Goal: Task Accomplishment & Management: Use online tool/utility

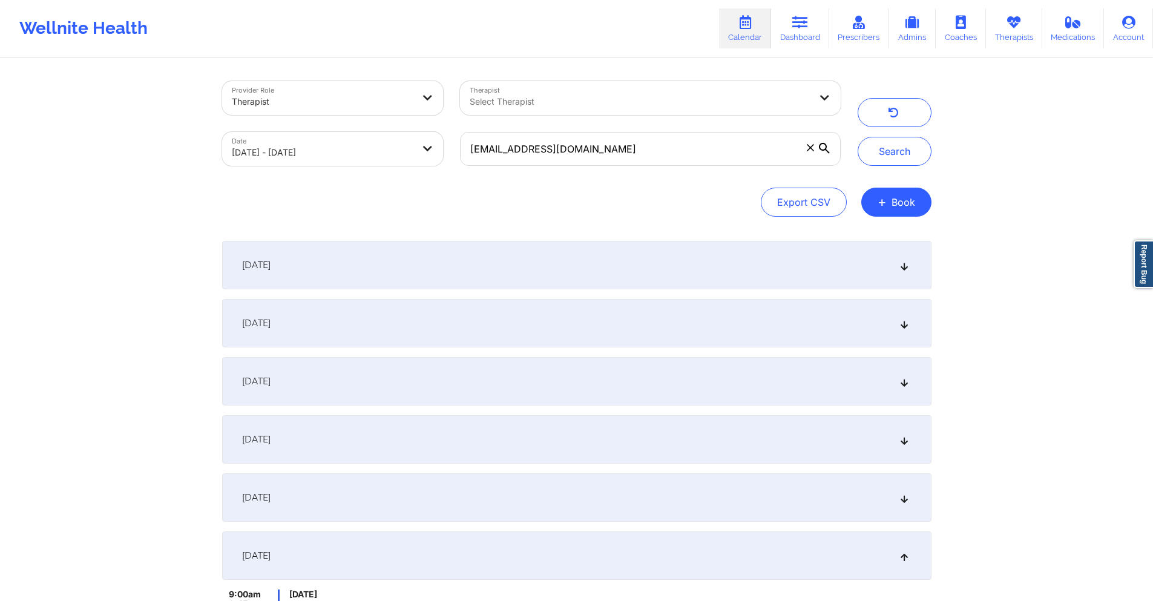
click at [687, 152] on input "[EMAIL_ADDRESS][DOMAIN_NAME]" at bounding box center [650, 149] width 380 height 34
click at [904, 156] on button "Search" at bounding box center [895, 151] width 74 height 29
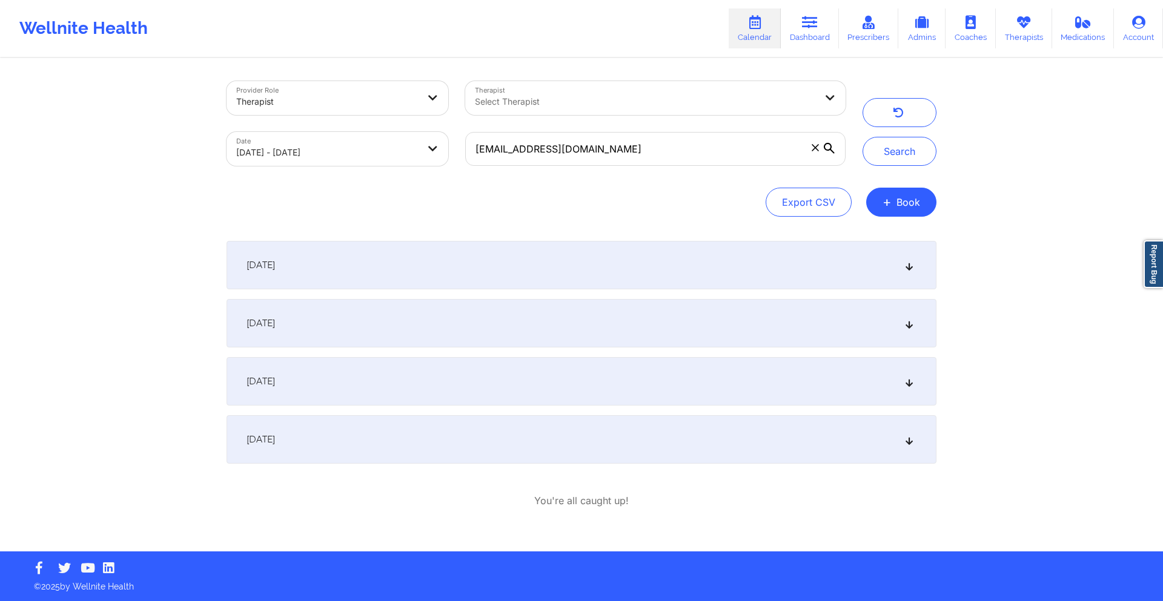
click at [649, 423] on div "[DATE]" at bounding box center [581, 439] width 710 height 48
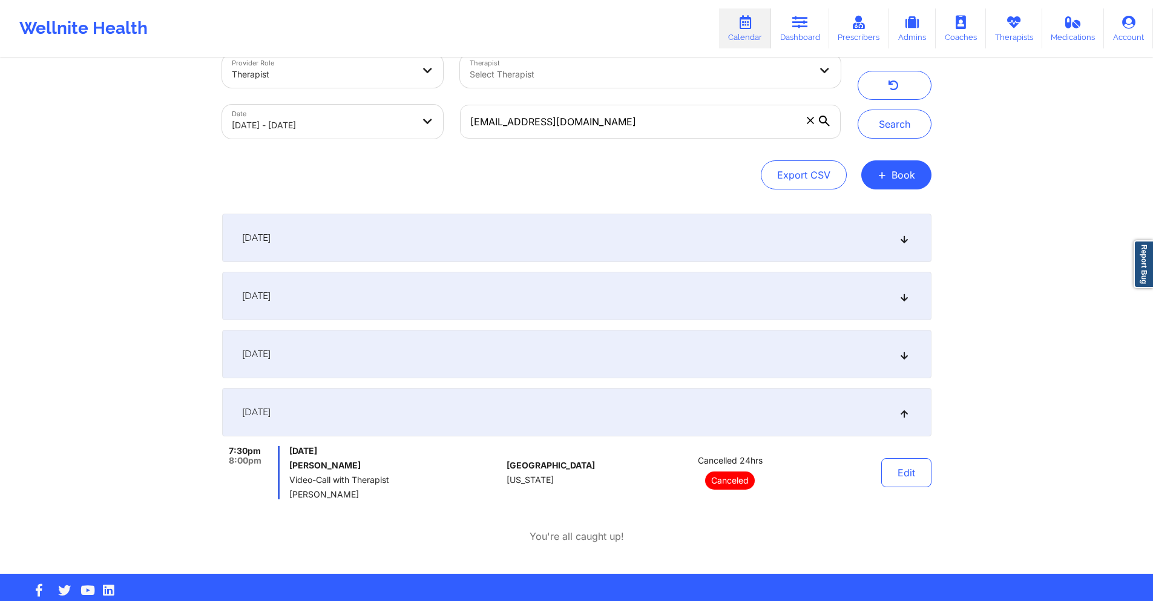
scroll to position [49, 0]
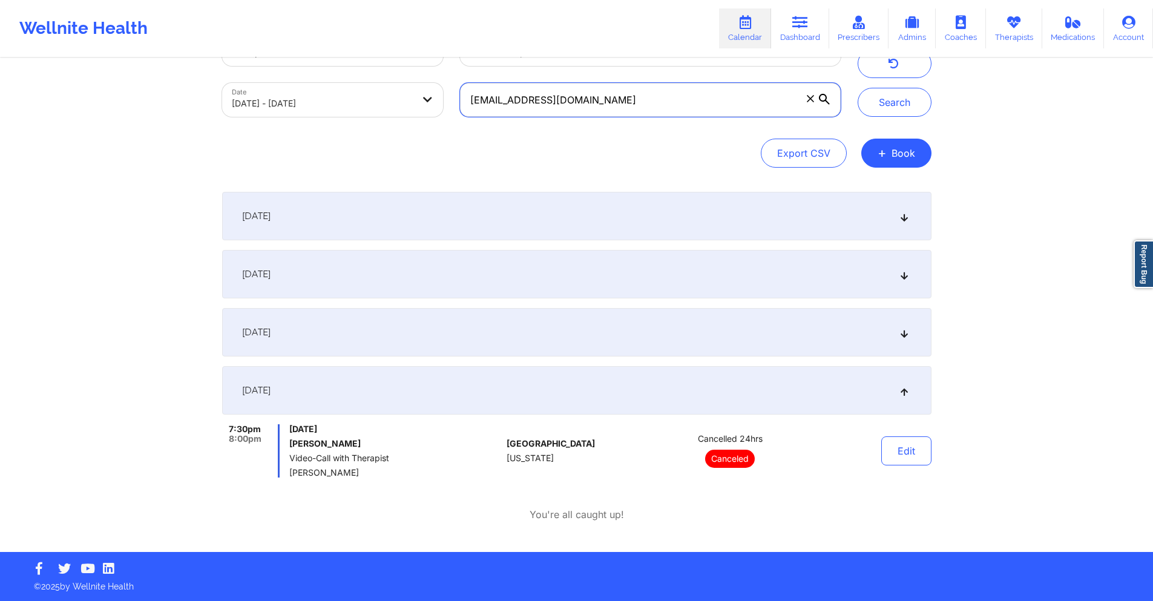
click at [593, 114] on input "[EMAIL_ADDRESS][DOMAIN_NAME]" at bounding box center [650, 100] width 380 height 34
click at [593, 106] on input "[EMAIL_ADDRESS][DOMAIN_NAME]" at bounding box center [650, 100] width 380 height 34
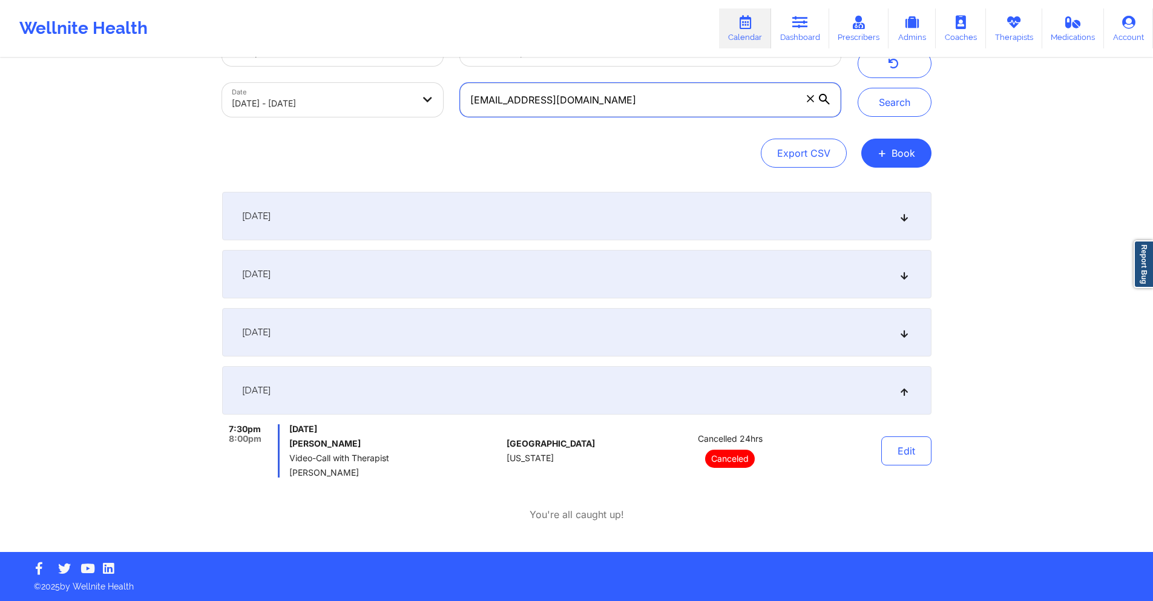
click at [593, 106] on input "[EMAIL_ADDRESS][DOMAIN_NAME]" at bounding box center [650, 100] width 380 height 34
click at [608, 97] on input "[EMAIL_ADDRESS][DOMAIN_NAME]" at bounding box center [650, 100] width 380 height 34
paste input "[PERSON_NAME].4"
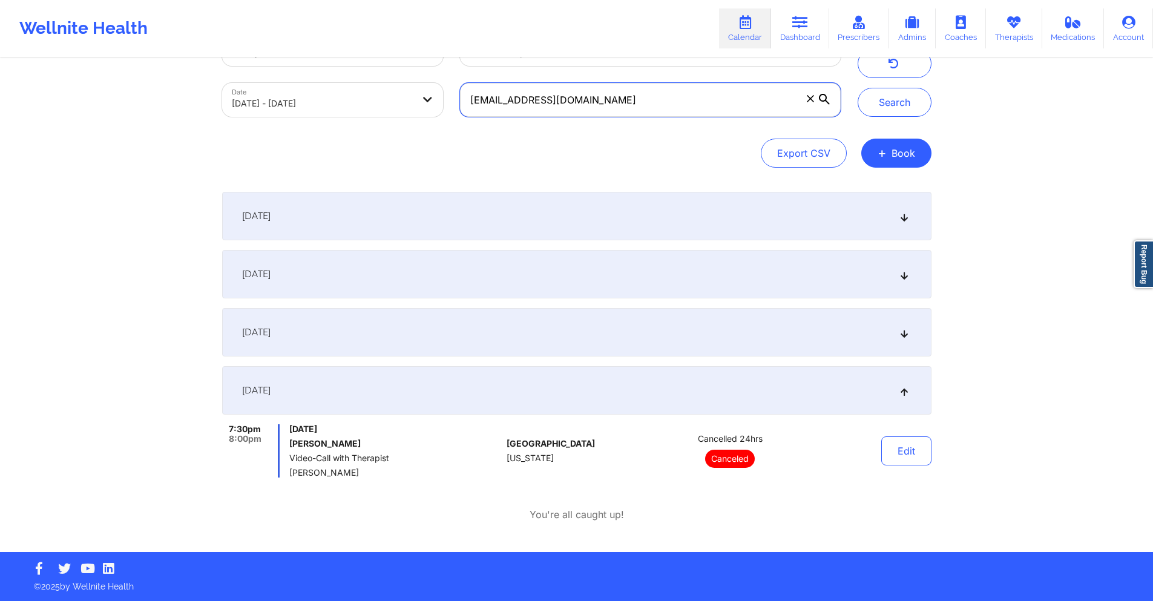
paste input "[EMAIL_ADDRESS][DOMAIN_NAME]"
click at [898, 110] on button "Search" at bounding box center [895, 102] width 74 height 29
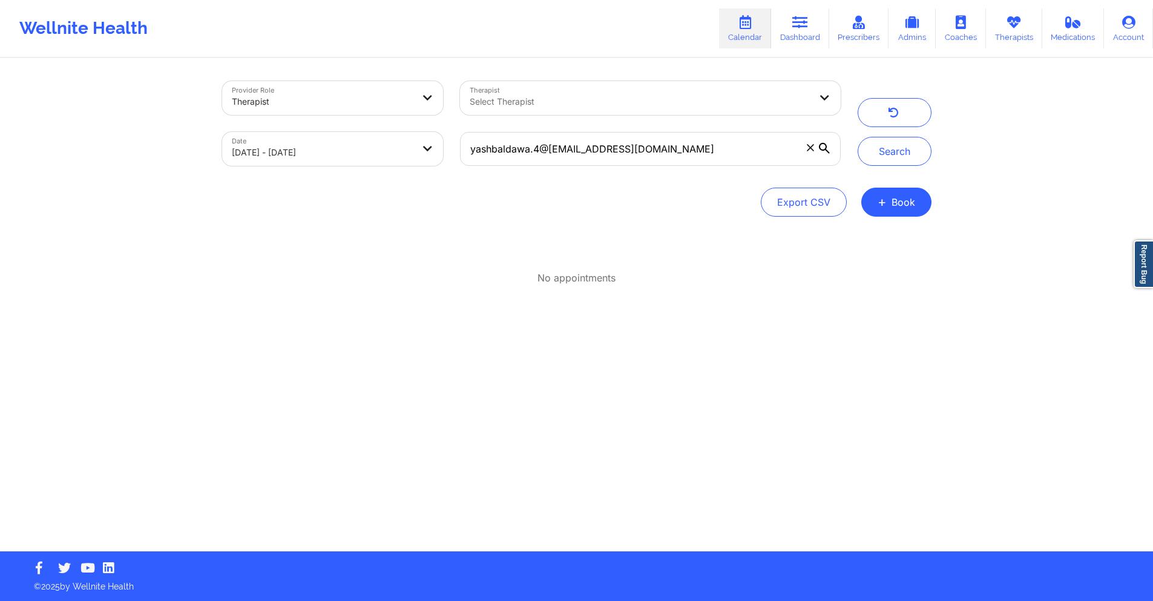
scroll to position [0, 0]
drag, startPoint x: 744, startPoint y: 148, endPoint x: 596, endPoint y: 151, distance: 147.8
click at [596, 151] on input "yashbaldawa.4@[EMAIL_ADDRESS][DOMAIN_NAME]" at bounding box center [655, 149] width 380 height 34
click at [915, 157] on button "Search" at bounding box center [899, 151] width 74 height 29
click at [912, 147] on button "Search" at bounding box center [899, 151] width 74 height 29
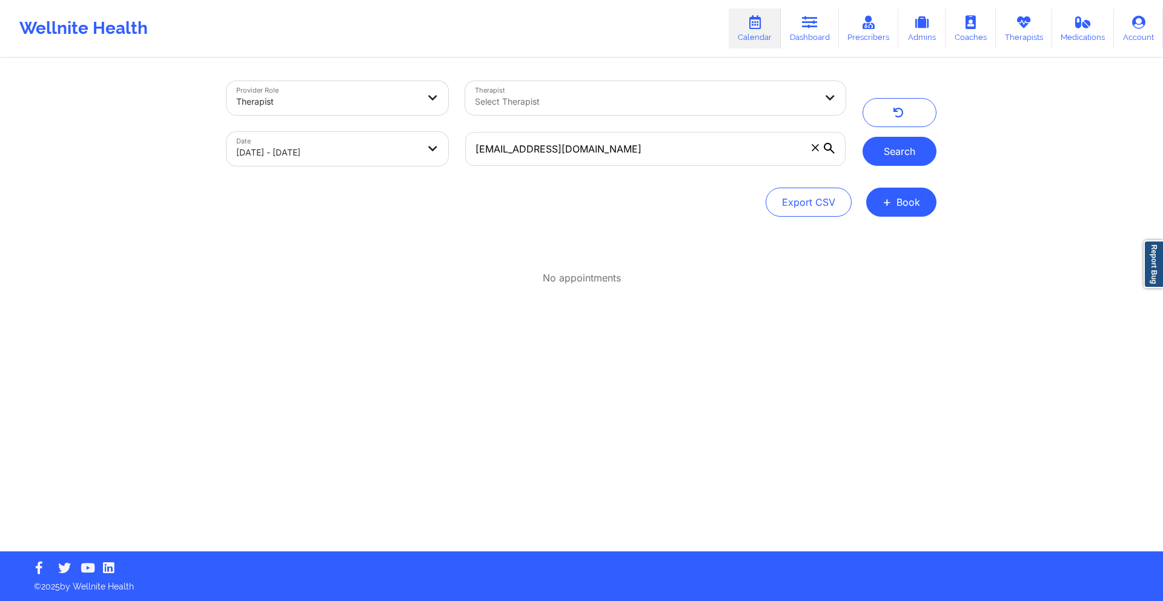
click at [899, 143] on button "Search" at bounding box center [899, 151] width 74 height 29
click at [607, 153] on input "[EMAIL_ADDRESS][DOMAIN_NAME]" at bounding box center [655, 149] width 380 height 34
drag, startPoint x: 608, startPoint y: 160, endPoint x: 512, endPoint y: 211, distance: 108.9
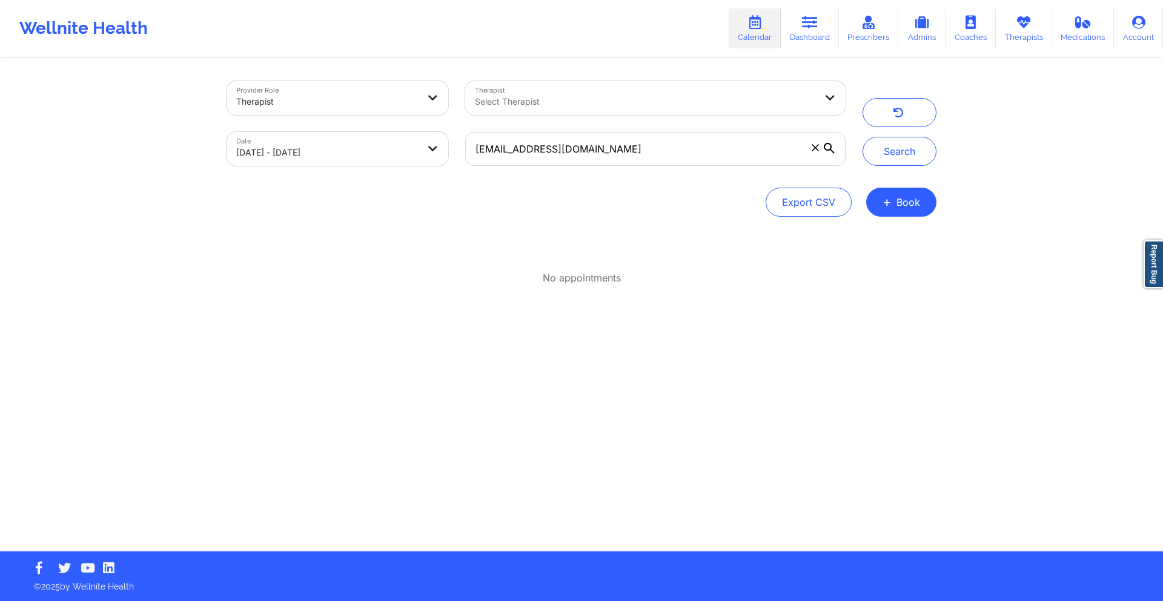
click at [512, 211] on div "Export CSV + Book" at bounding box center [581, 202] width 710 height 29
click at [605, 156] on input "[EMAIL_ADDRESS][DOMAIN_NAME]" at bounding box center [655, 149] width 380 height 34
paste input "m"
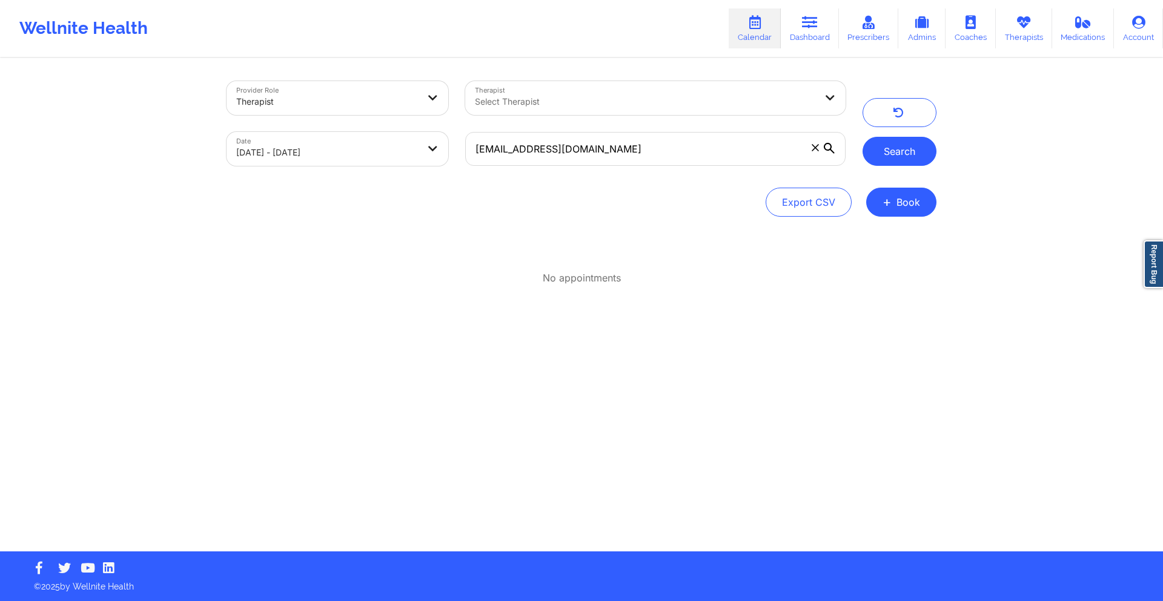
click at [885, 156] on button "Search" at bounding box center [899, 151] width 74 height 29
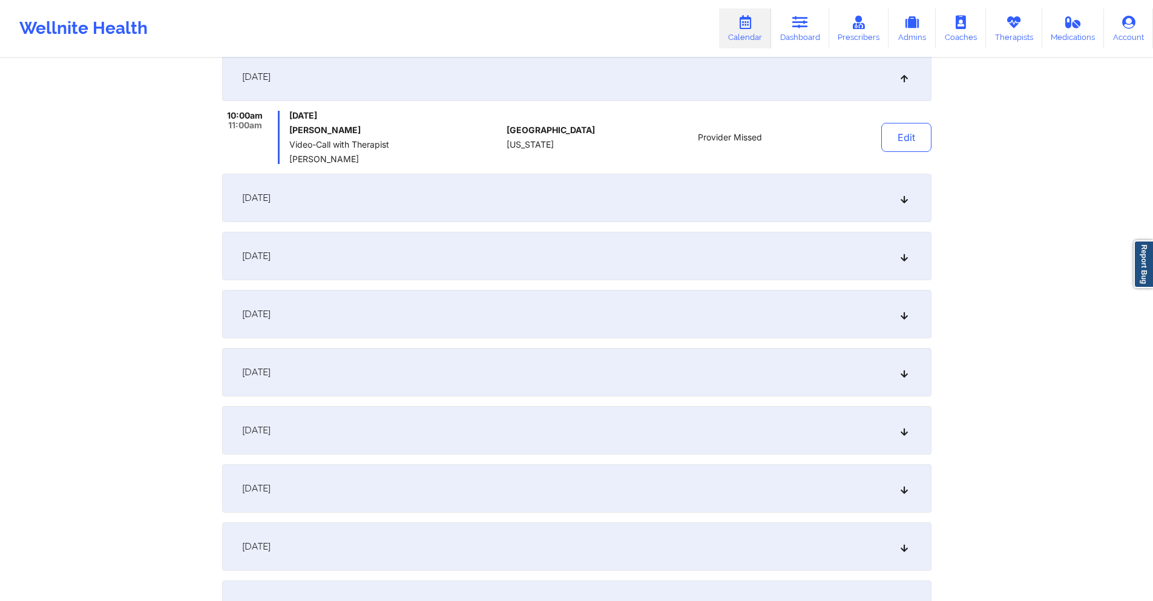
scroll to position [363, 0]
click at [538, 428] on div "[DATE]" at bounding box center [577, 430] width 710 height 48
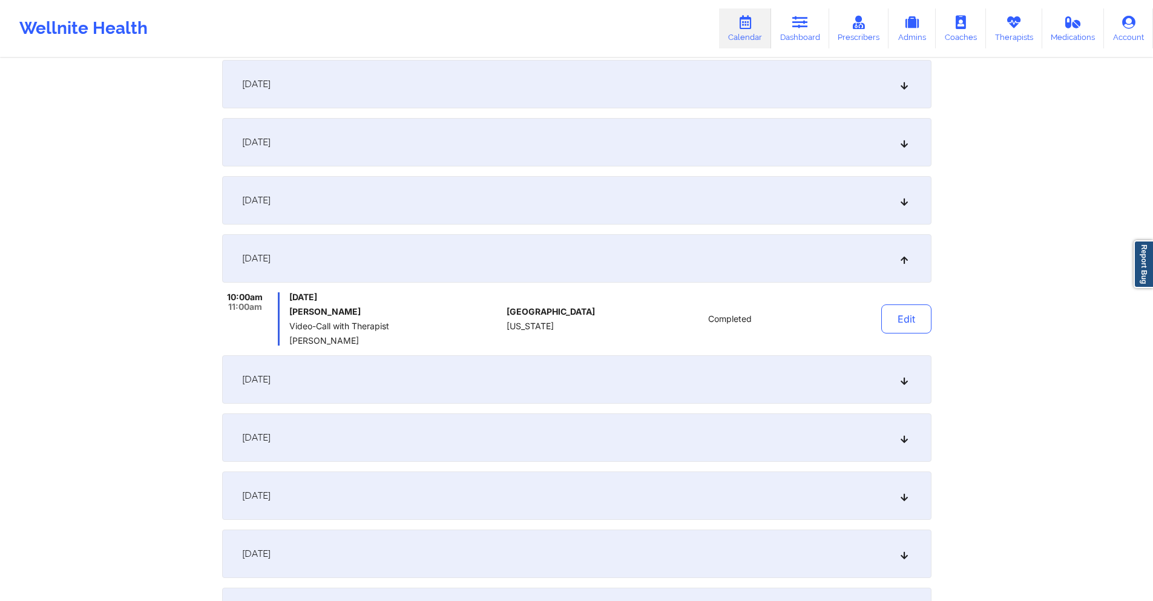
scroll to position [484, 0]
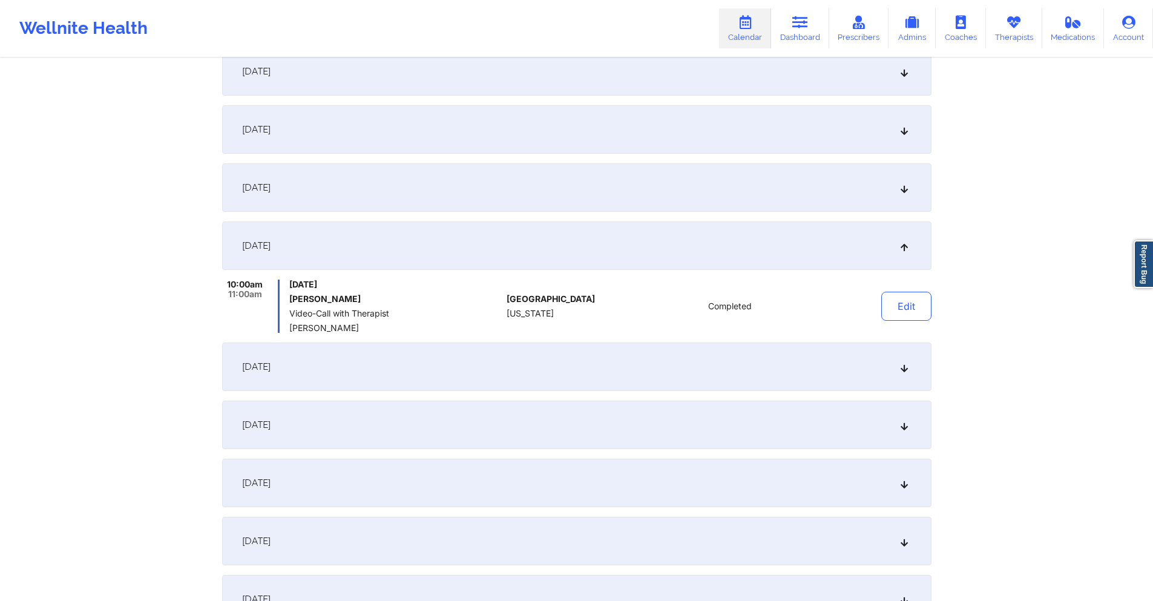
click at [419, 195] on div "[DATE]" at bounding box center [577, 187] width 710 height 48
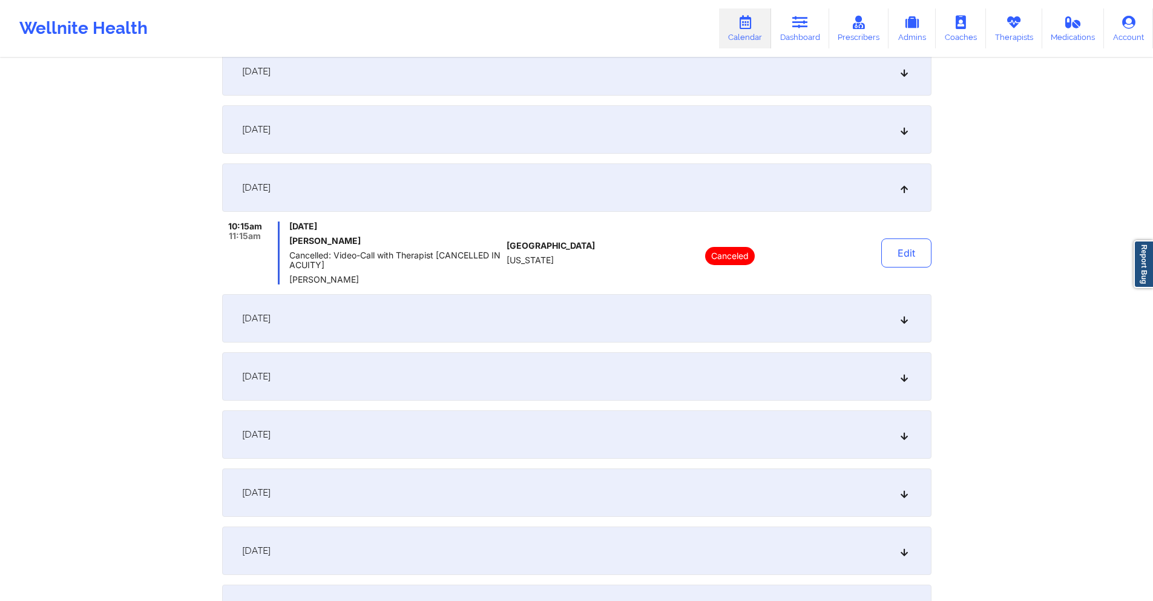
click at [405, 115] on div "[DATE]" at bounding box center [577, 129] width 710 height 48
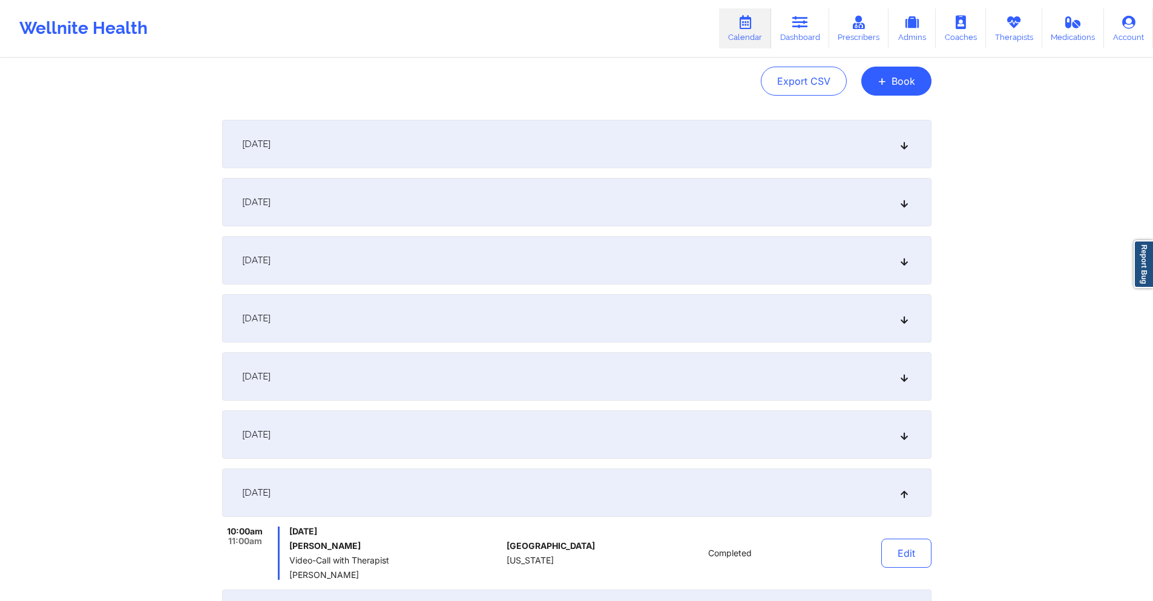
scroll to position [0, 0]
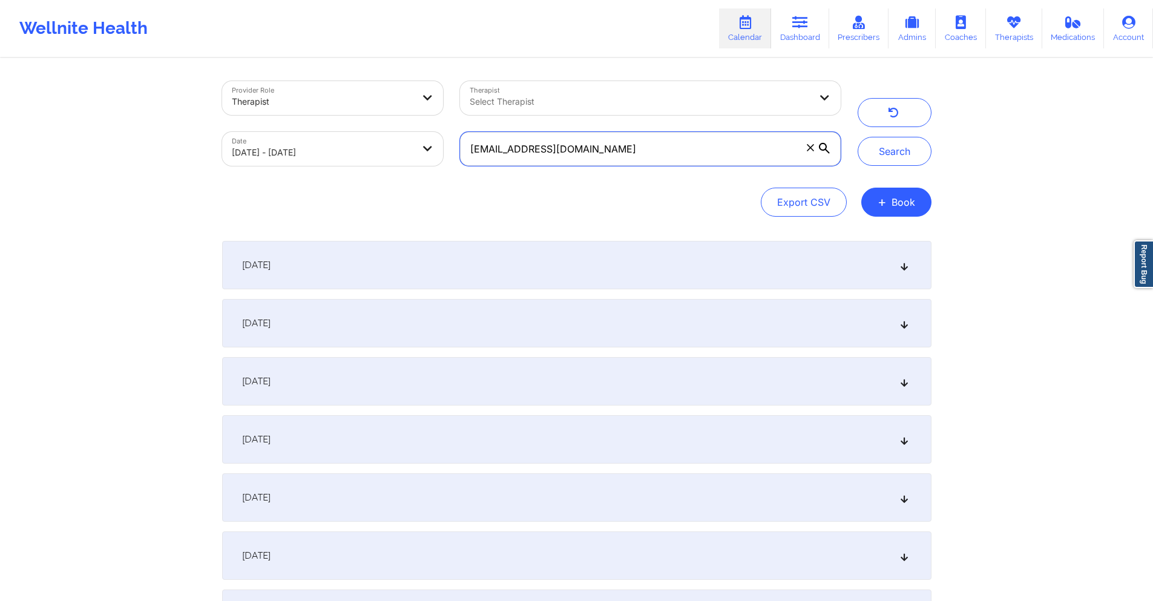
click at [632, 157] on input "[EMAIL_ADDRESS][DOMAIN_NAME]" at bounding box center [650, 149] width 380 height 34
paste input "manniechapa1508"
click at [912, 156] on button "Search" at bounding box center [895, 151] width 74 height 29
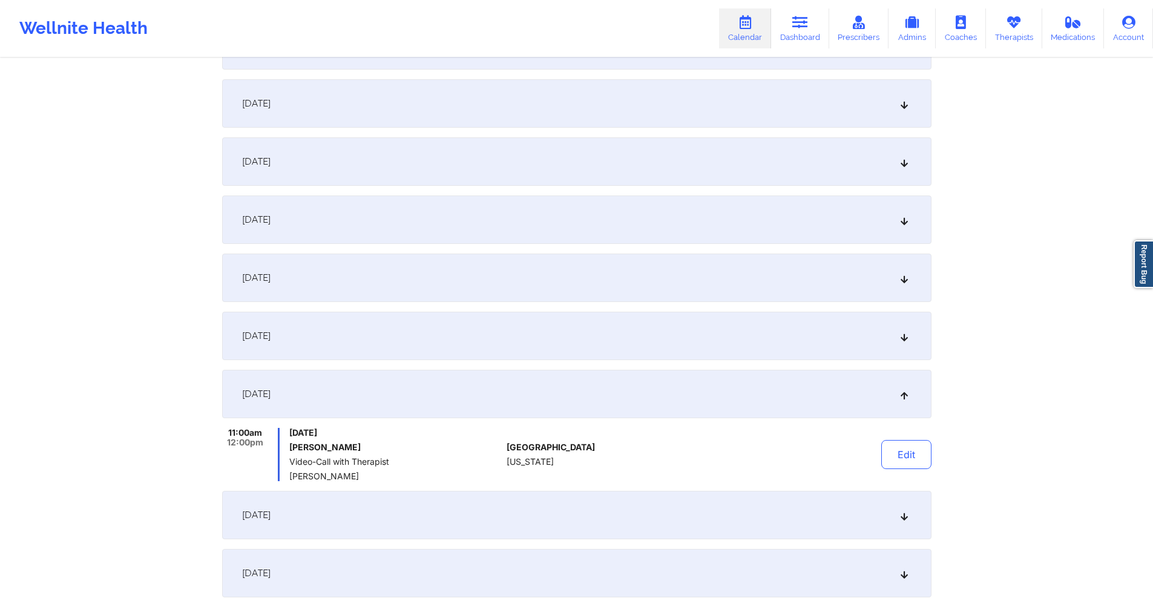
scroll to position [242, 0]
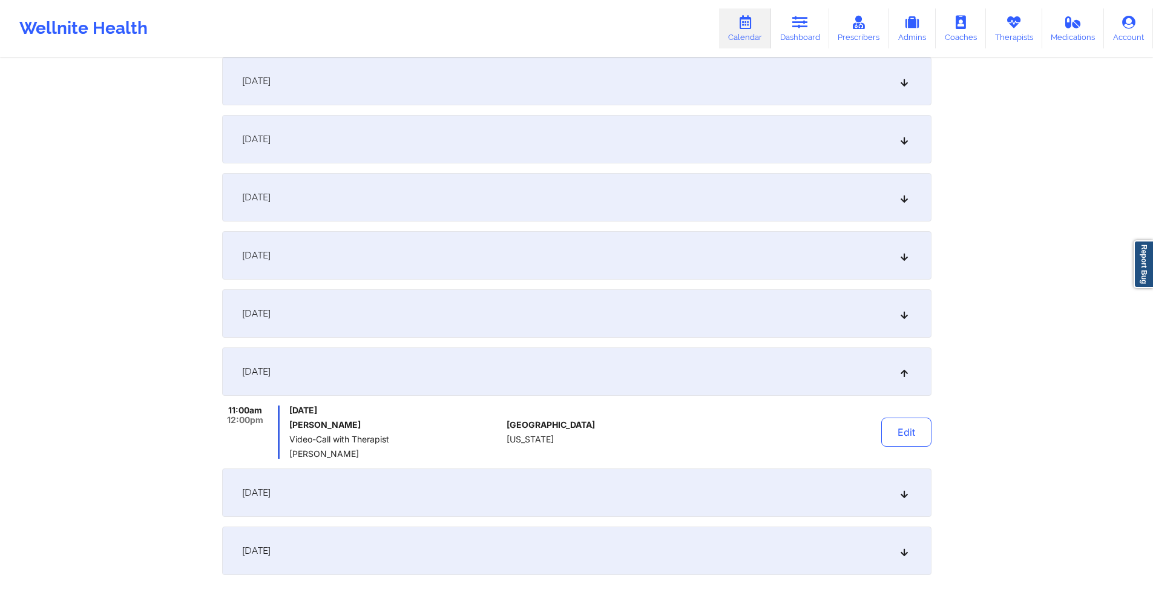
click at [478, 190] on div "[DATE]" at bounding box center [577, 197] width 710 height 48
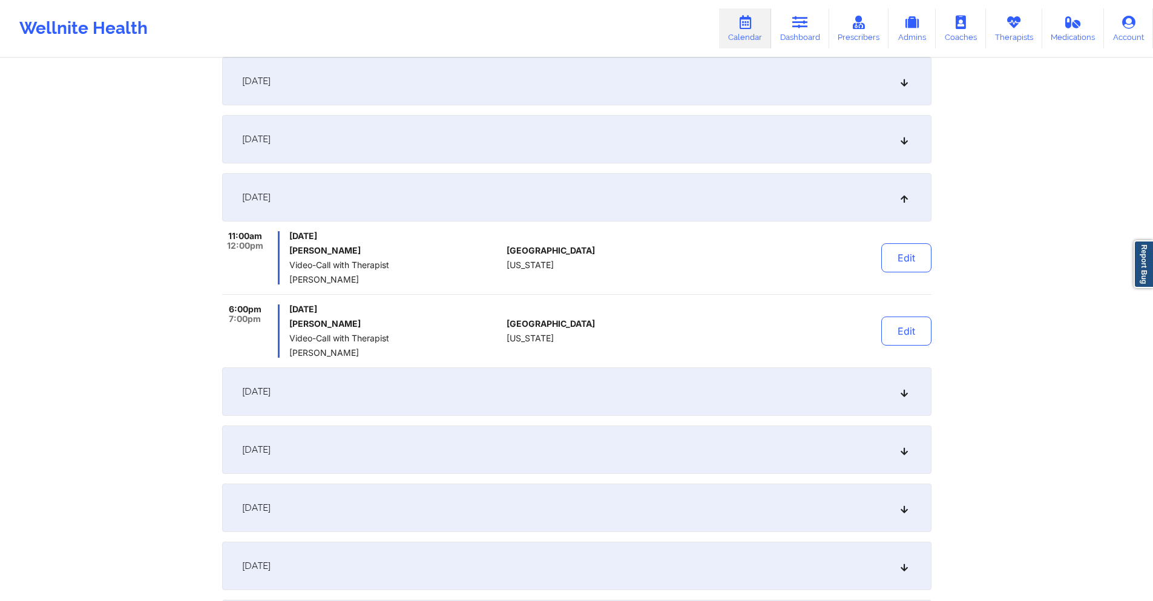
click at [469, 152] on div "[DATE]" at bounding box center [577, 139] width 710 height 48
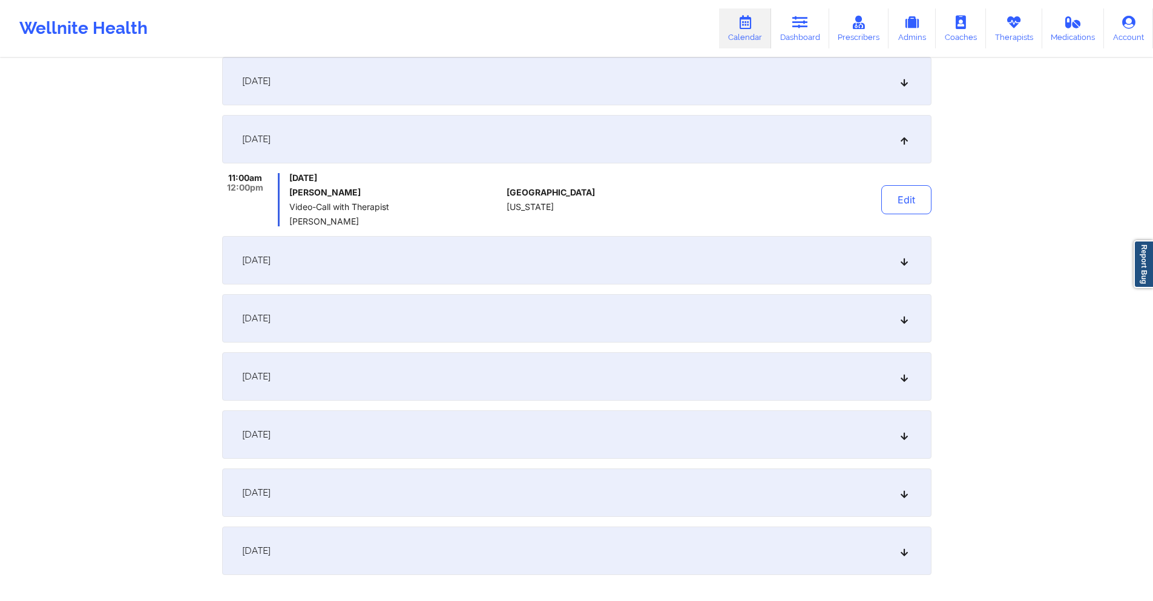
click at [468, 82] on div "[DATE]" at bounding box center [577, 81] width 710 height 48
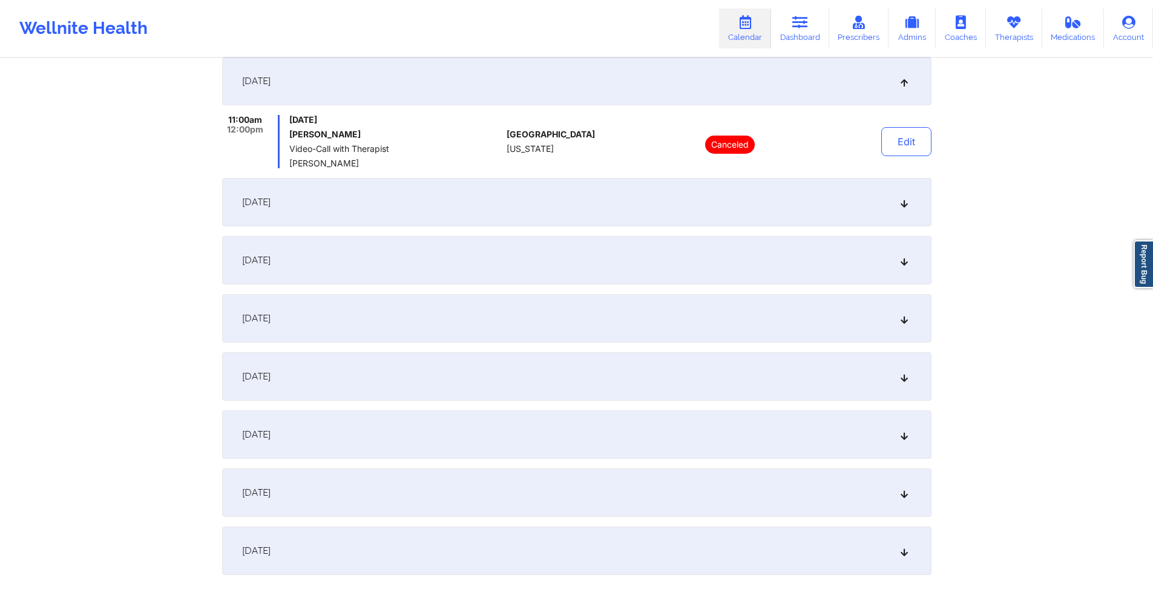
click at [488, 199] on div "[DATE]" at bounding box center [577, 202] width 710 height 48
click at [0, 0] on div "[DATE] [PERSON_NAME] Video-Call with Therapist [PERSON_NAME]" at bounding box center [0, 0] width 0 height 0
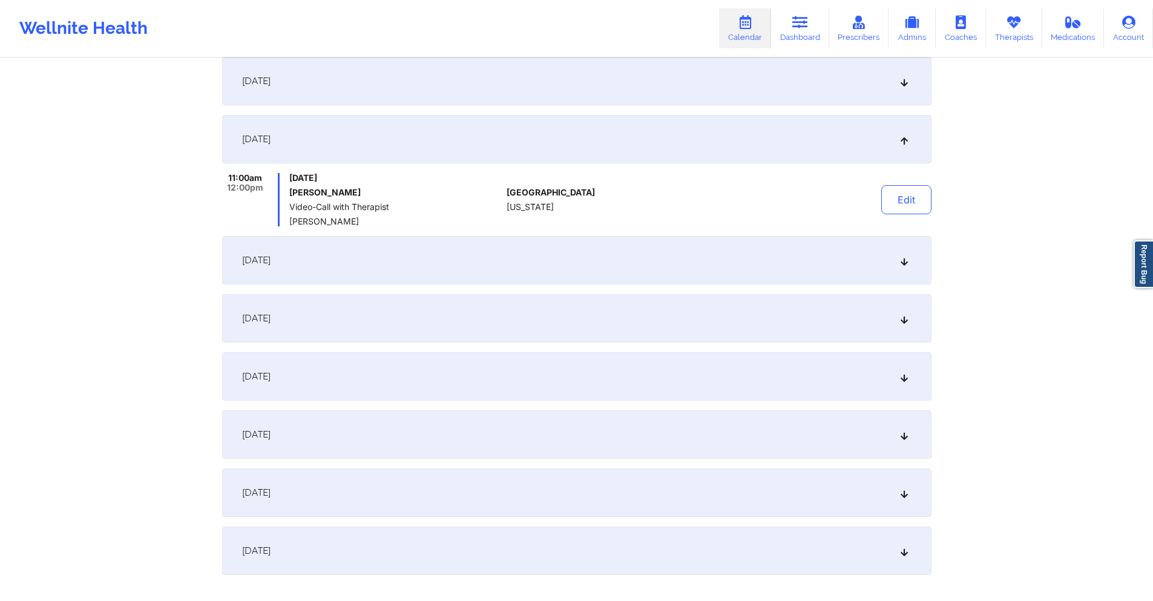
click at [482, 251] on div "[DATE]" at bounding box center [577, 260] width 710 height 48
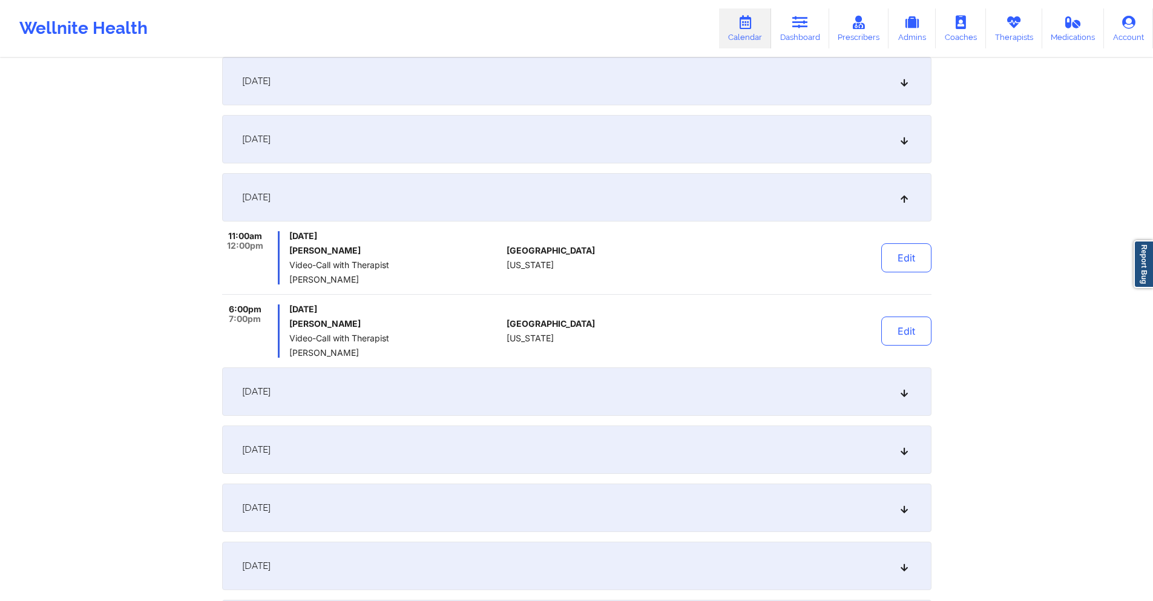
click at [546, 122] on div "[DATE]" at bounding box center [577, 139] width 710 height 48
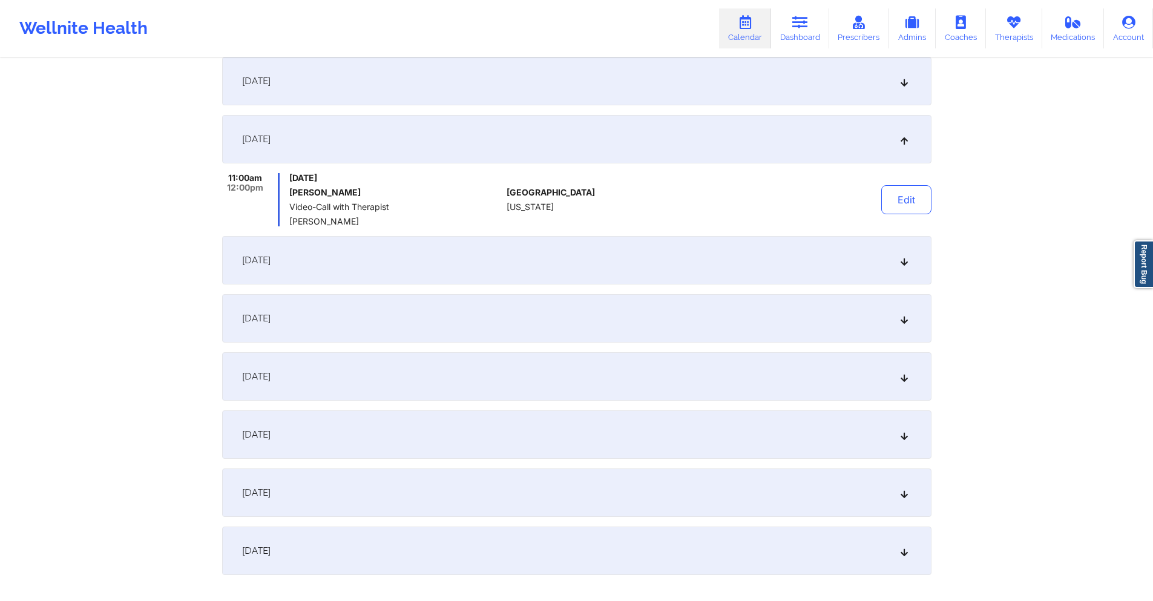
click at [526, 71] on div "[DATE]" at bounding box center [577, 81] width 710 height 48
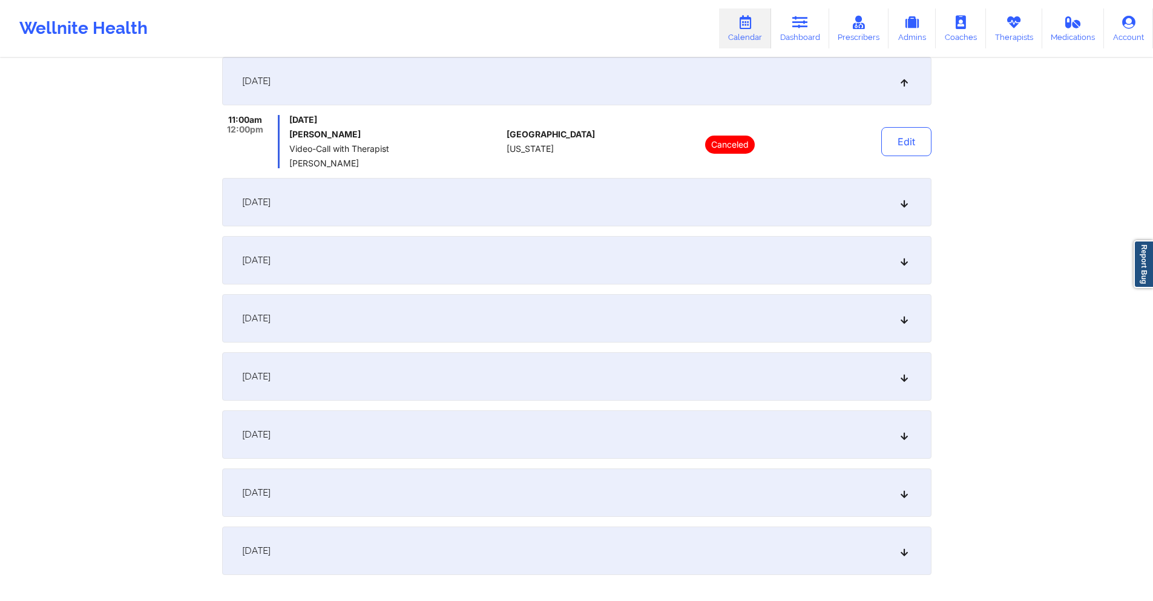
click at [442, 257] on div "[DATE]" at bounding box center [577, 260] width 710 height 48
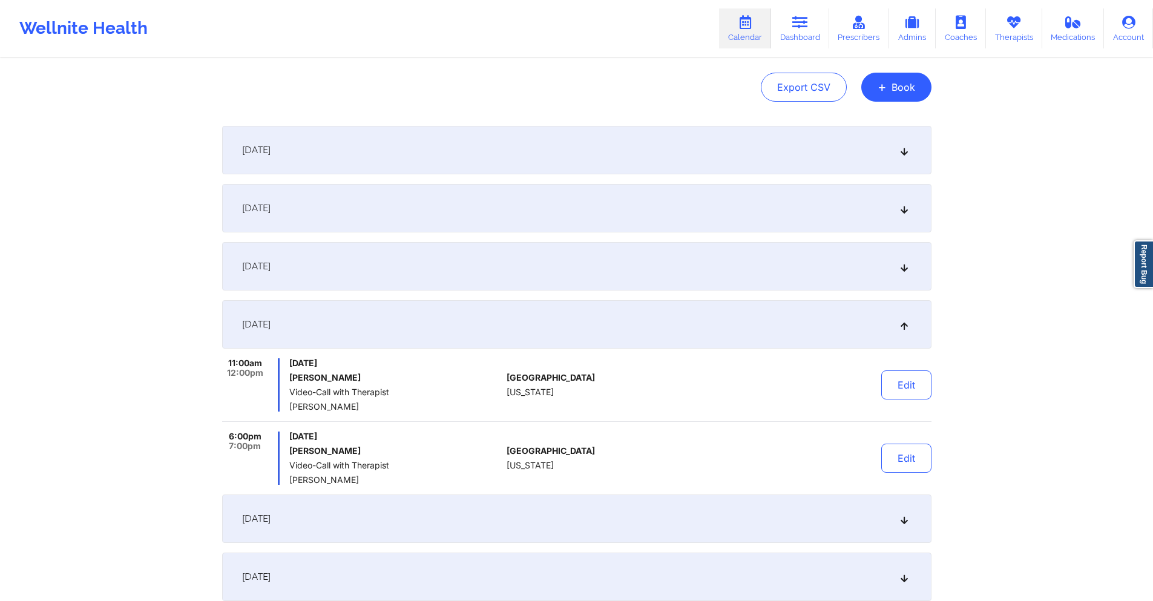
scroll to position [0, 0]
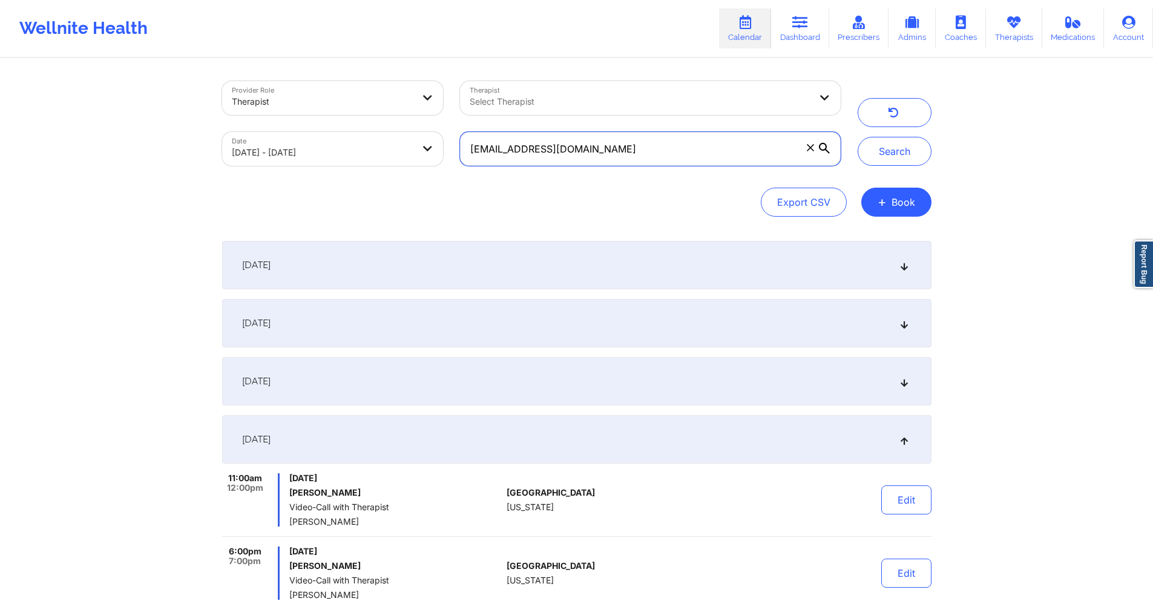
click at [635, 143] on input "[EMAIL_ADDRESS][DOMAIN_NAME]" at bounding box center [650, 149] width 380 height 34
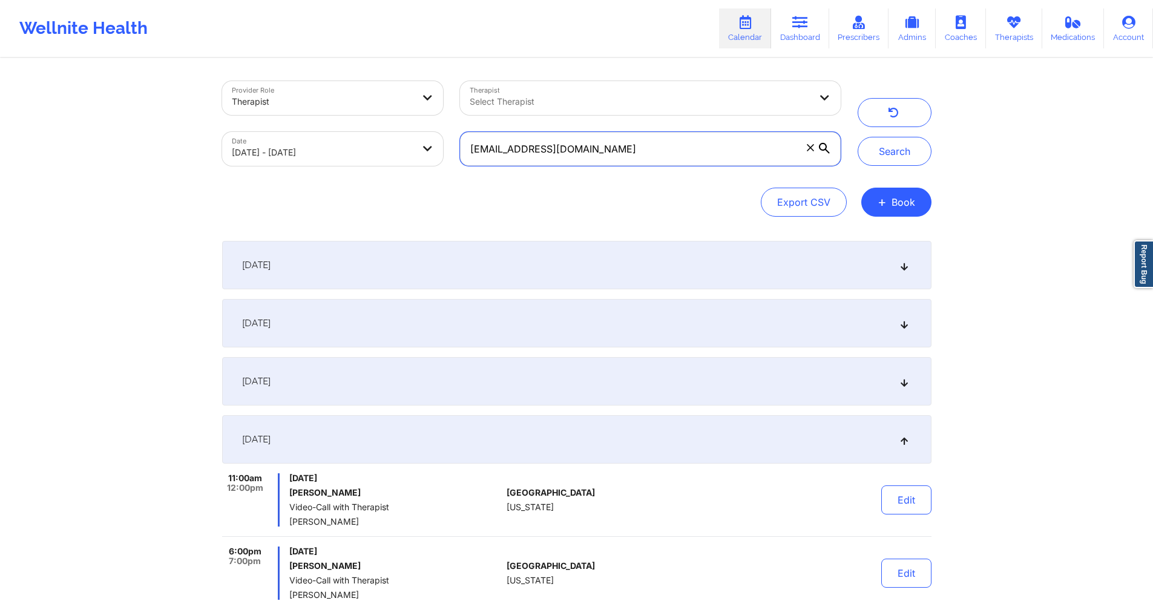
paste input "hsmith1234"
click at [912, 150] on button "Search" at bounding box center [895, 151] width 74 height 29
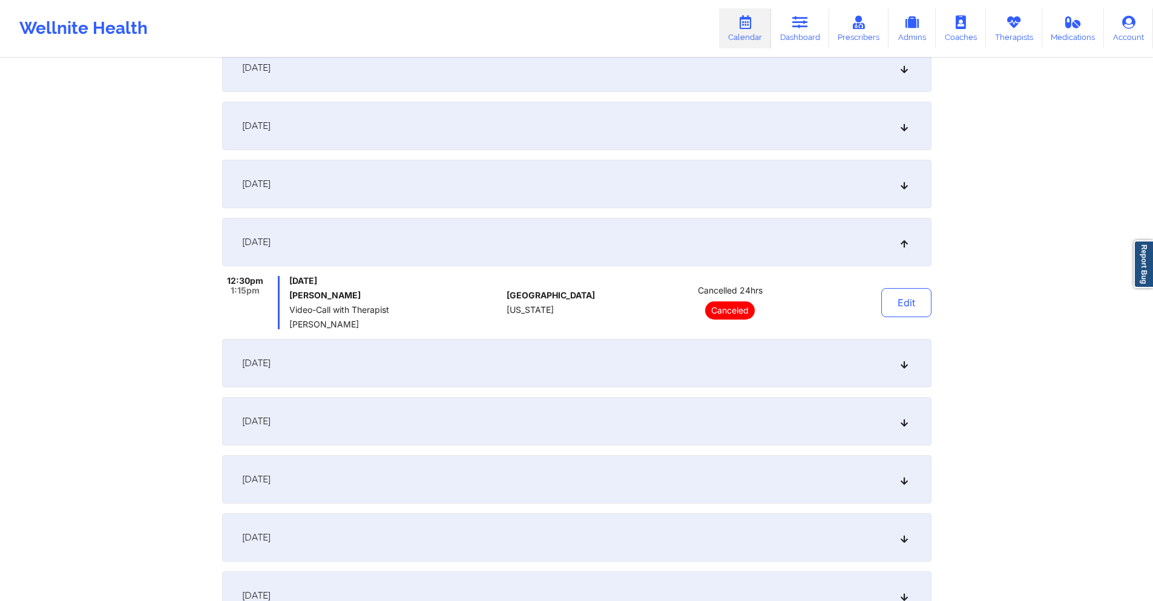
scroll to position [242, 0]
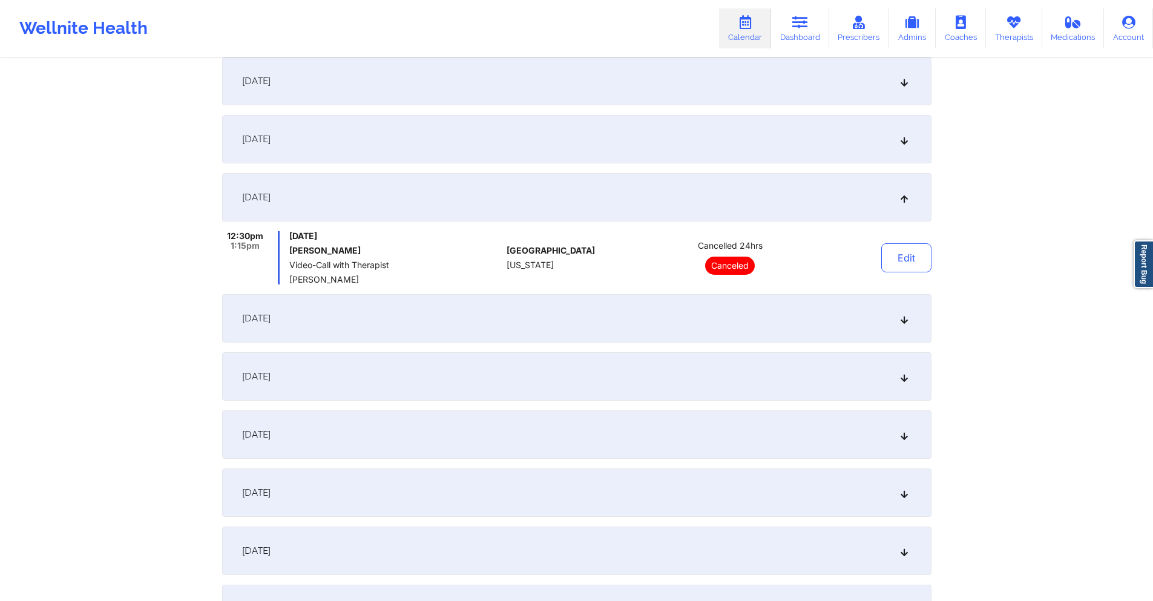
click at [706, 323] on div "[DATE]" at bounding box center [577, 318] width 710 height 48
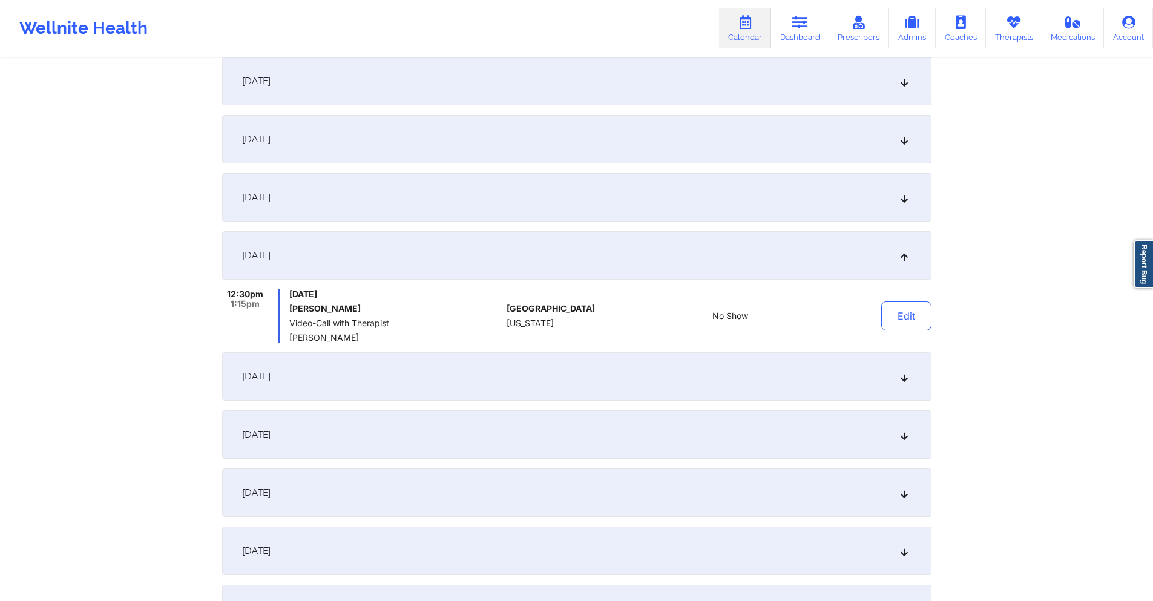
click at [478, 388] on div "[DATE]" at bounding box center [577, 376] width 710 height 48
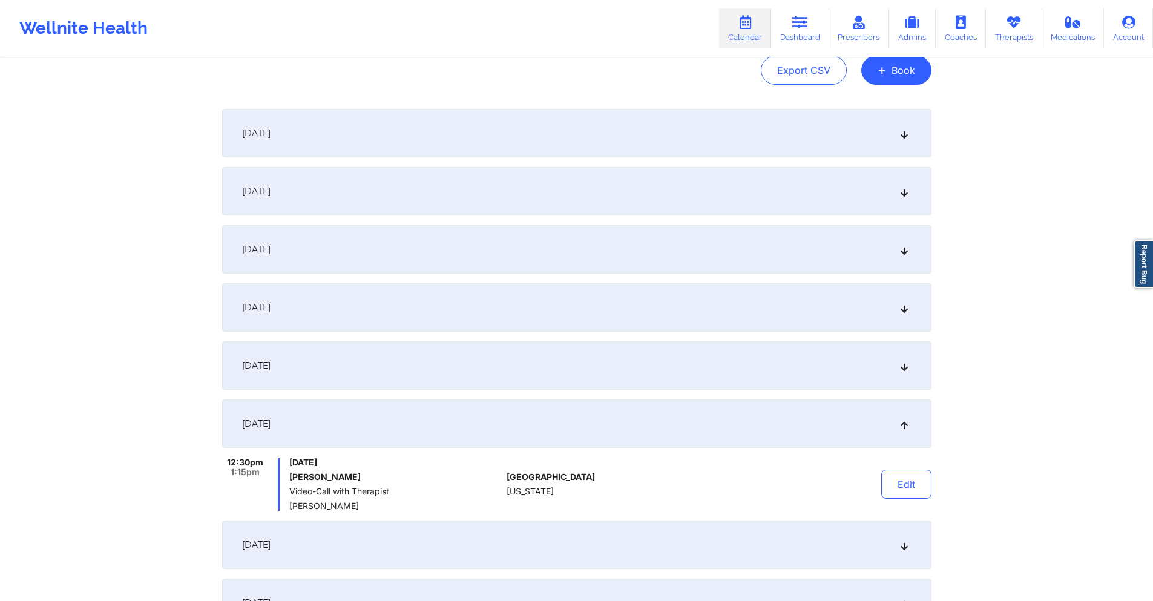
scroll to position [0, 0]
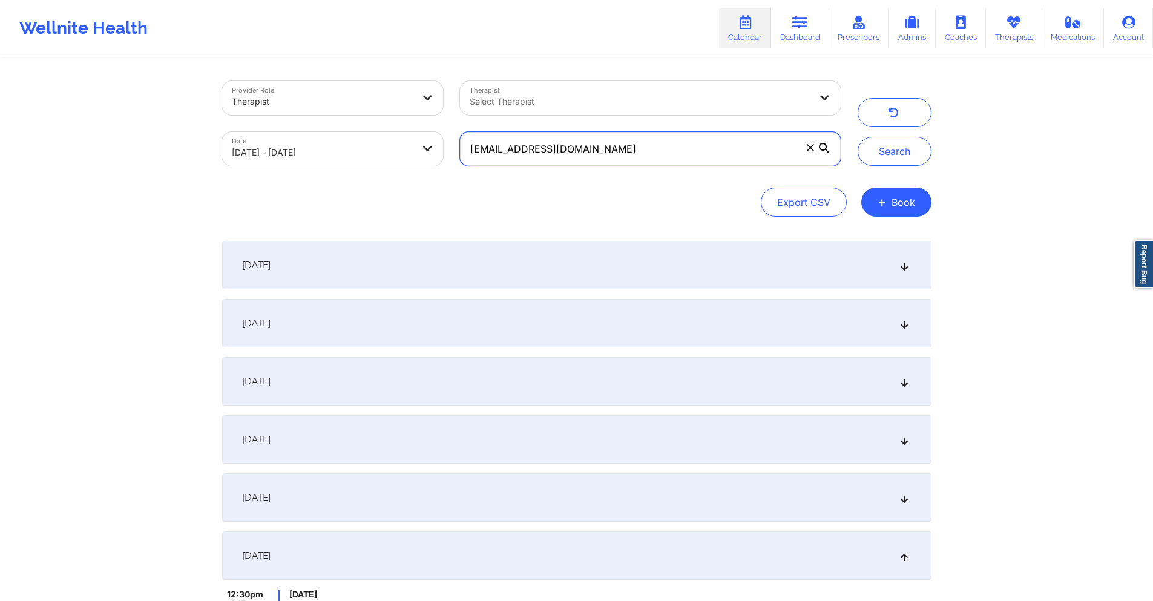
click at [655, 145] on input "[EMAIL_ADDRESS][DOMAIN_NAME]" at bounding box center [650, 149] width 380 height 34
paste input "yanira16.mj"
click at [885, 151] on button "Search" at bounding box center [895, 151] width 74 height 29
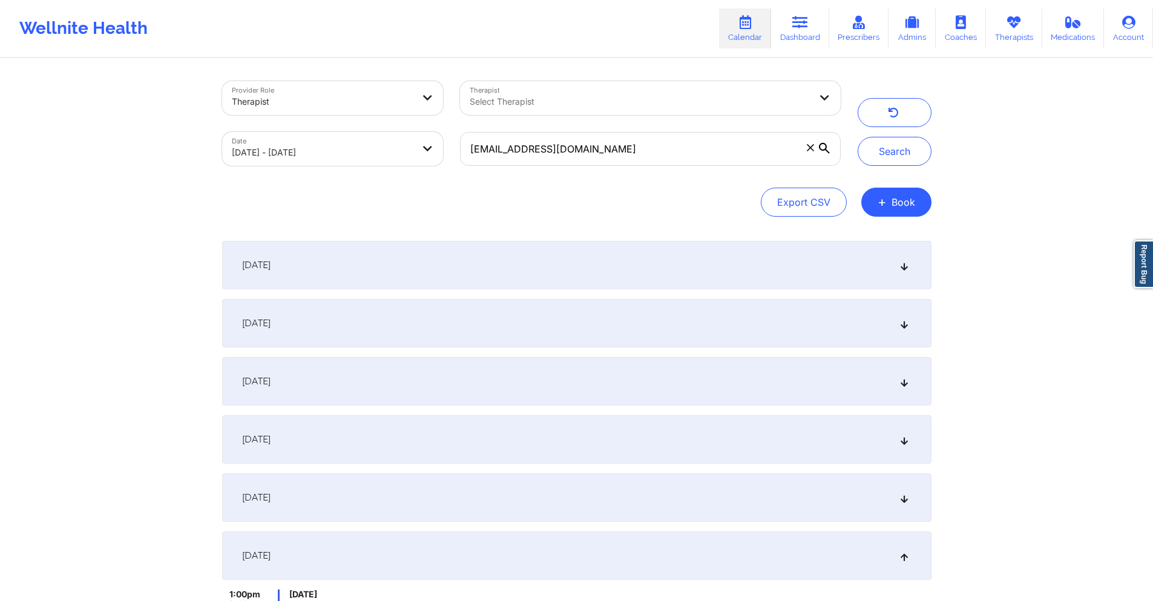
click at [529, 278] on div "[DATE]" at bounding box center [577, 265] width 710 height 48
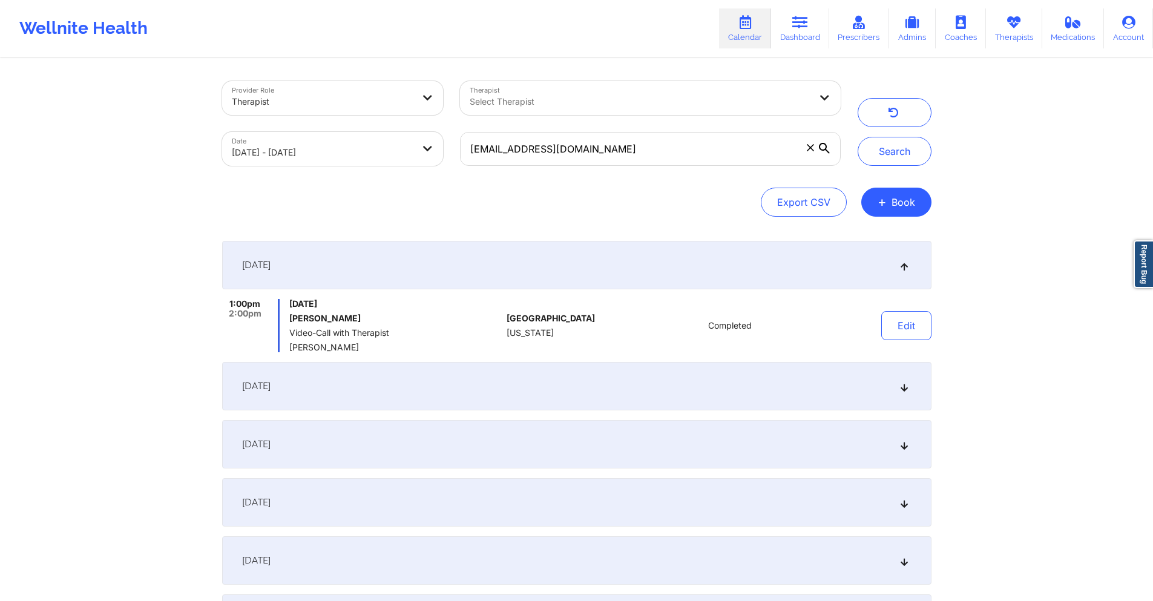
click at [493, 379] on div "[DATE]" at bounding box center [577, 386] width 710 height 48
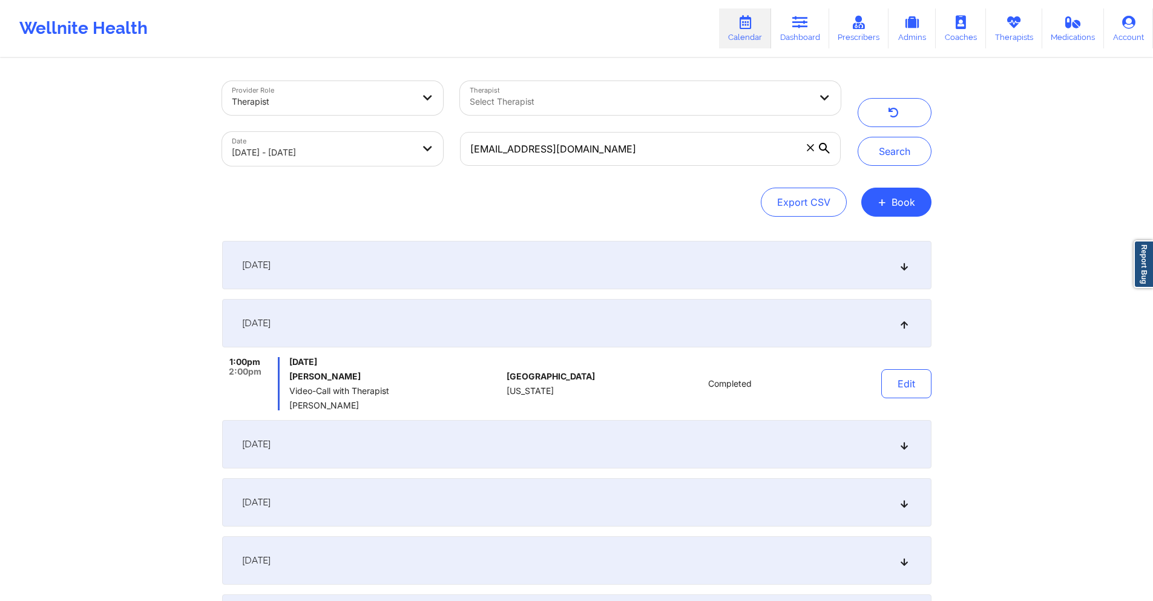
click at [475, 444] on div "[DATE]" at bounding box center [577, 444] width 710 height 48
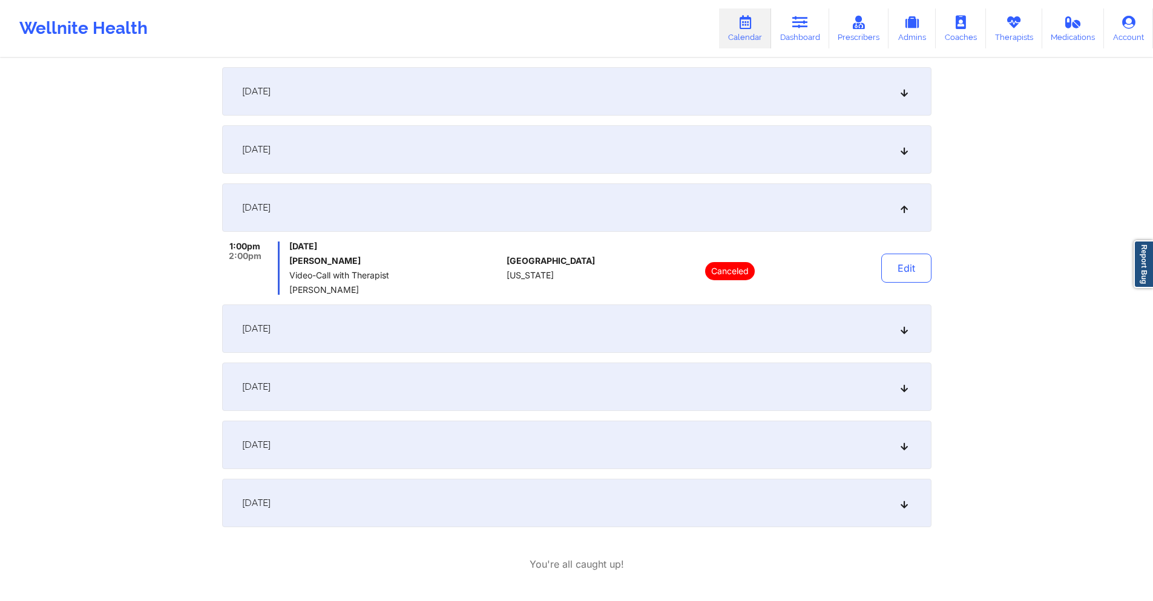
scroll to position [182, 0]
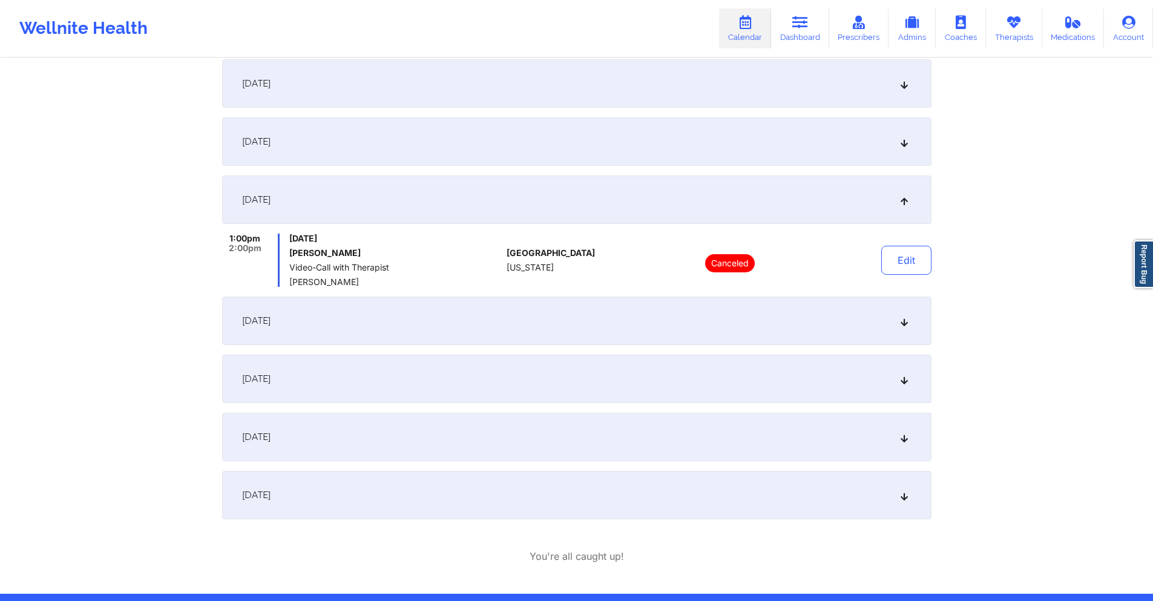
click at [504, 318] on div "[DATE]" at bounding box center [577, 321] width 710 height 48
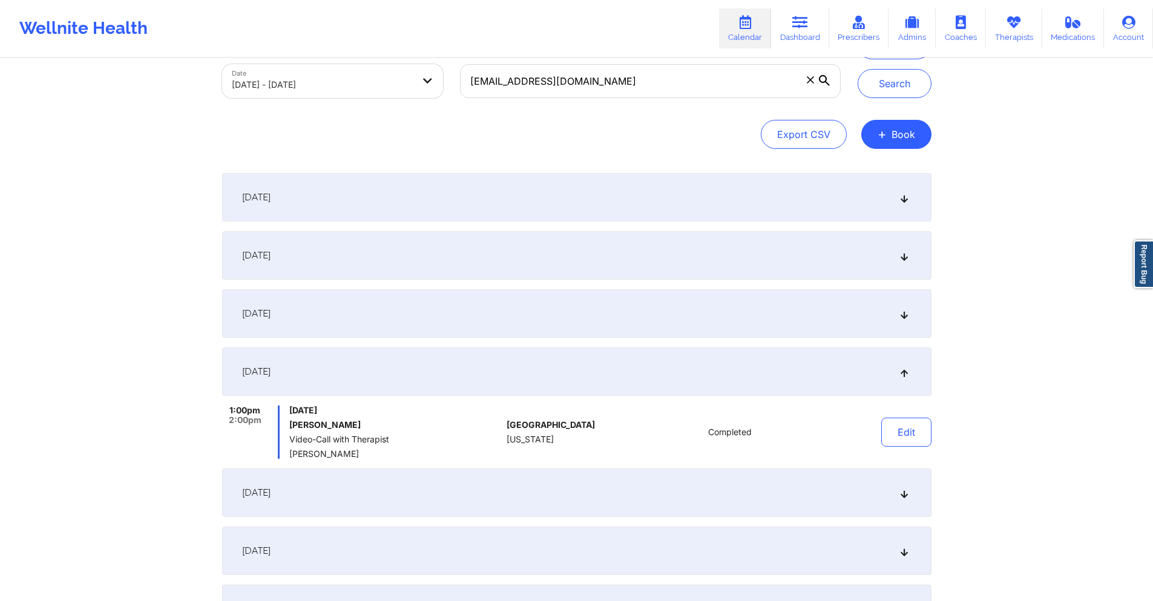
scroll to position [0, 0]
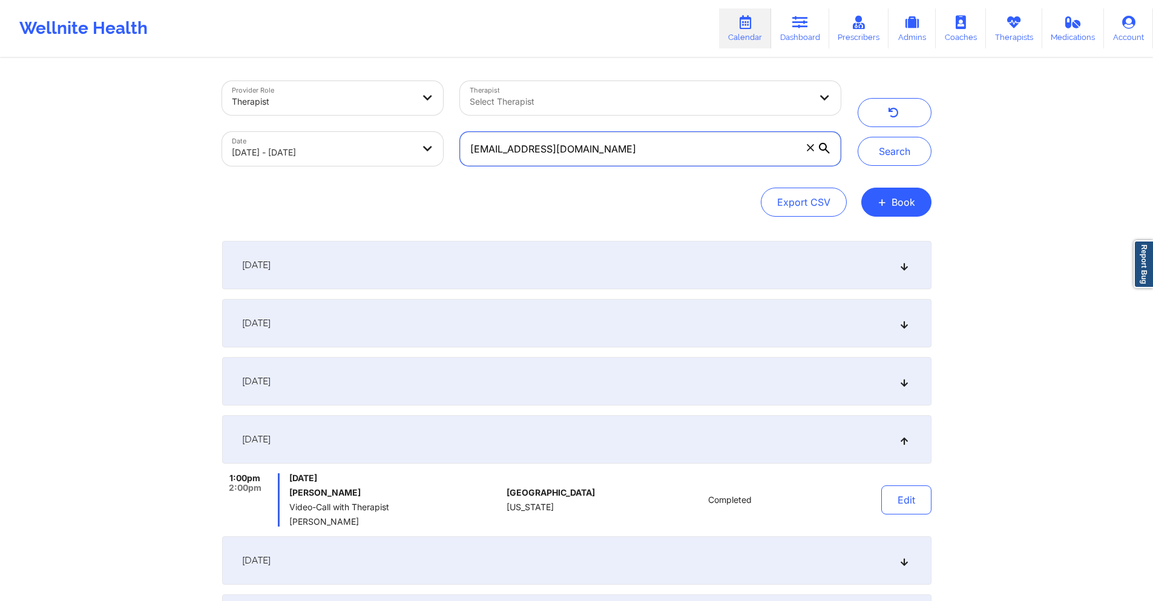
click at [624, 140] on input "[EMAIL_ADDRESS][DOMAIN_NAME]" at bounding box center [650, 149] width 380 height 34
paste input "xmayablanc"
click at [903, 152] on button "Search" at bounding box center [895, 151] width 74 height 29
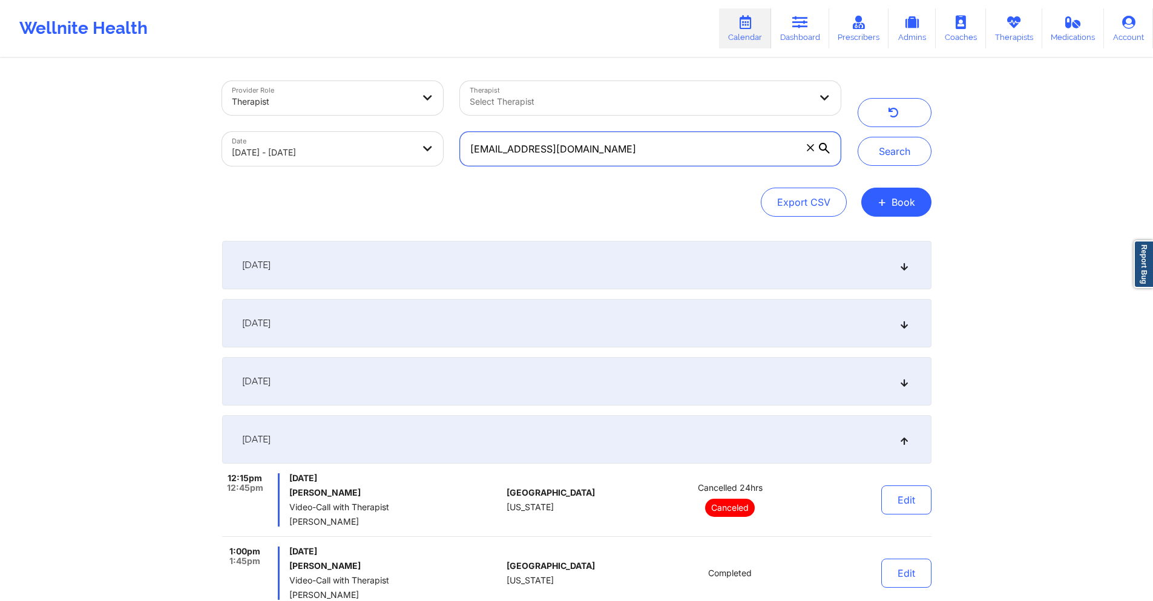
click at [647, 143] on input "[EMAIL_ADDRESS][DOMAIN_NAME]" at bounding box center [650, 149] width 380 height 34
paste input "Let patient in?Yes Coverage plan:ANTHEM BLUE ACCESS PPO Effective date--[DATE] …"
paste input "[PERSON_NAME][EMAIL_ADDRESS][PERSON_NAME]"
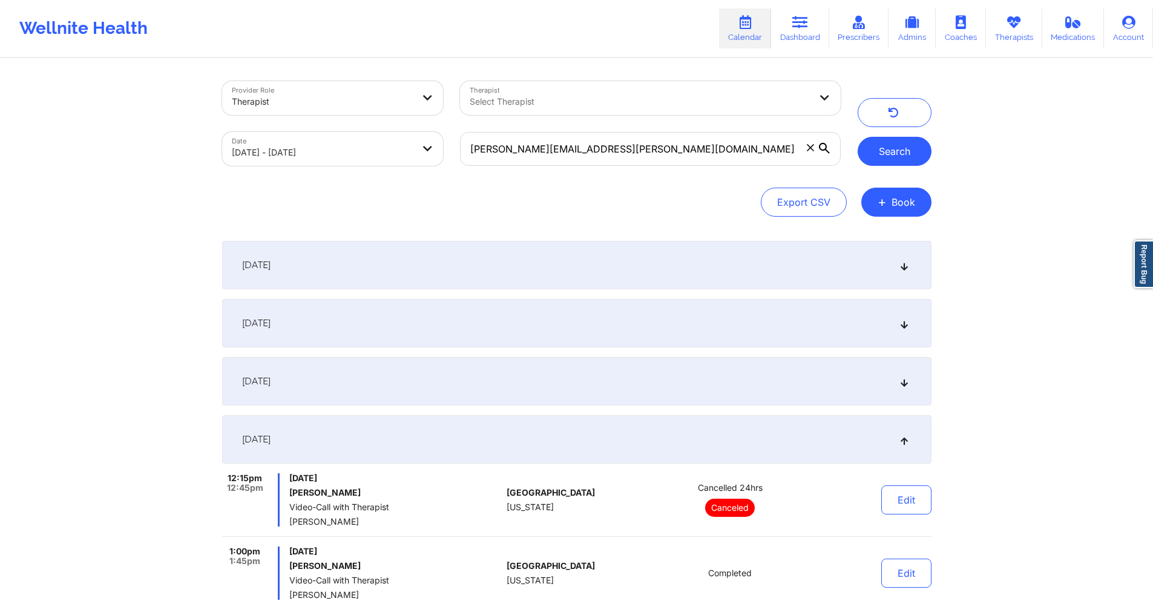
click at [882, 151] on button "Search" at bounding box center [895, 151] width 74 height 29
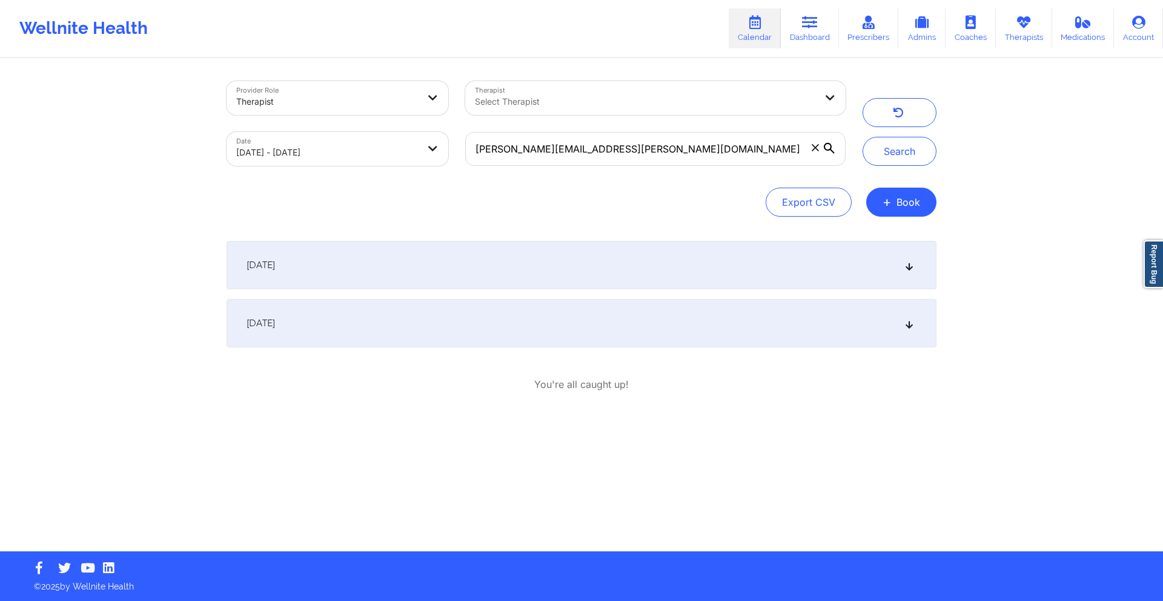
click at [693, 280] on div "[DATE]" at bounding box center [581, 265] width 710 height 48
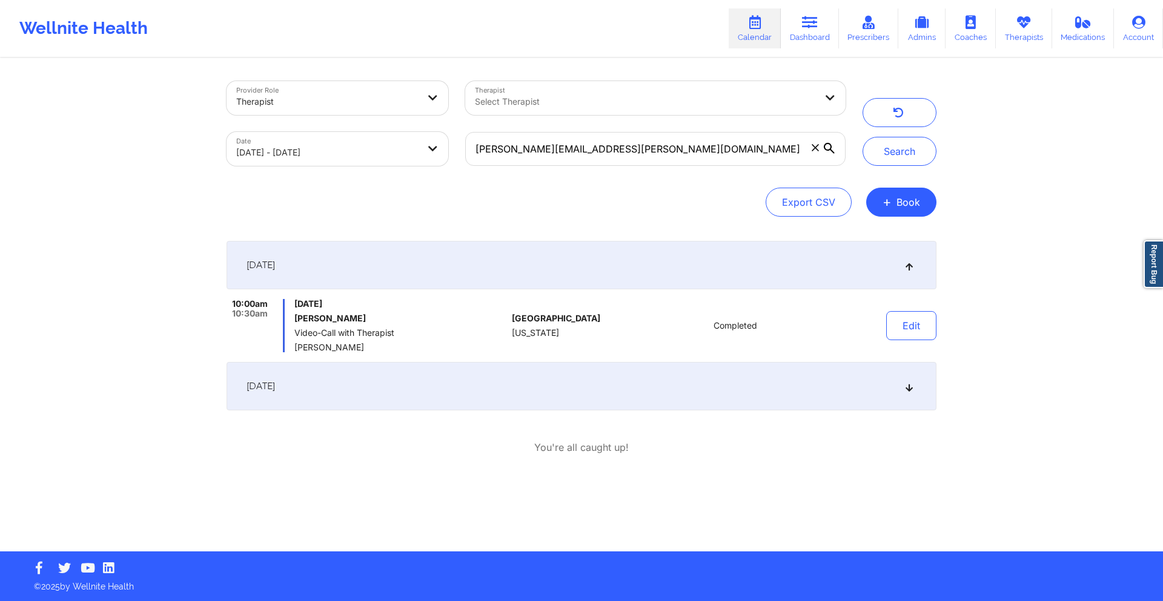
click at [586, 386] on div "[DATE]" at bounding box center [581, 386] width 710 height 48
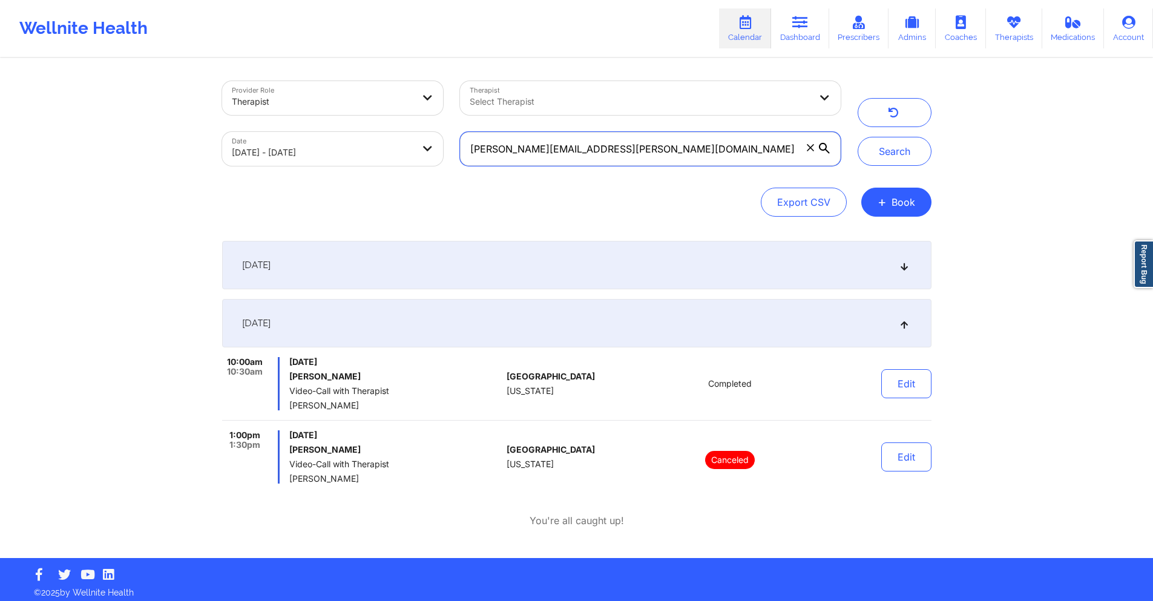
click at [613, 155] on input "[PERSON_NAME][EMAIL_ADDRESS][PERSON_NAME][DOMAIN_NAME]" at bounding box center [650, 149] width 380 height 34
paste input "[EMAIL_ADDRESS]"
click at [909, 152] on button "Search" at bounding box center [895, 151] width 74 height 29
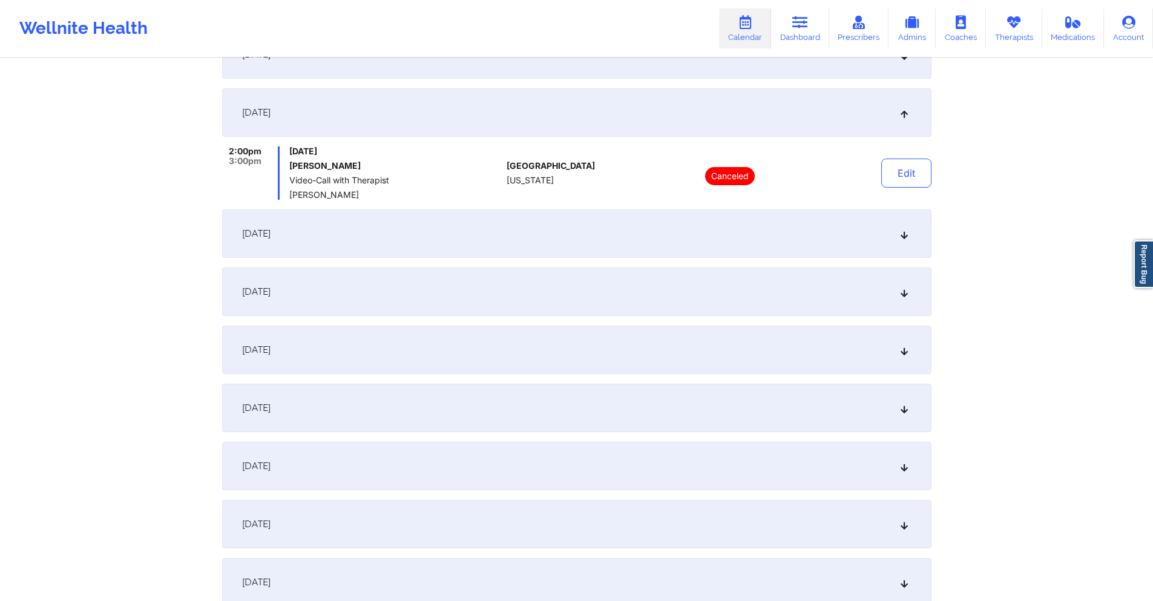
scroll to position [242, 0]
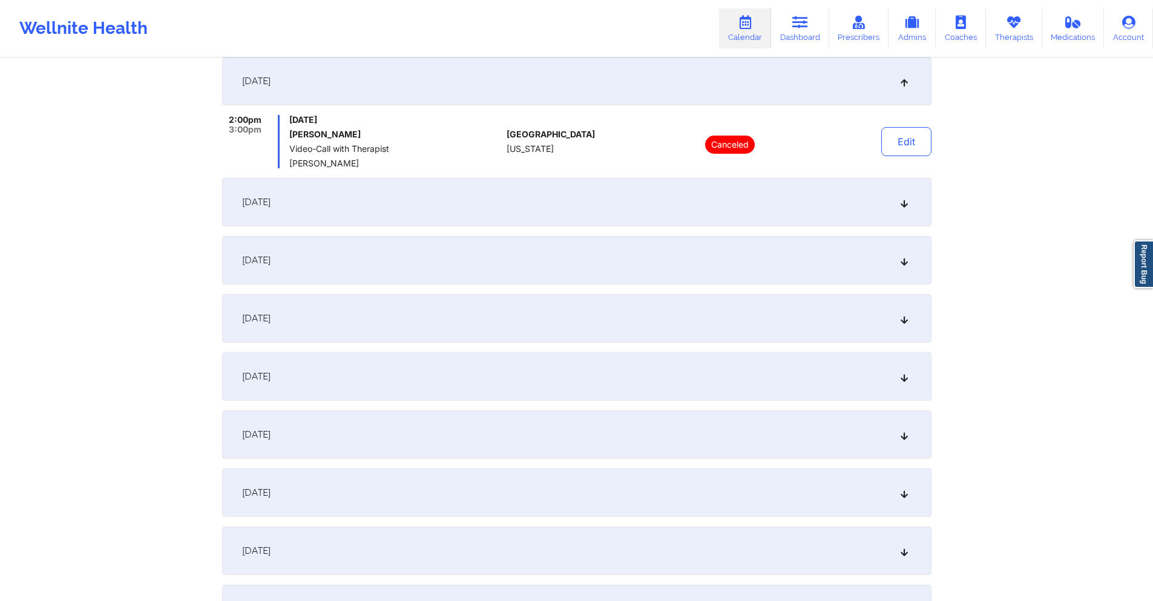
click at [636, 211] on div "[DATE]" at bounding box center [577, 202] width 710 height 48
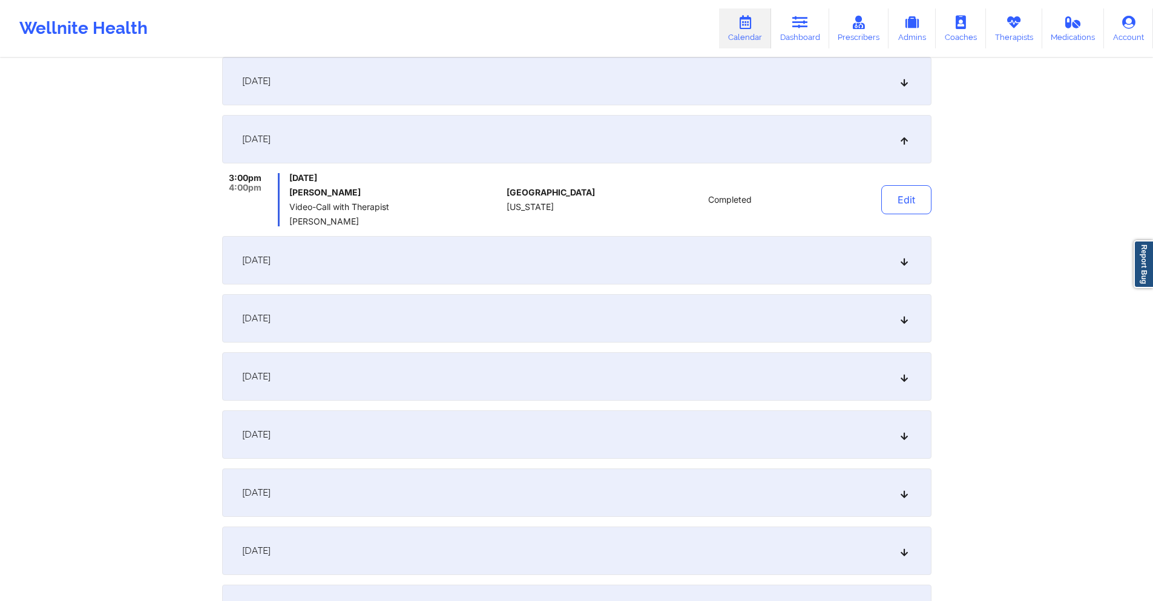
click at [623, 266] on div "[DATE]" at bounding box center [577, 260] width 710 height 48
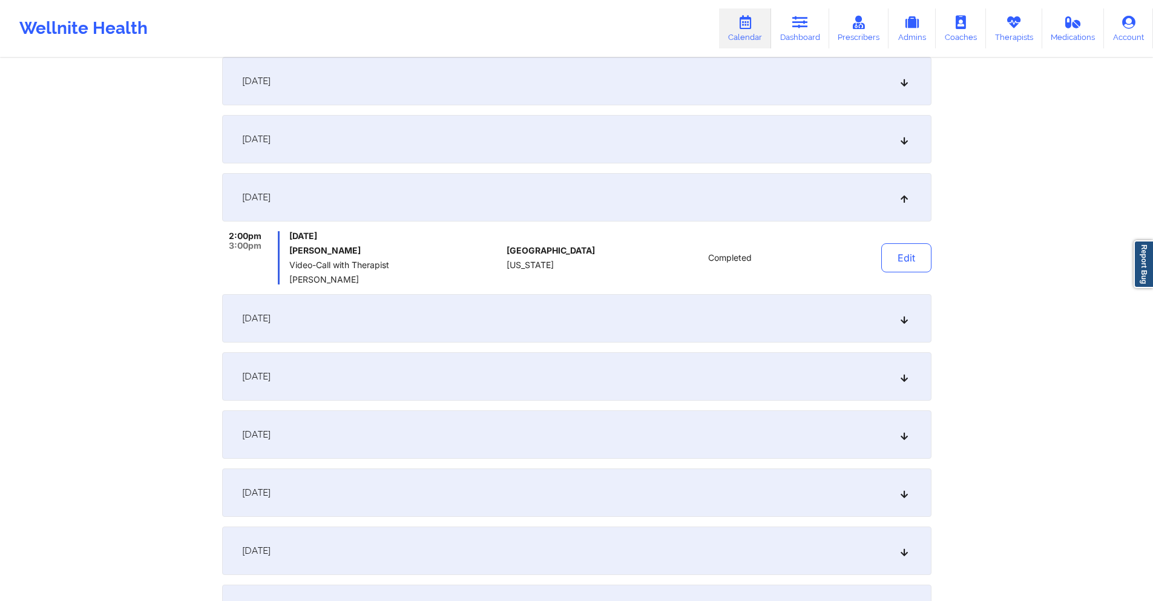
click at [599, 329] on div "[DATE]" at bounding box center [577, 318] width 710 height 48
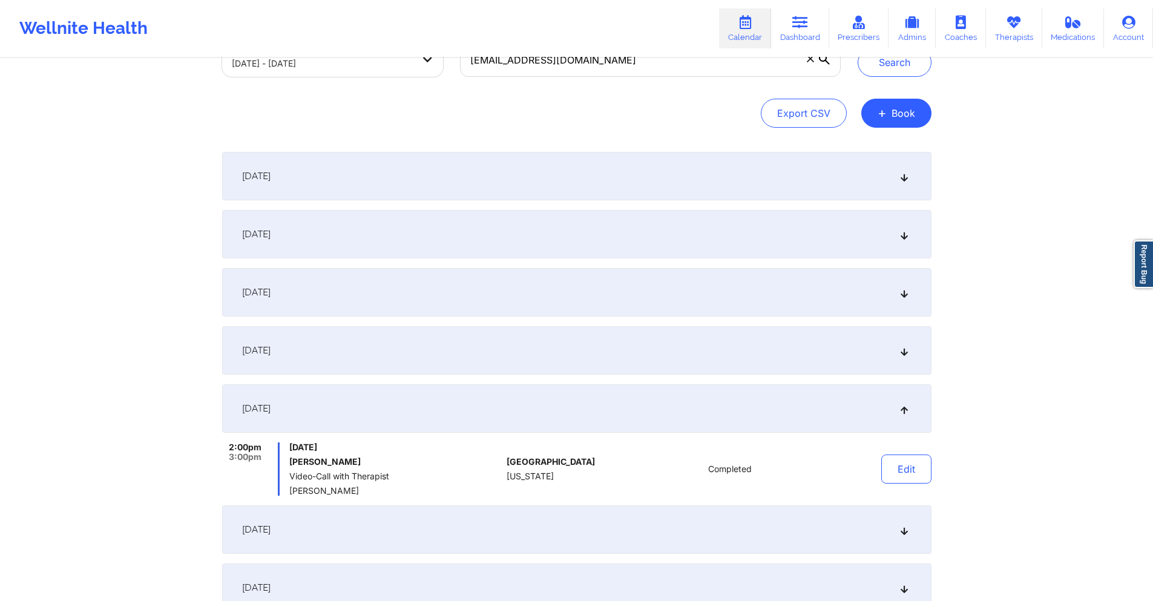
scroll to position [0, 0]
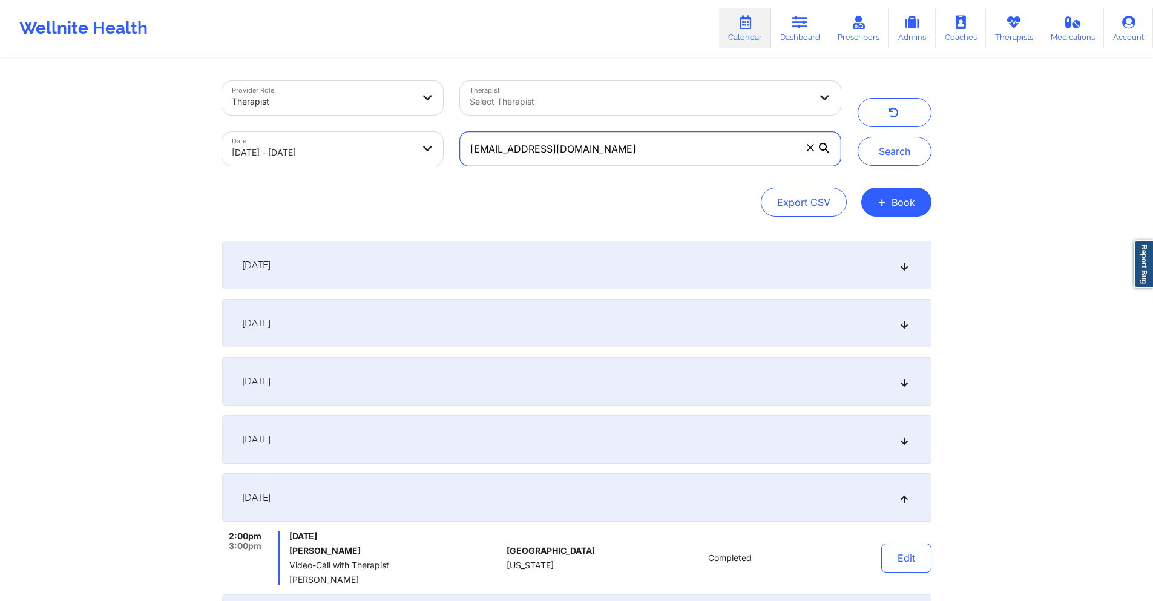
click at [627, 156] on input "[EMAIL_ADDRESS][DOMAIN_NAME]" at bounding box center [650, 149] width 380 height 34
paste input "oleq7"
click at [888, 159] on button "Search" at bounding box center [895, 151] width 74 height 29
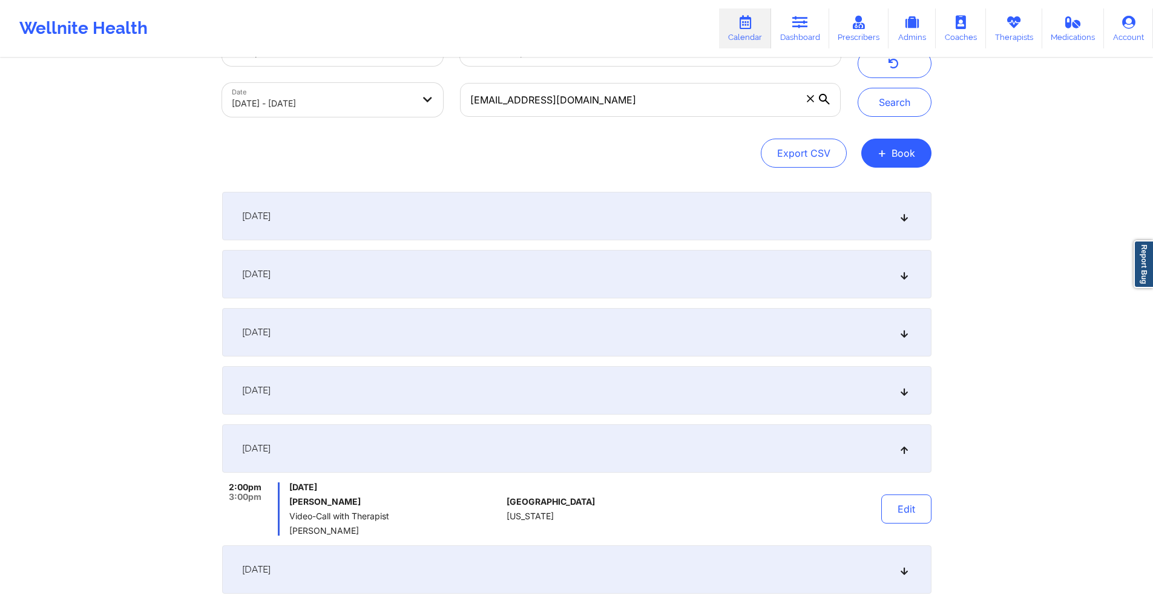
scroll to position [242, 0]
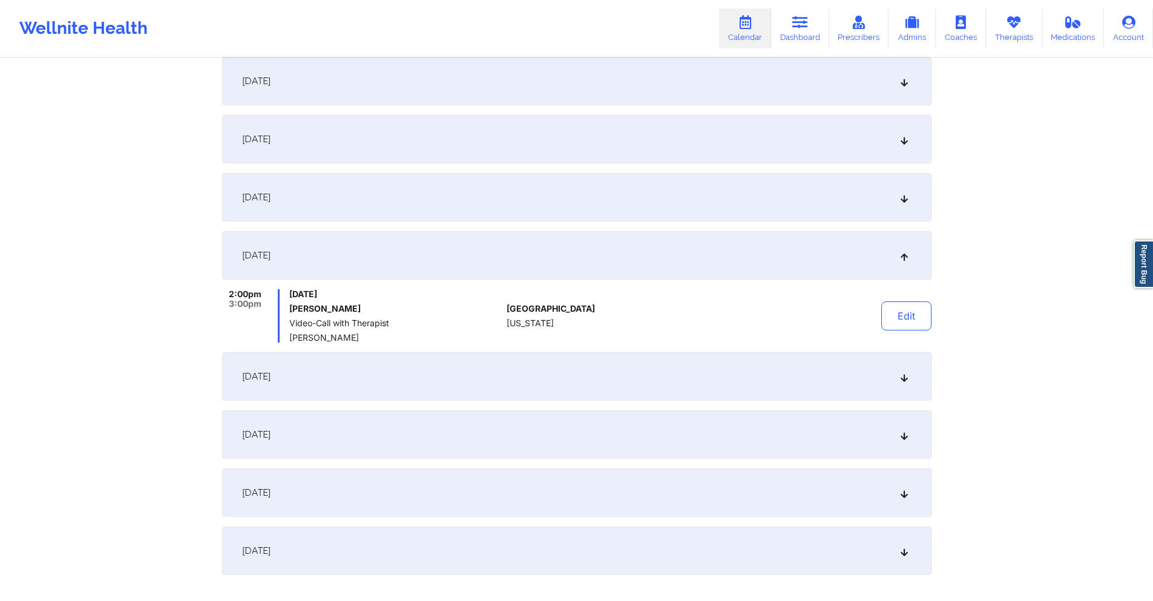
click at [562, 200] on div "[DATE]" at bounding box center [577, 197] width 710 height 48
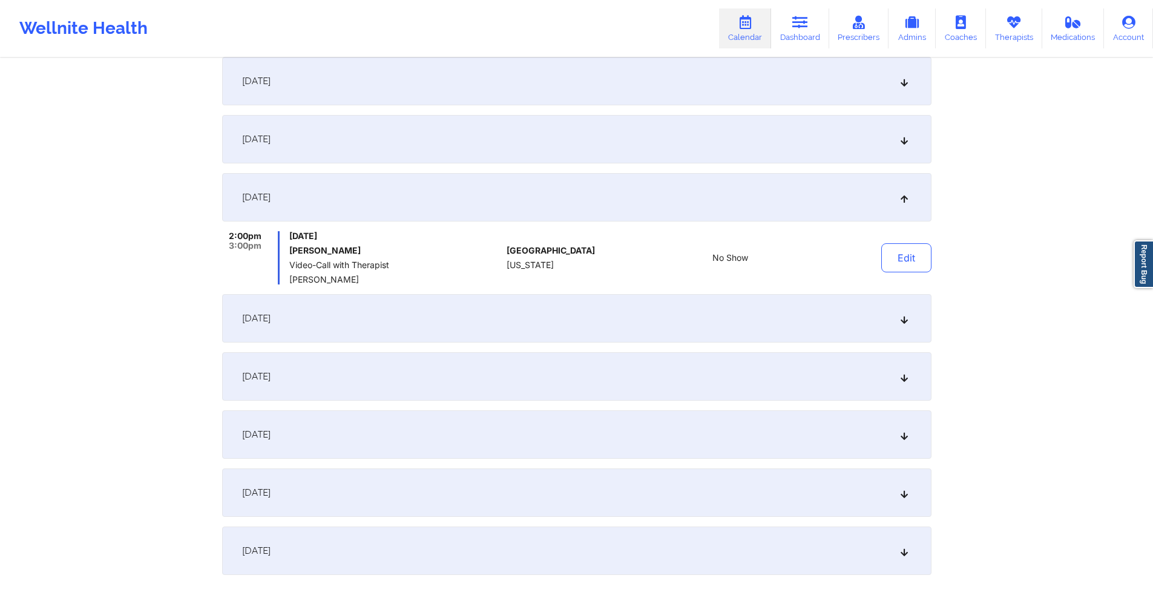
scroll to position [0, 0]
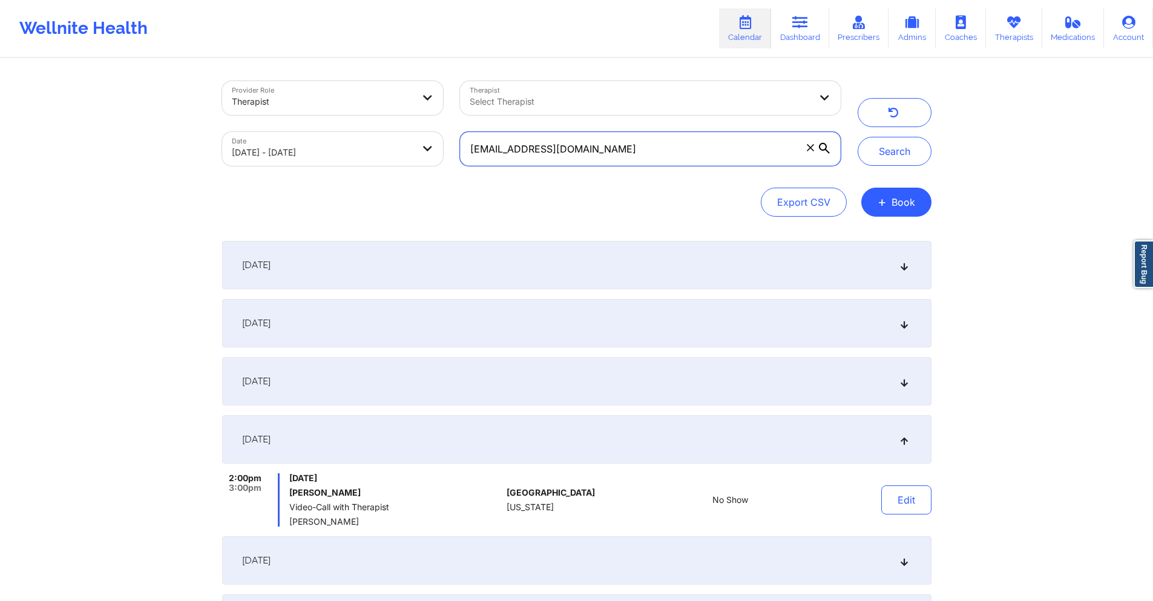
click at [660, 153] on input "[EMAIL_ADDRESS][DOMAIN_NAME]" at bounding box center [650, 149] width 380 height 34
paste input "[EMAIL_ADDRESS]"
click at [902, 147] on button "Search" at bounding box center [895, 151] width 74 height 29
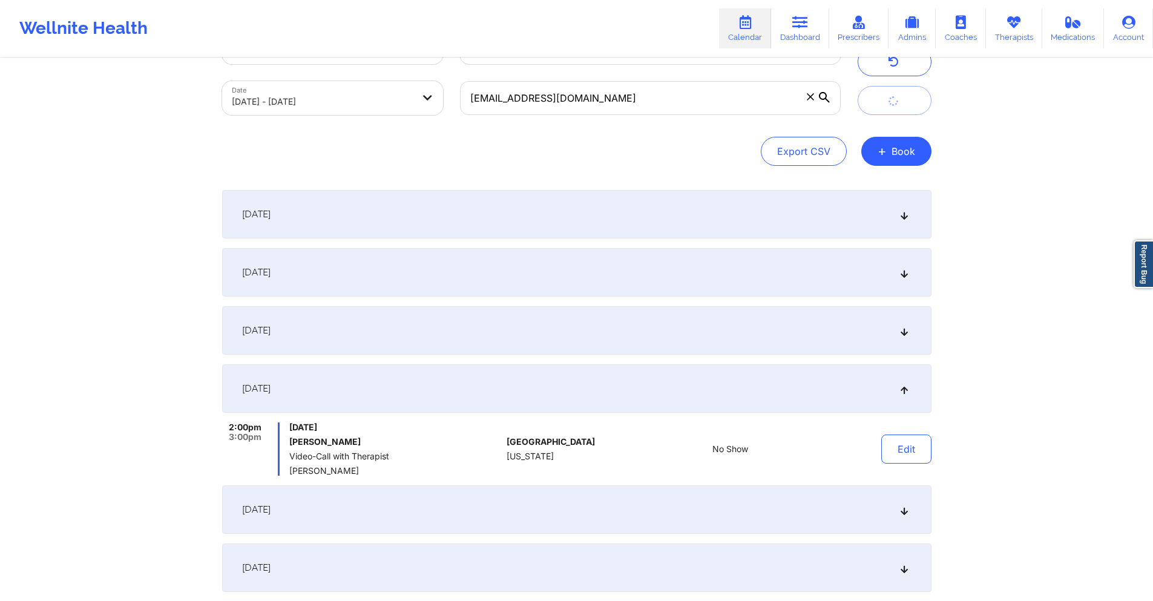
scroll to position [182, 0]
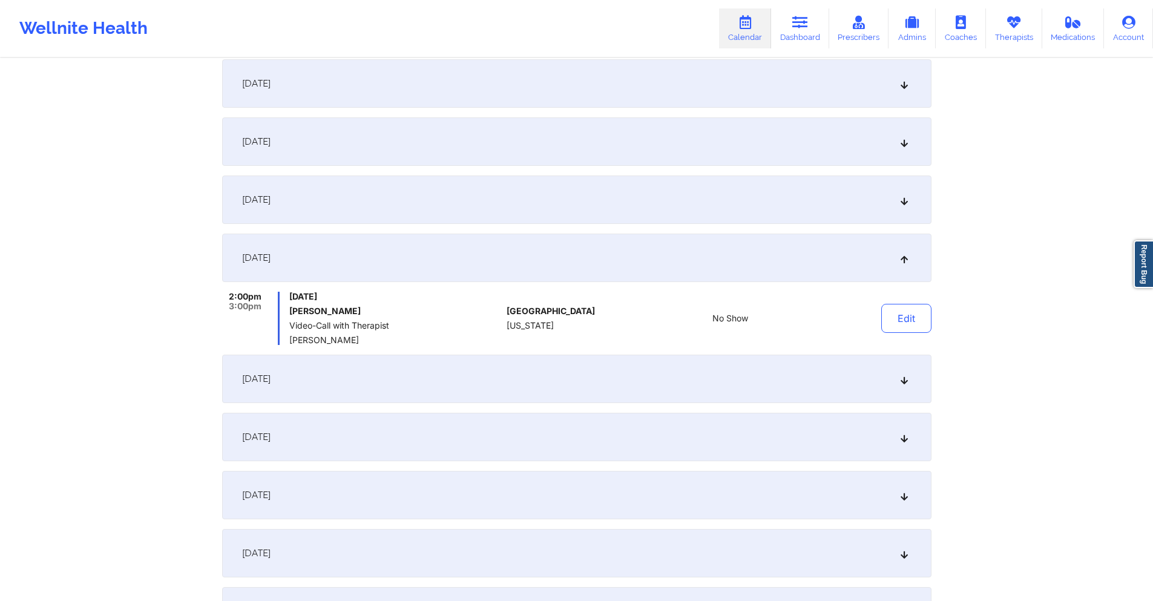
click at [518, 205] on div "[DATE]" at bounding box center [577, 200] width 710 height 48
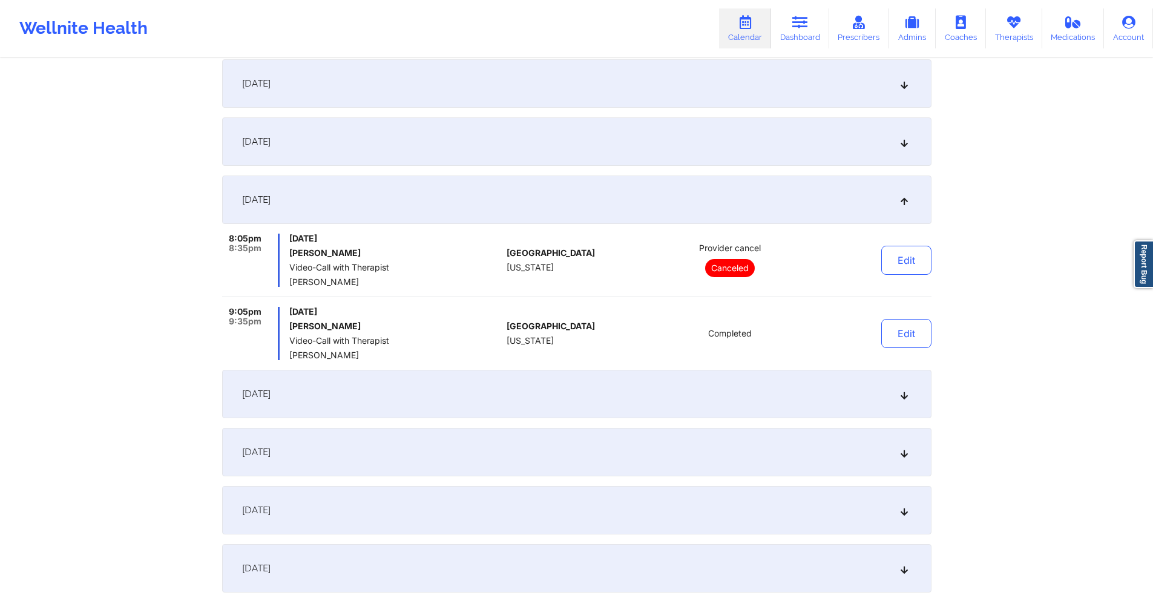
click at [472, 389] on div "[DATE]" at bounding box center [577, 394] width 710 height 48
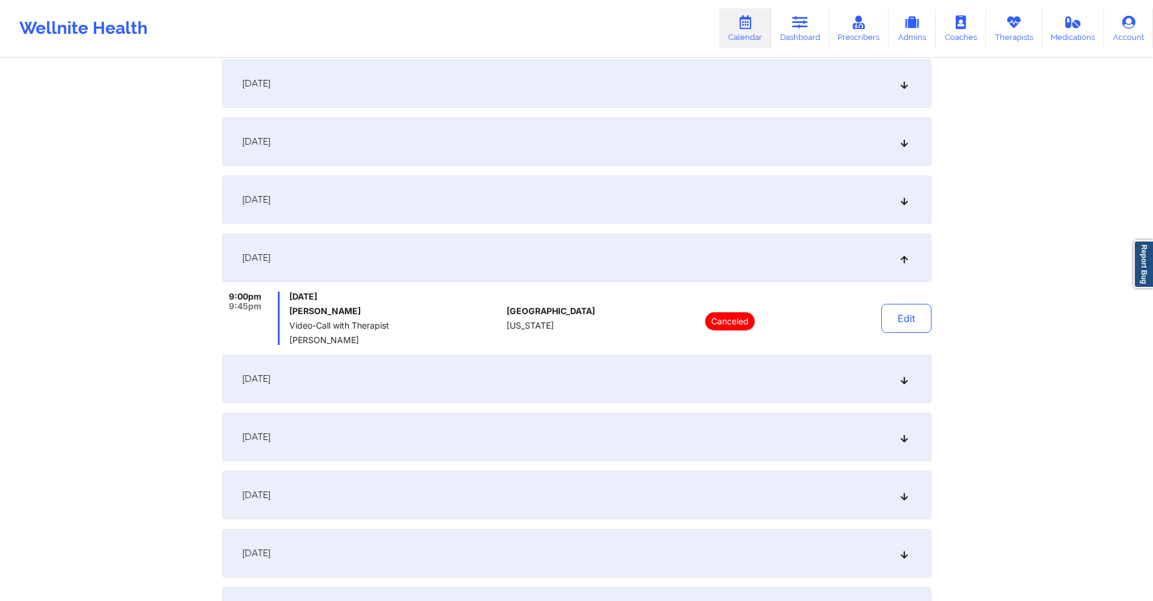
click at [447, 384] on div "[DATE]" at bounding box center [577, 379] width 710 height 48
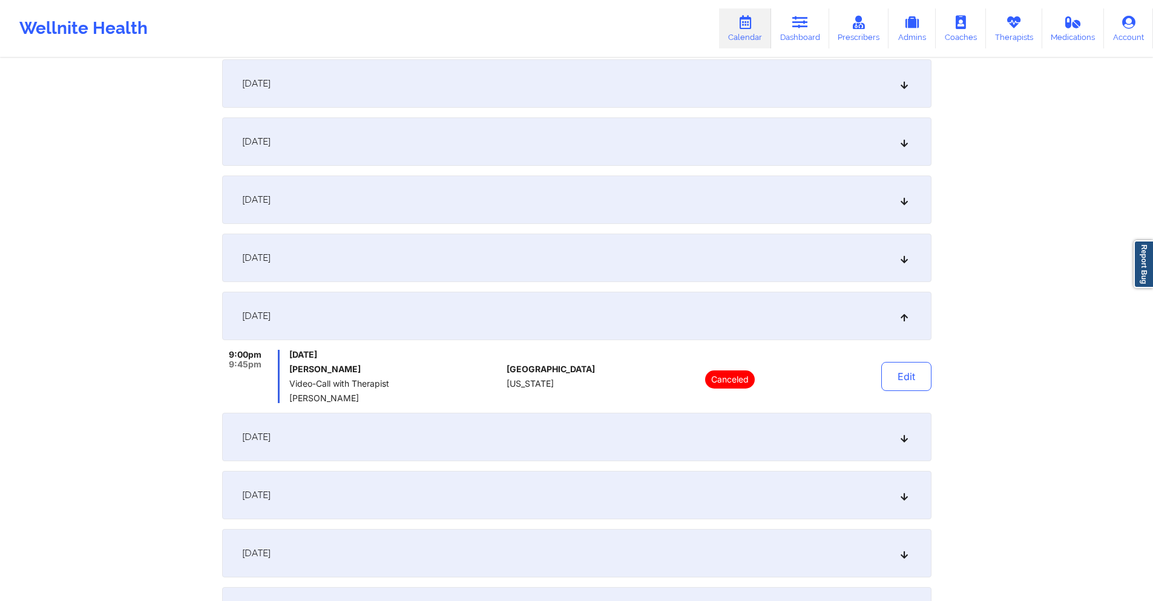
click at [456, 426] on div "[DATE]" at bounding box center [577, 437] width 710 height 48
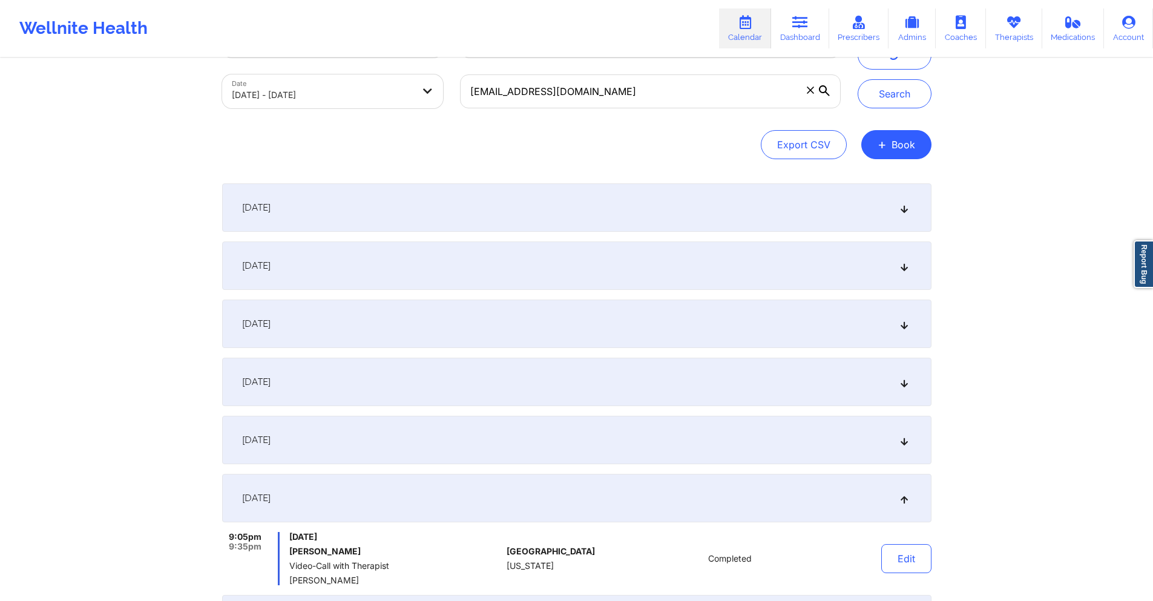
scroll to position [0, 0]
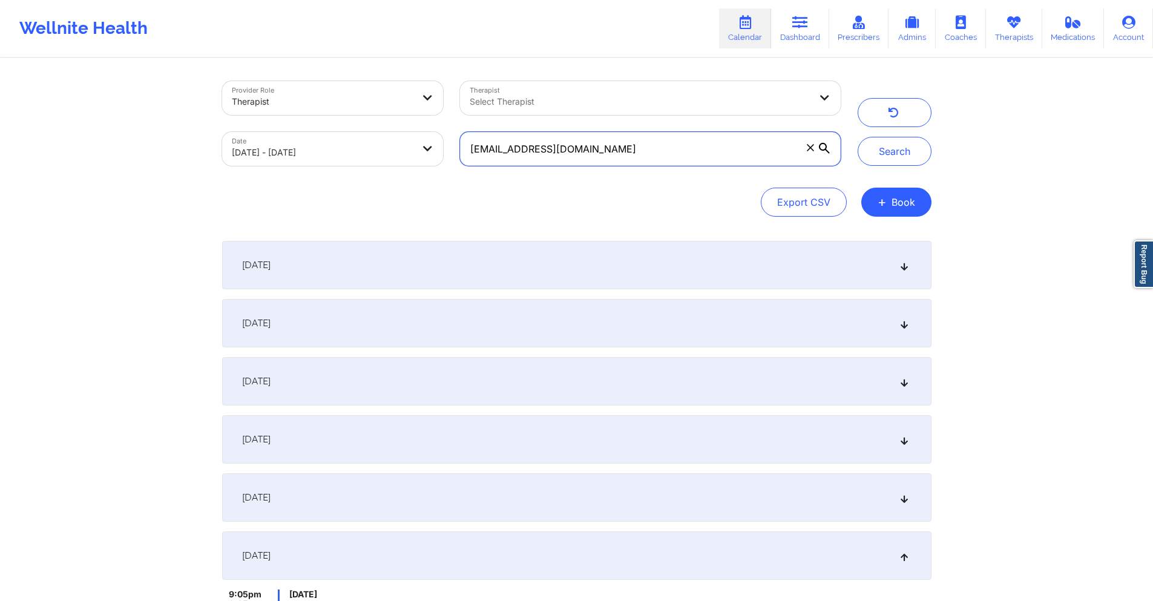
click at [660, 151] on input "[EMAIL_ADDRESS][DOMAIN_NAME]" at bounding box center [650, 149] width 380 height 34
paste input "[EMAIL_ADDRESS]"
click at [890, 152] on button "Search" at bounding box center [895, 151] width 74 height 29
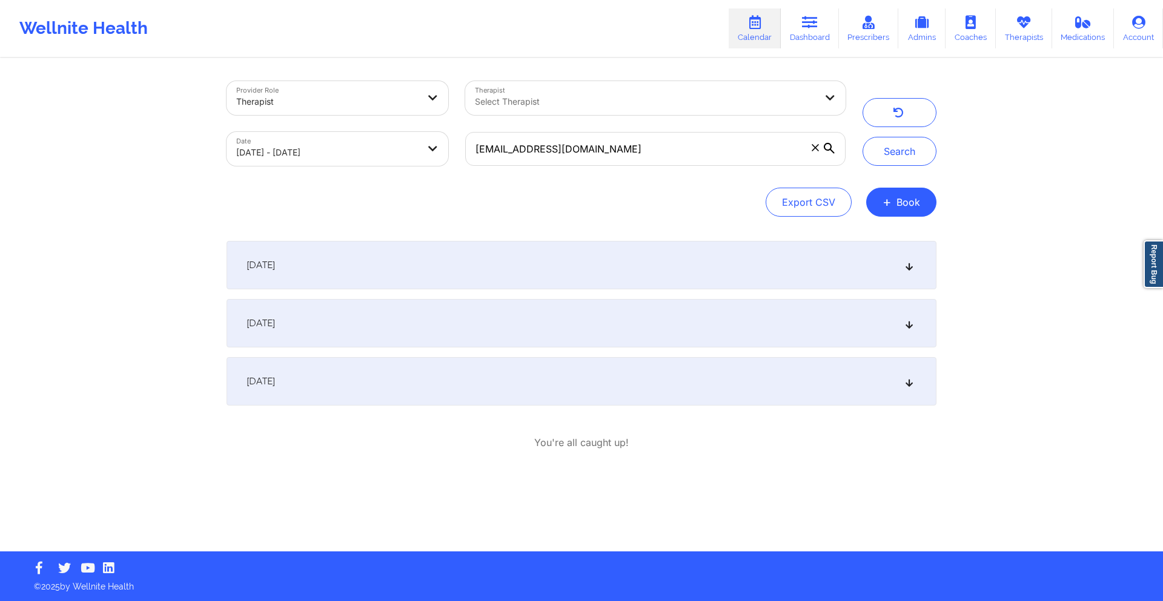
click at [694, 328] on div "[DATE]" at bounding box center [581, 323] width 710 height 48
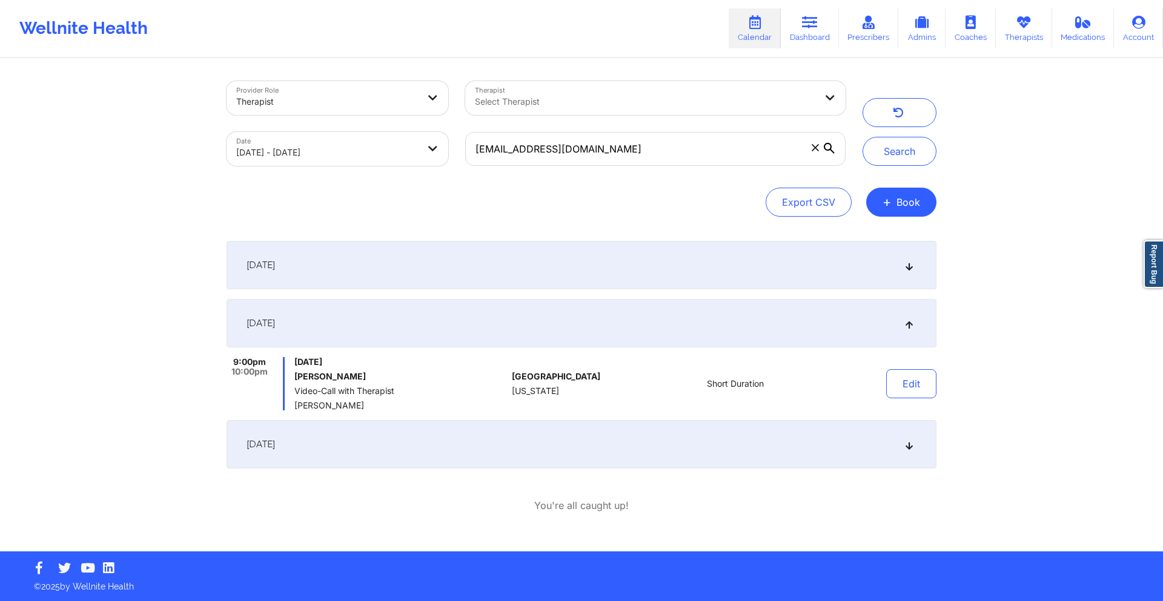
click at [656, 269] on div "[DATE]" at bounding box center [581, 265] width 710 height 48
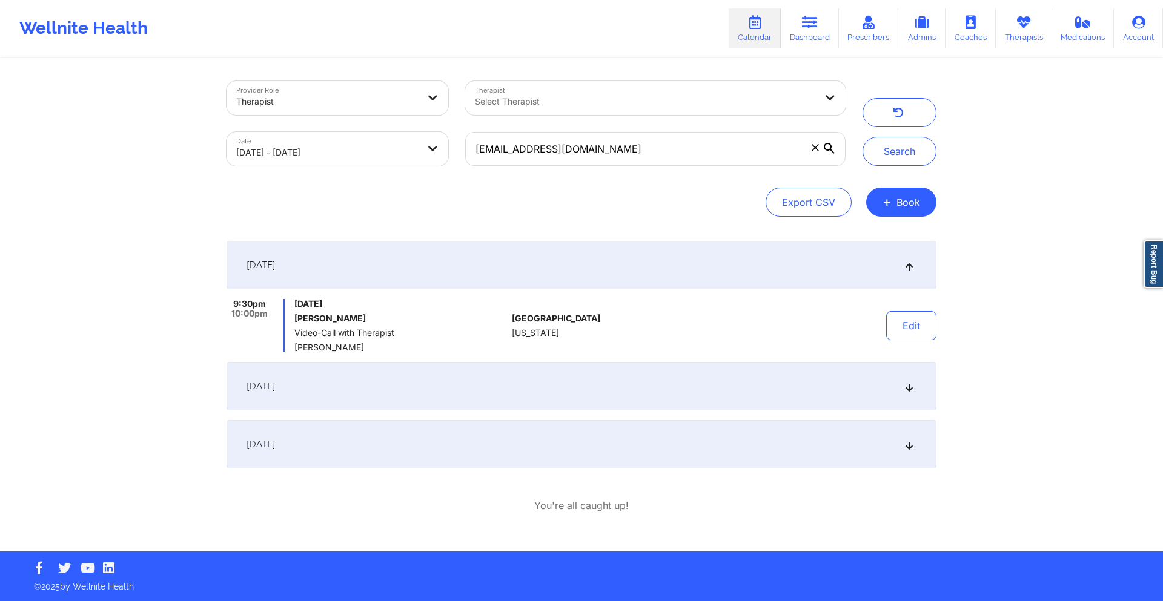
click at [612, 440] on div "[DATE]" at bounding box center [581, 444] width 710 height 48
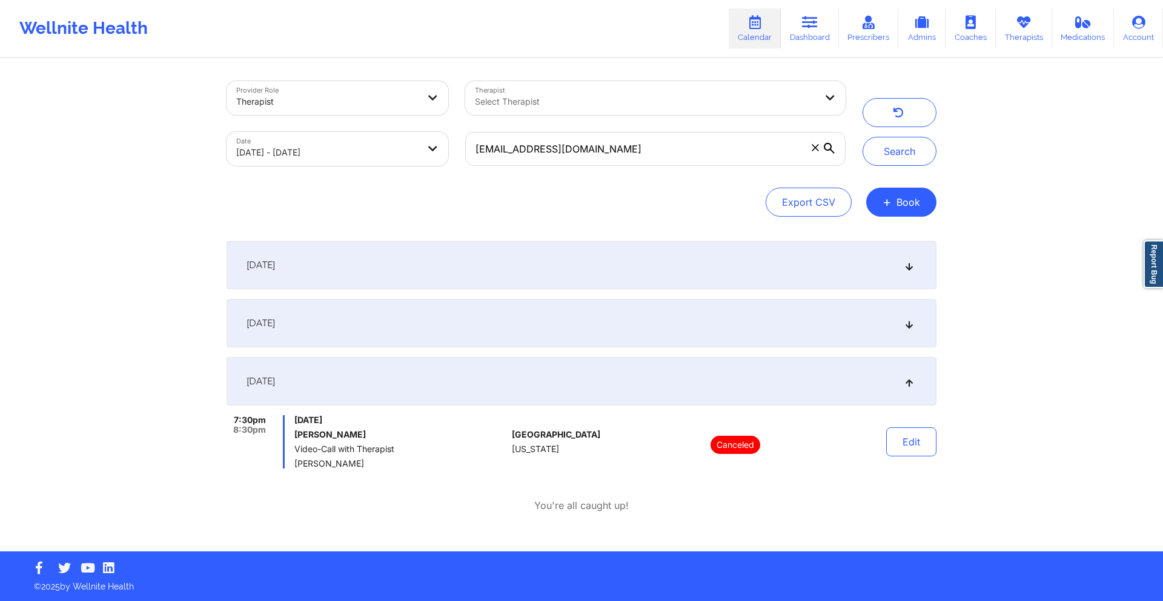
click at [427, 319] on div "[DATE]" at bounding box center [581, 323] width 710 height 48
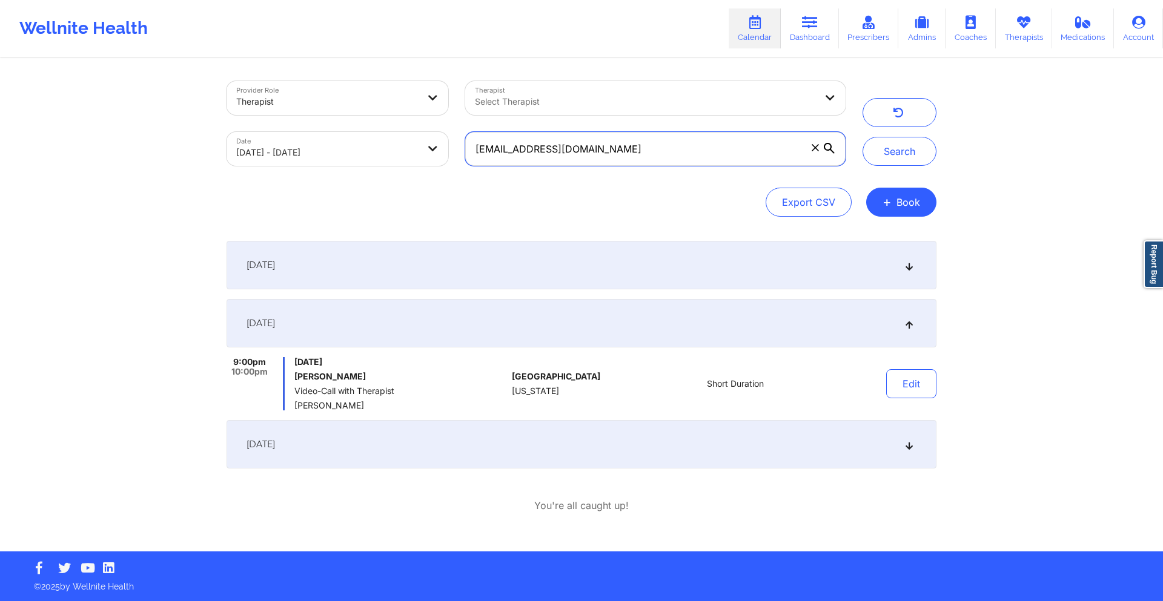
click at [530, 144] on input "[EMAIL_ADDRESS][DOMAIN_NAME]" at bounding box center [655, 149] width 380 height 34
paste input "[PERSON_NAME].[PERSON_NAME]"
click at [896, 154] on button "Search" at bounding box center [899, 151] width 74 height 29
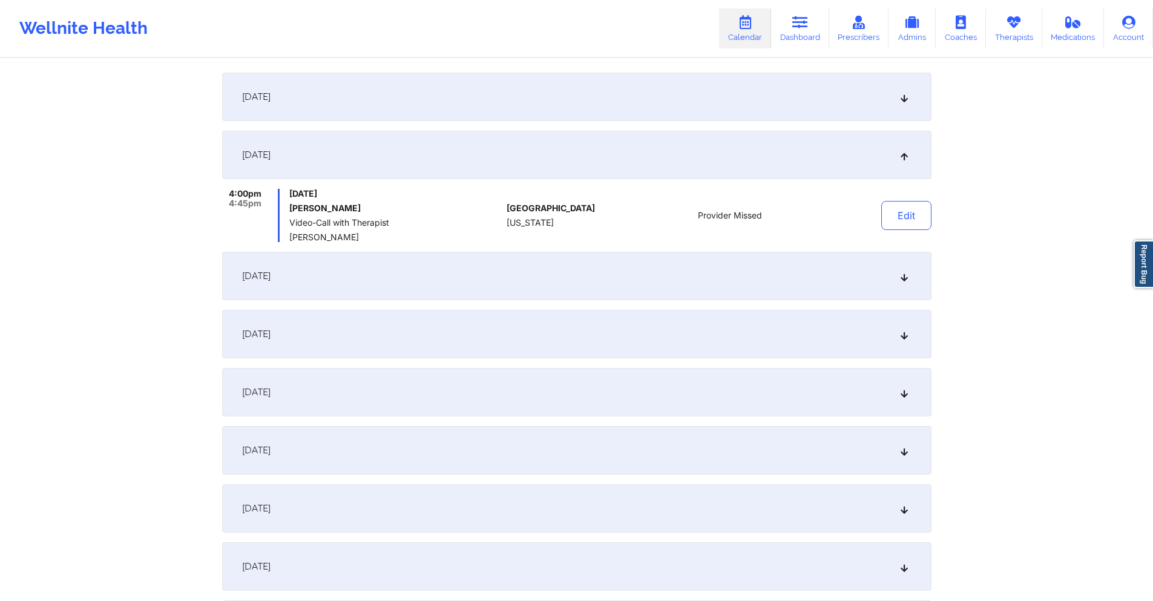
scroll to position [303, 0]
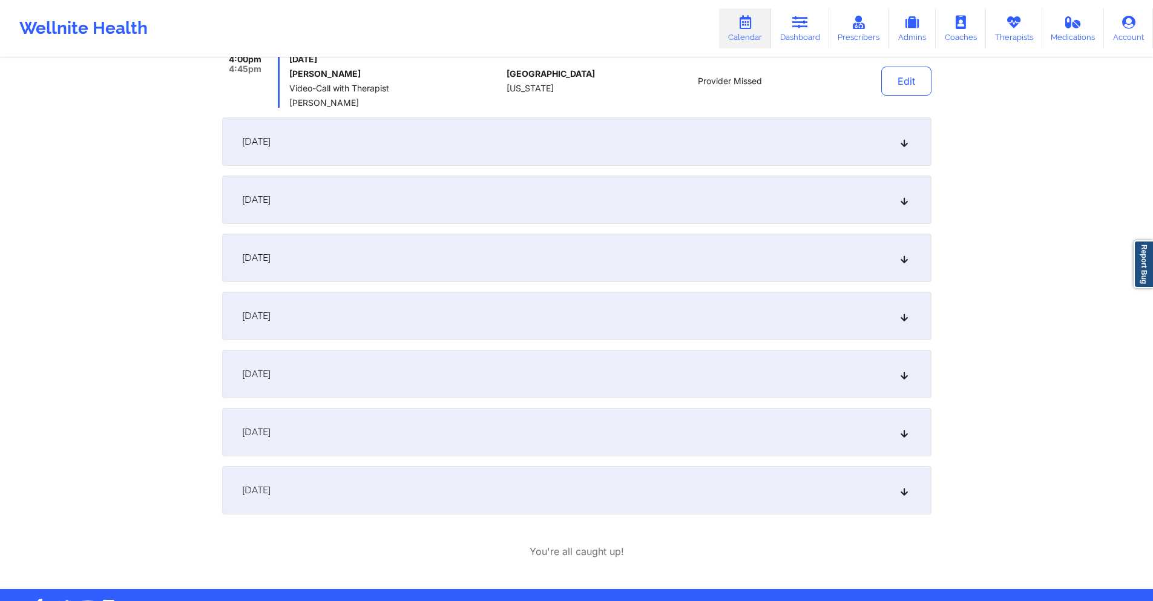
click at [503, 199] on div "[DATE]" at bounding box center [577, 200] width 710 height 48
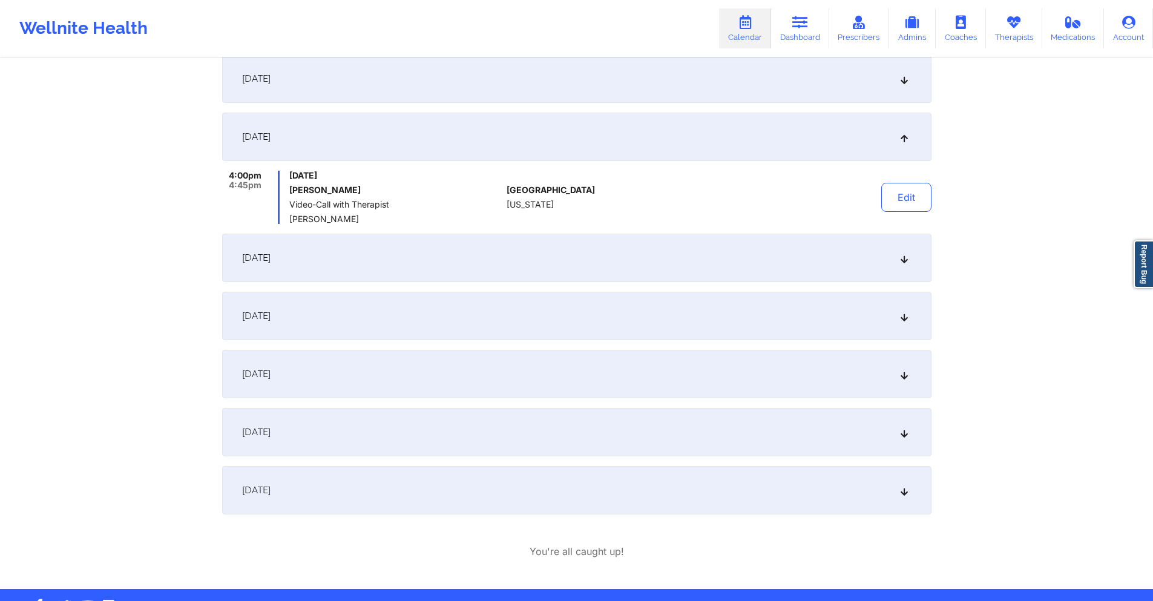
click at [477, 89] on div "[DATE]" at bounding box center [577, 78] width 710 height 48
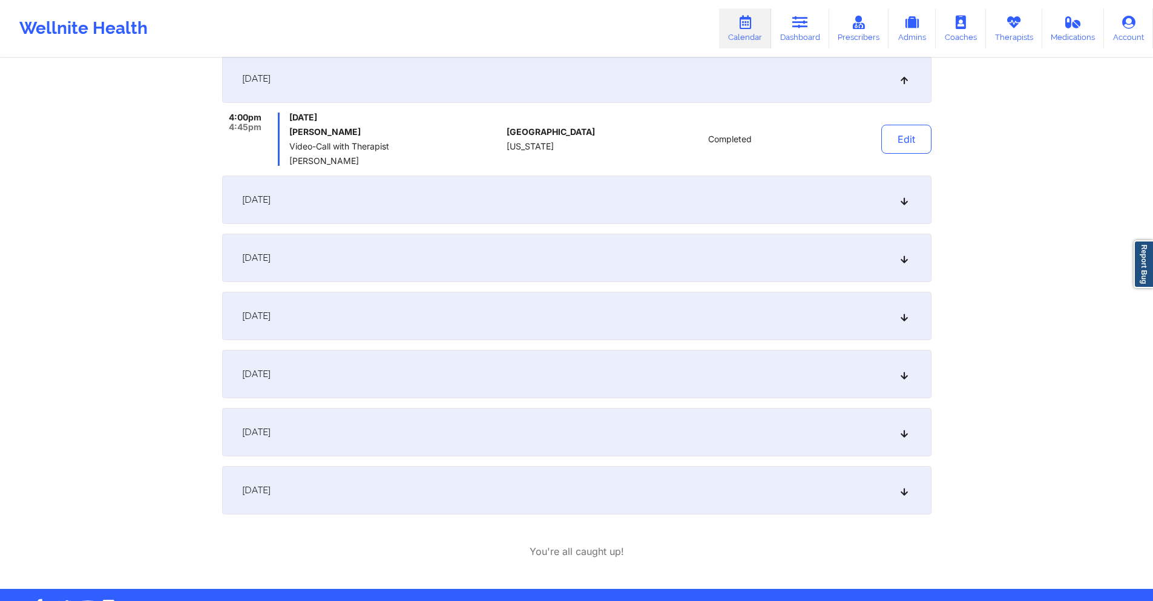
click at [515, 201] on div "[DATE]" at bounding box center [577, 200] width 710 height 48
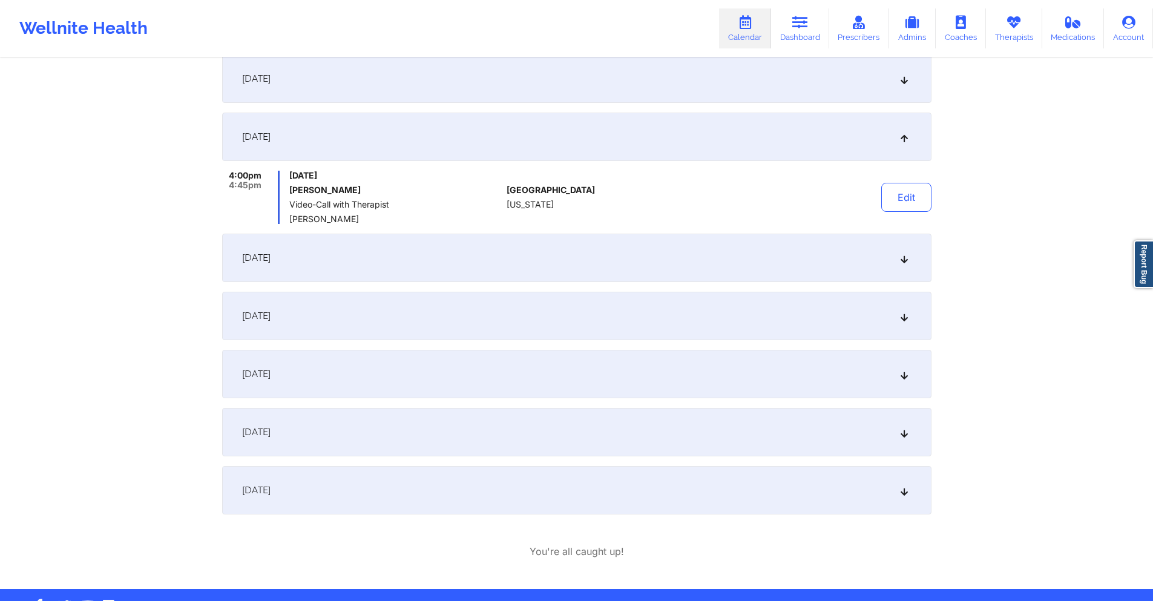
click at [512, 246] on div "[DATE]" at bounding box center [577, 258] width 710 height 48
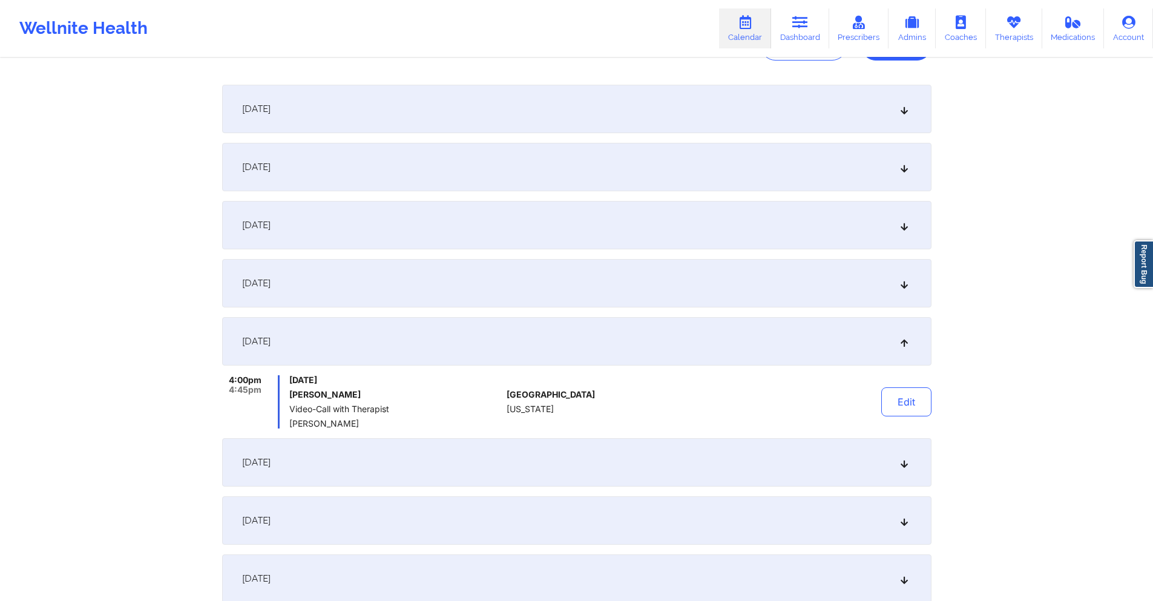
scroll to position [0, 0]
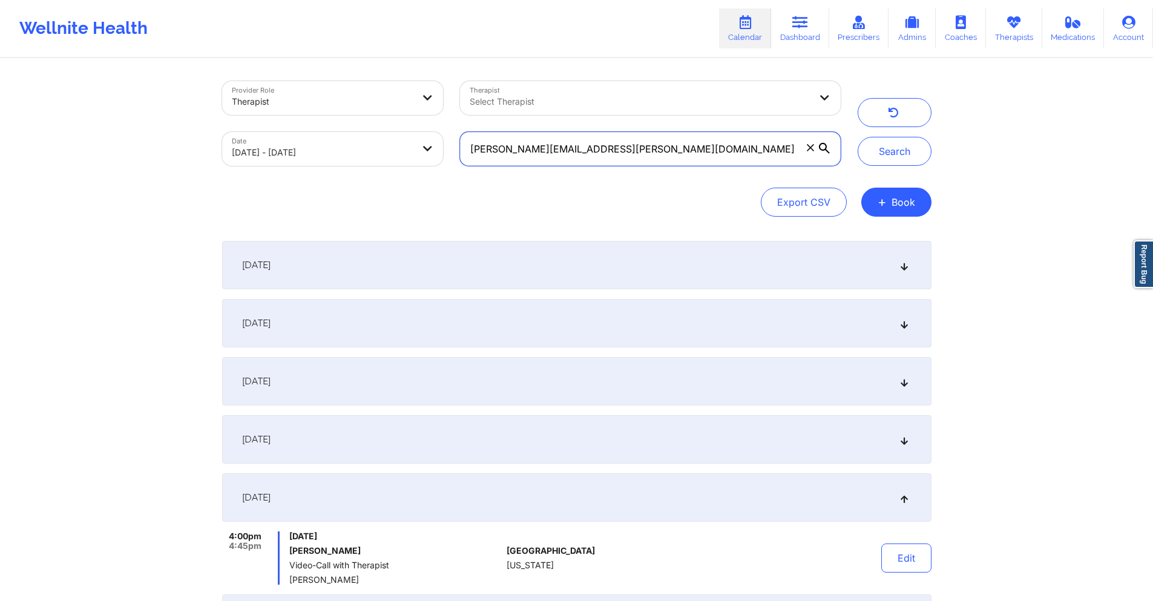
click at [667, 153] on input "[PERSON_NAME][EMAIL_ADDRESS][PERSON_NAME][DOMAIN_NAME]" at bounding box center [650, 149] width 380 height 34
paste input "erinaikens9"
click at [889, 154] on button "Search" at bounding box center [895, 151] width 74 height 29
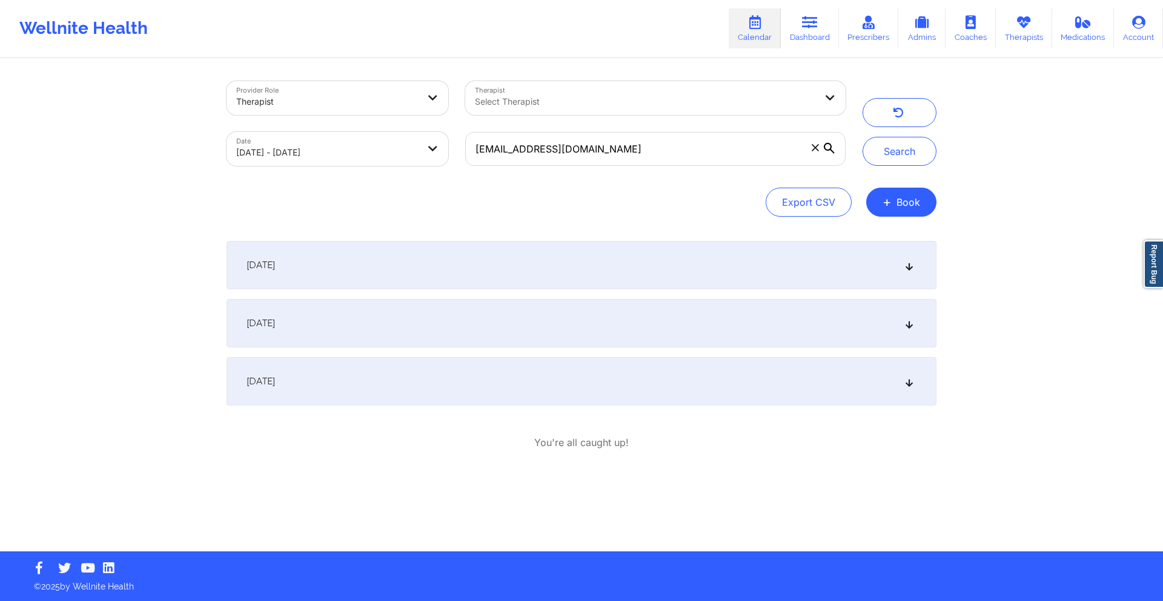
click at [457, 335] on div "[DATE]" at bounding box center [581, 323] width 710 height 48
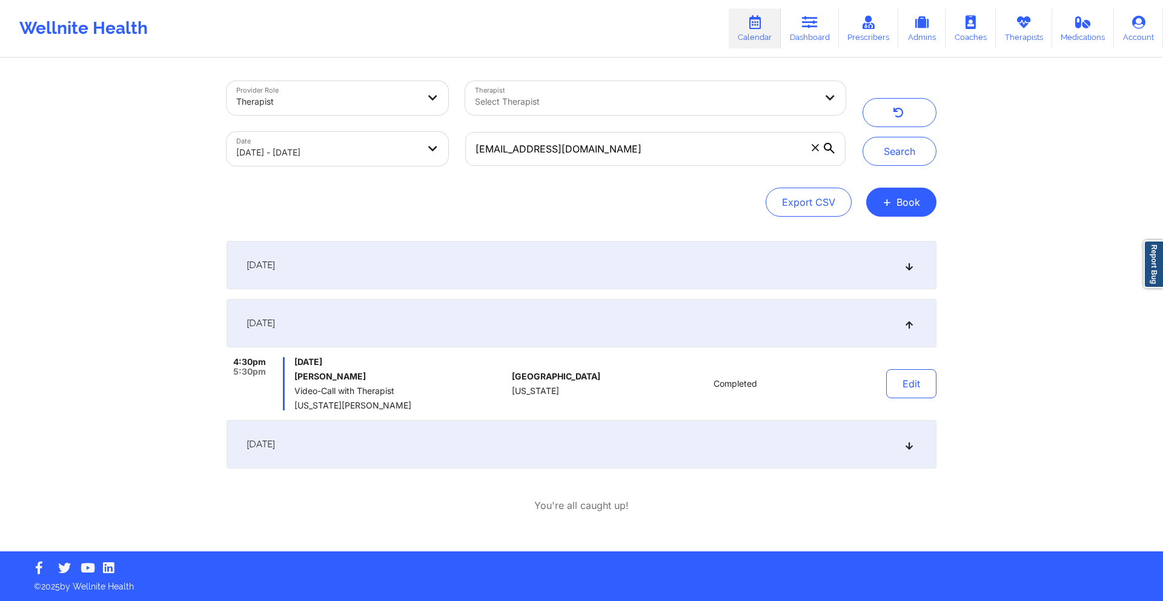
click at [473, 429] on div "[DATE]" at bounding box center [581, 444] width 710 height 48
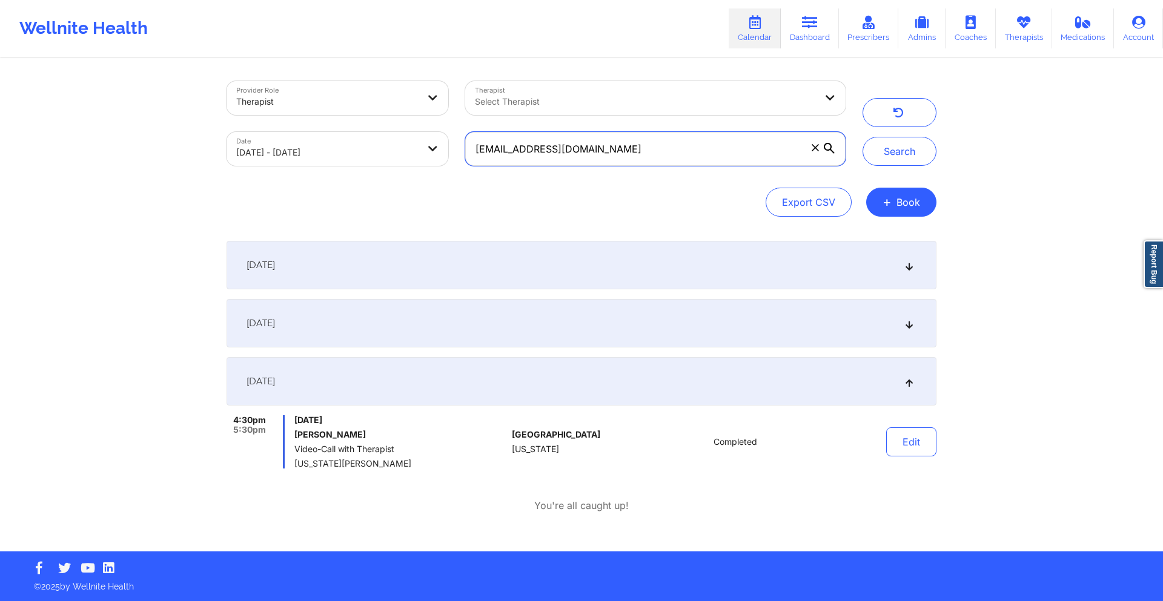
click at [601, 153] on input "[EMAIL_ADDRESS][DOMAIN_NAME]" at bounding box center [655, 149] width 380 height 34
paste input "nicolej928"
click at [902, 148] on button "Search" at bounding box center [899, 151] width 74 height 29
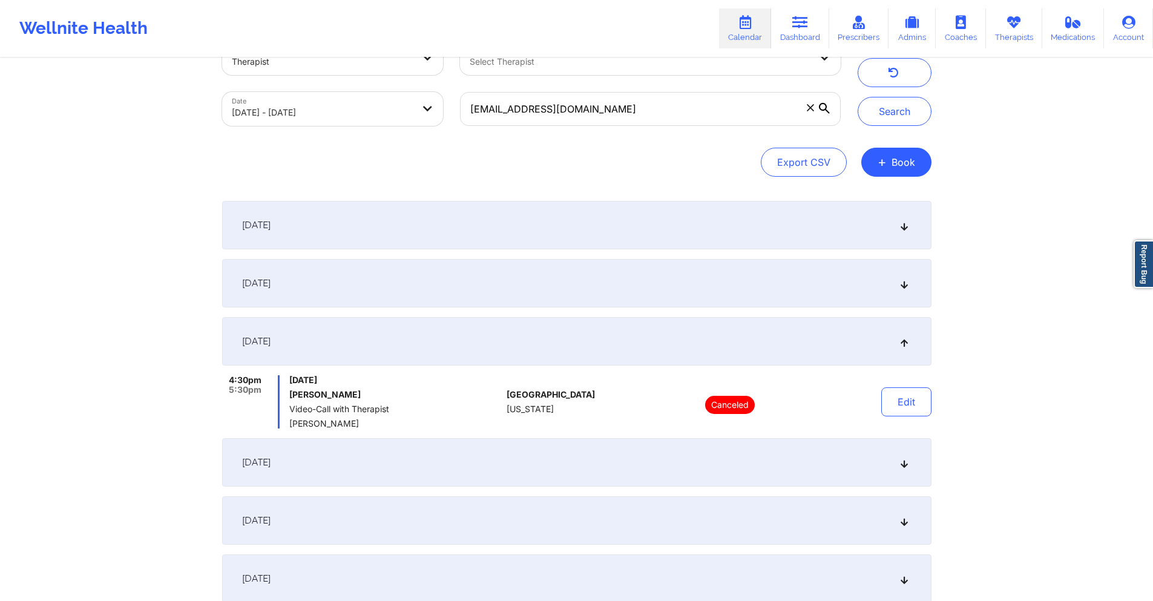
scroll to position [182, 0]
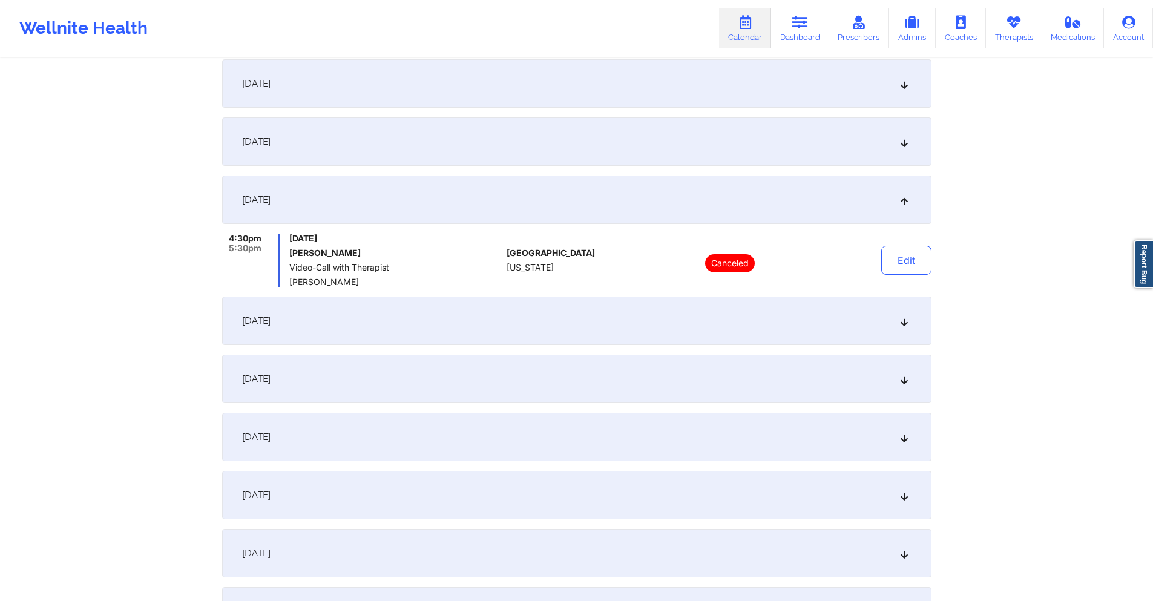
click at [530, 326] on div "[DATE]" at bounding box center [577, 321] width 710 height 48
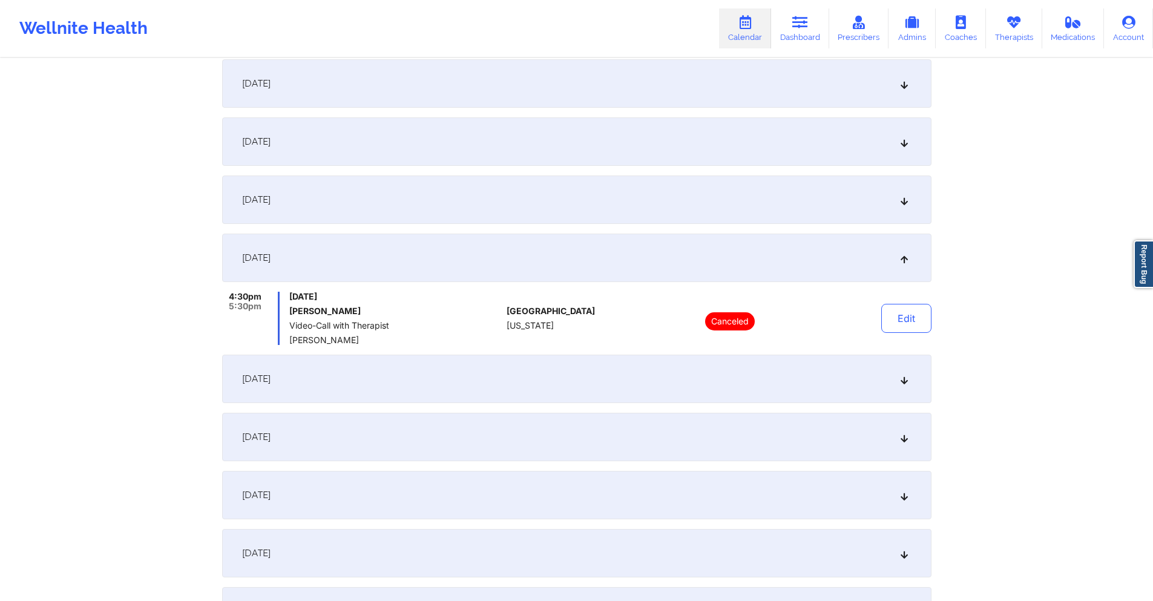
click at [544, 367] on div "[DATE]" at bounding box center [577, 379] width 710 height 48
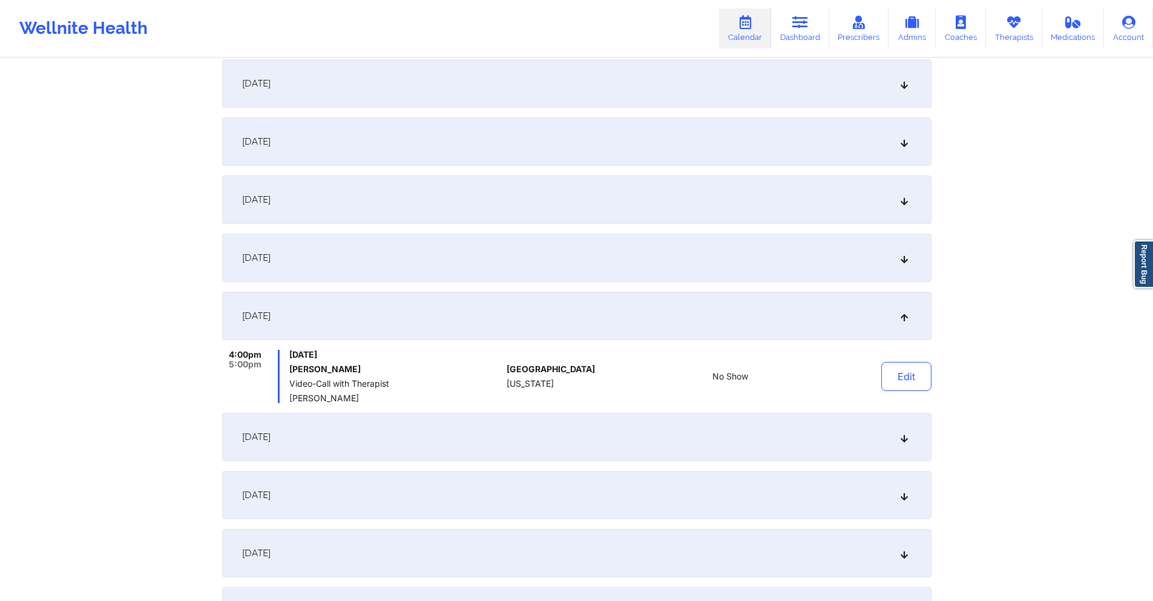
click at [534, 429] on div "[DATE]" at bounding box center [577, 437] width 710 height 48
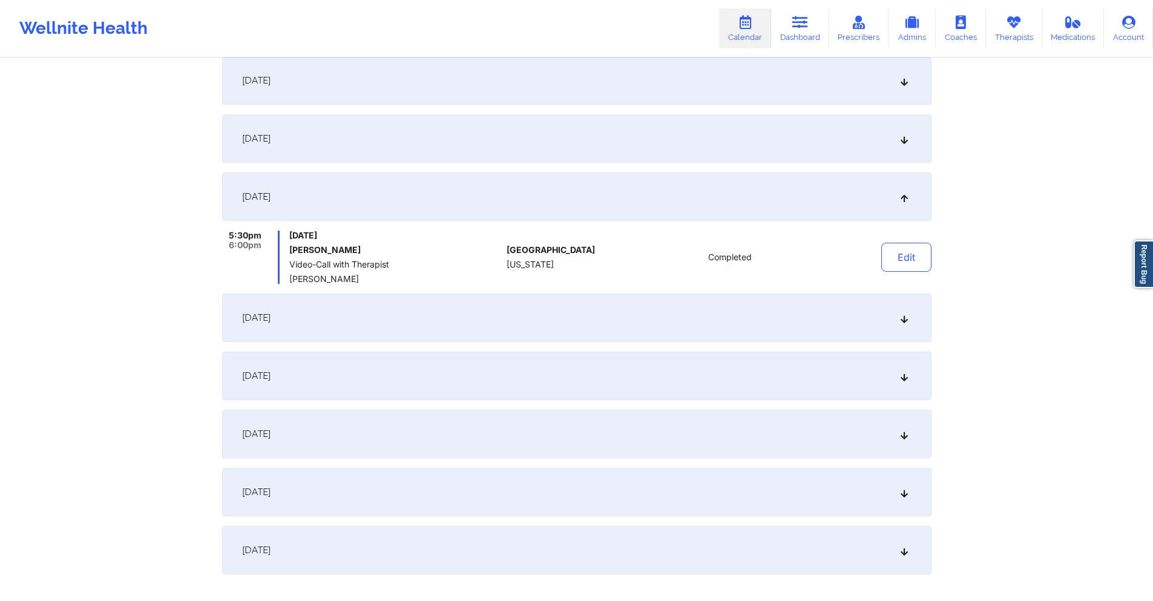
scroll to position [363, 0]
click at [525, 311] on div "[DATE]" at bounding box center [577, 313] width 710 height 48
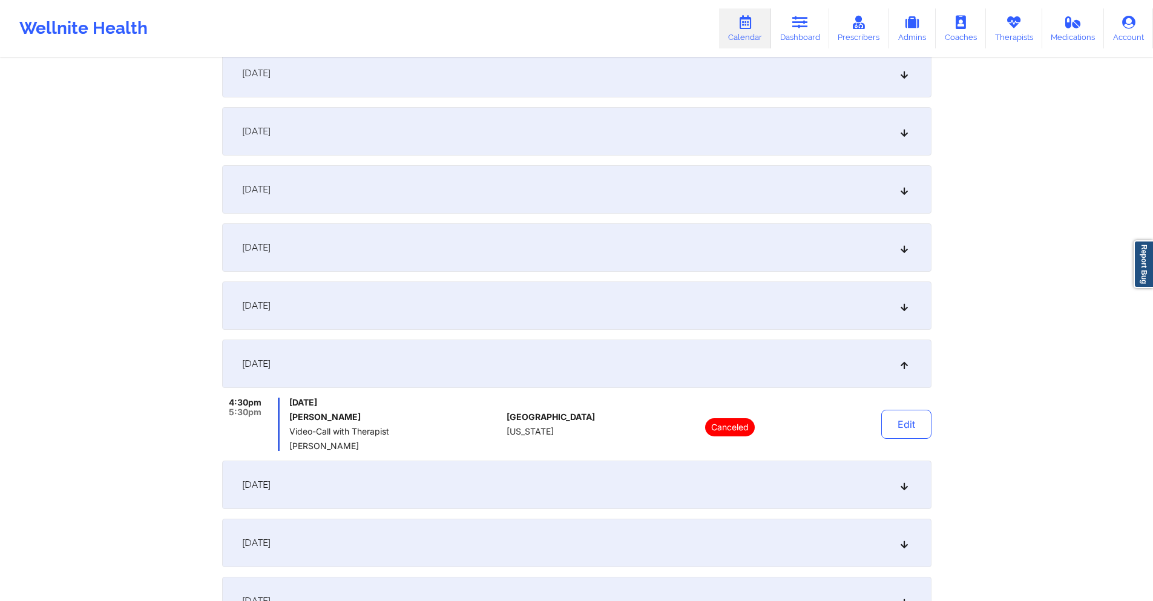
scroll to position [0, 0]
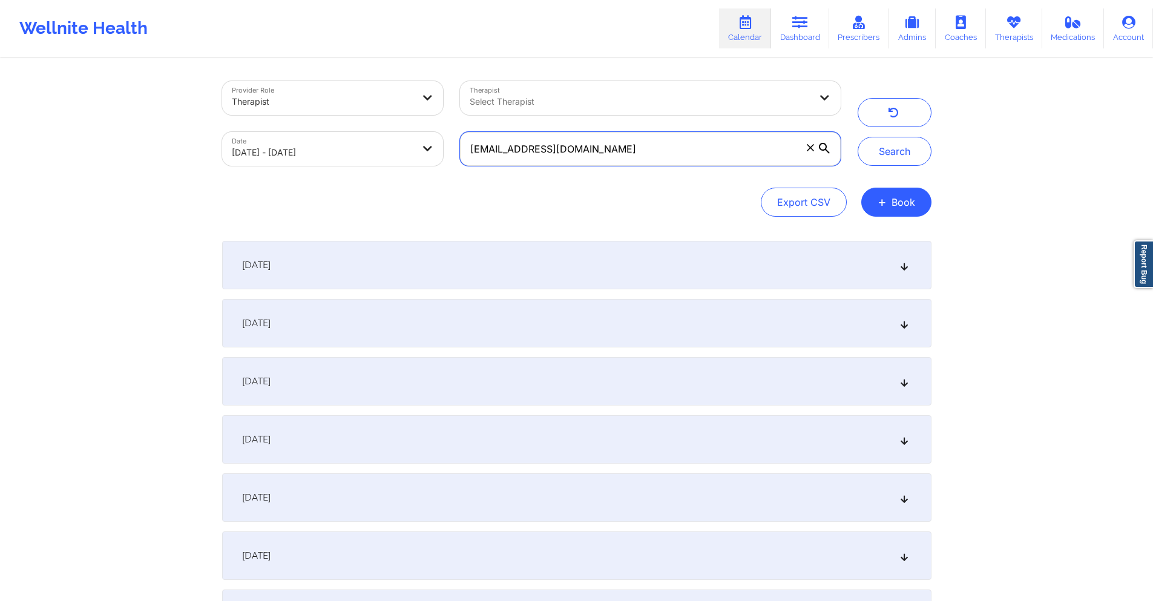
click at [695, 148] on input "[EMAIL_ADDRESS][DOMAIN_NAME]" at bounding box center [650, 149] width 380 height 34
paste input "jennifermarieex"
click at [896, 147] on button "Search" at bounding box center [895, 151] width 74 height 29
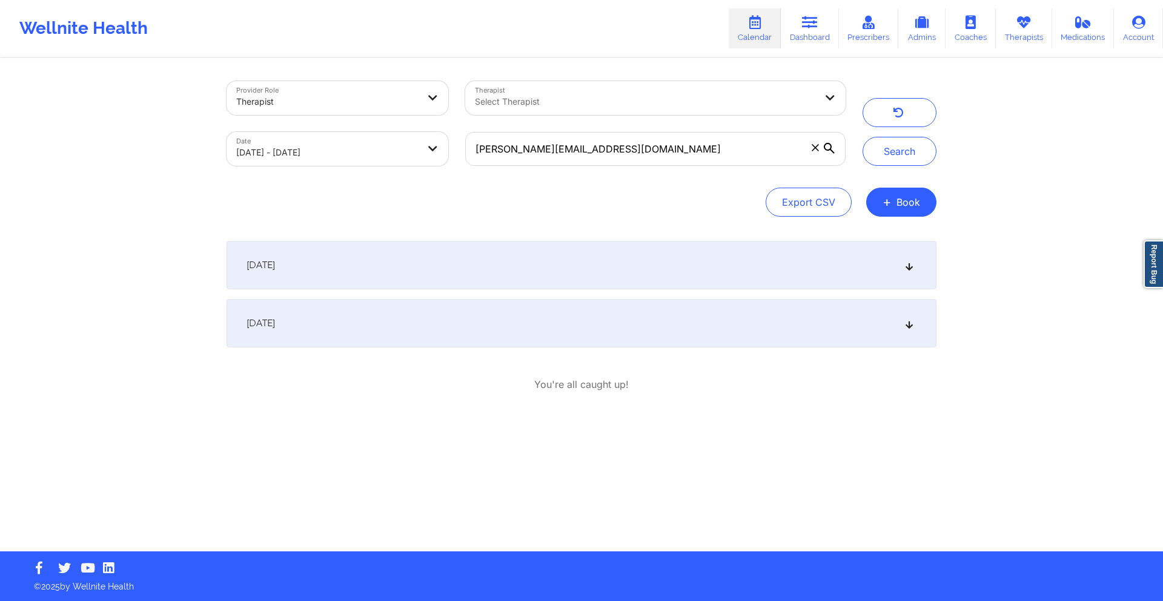
click at [584, 254] on div "[DATE]" at bounding box center [581, 265] width 710 height 48
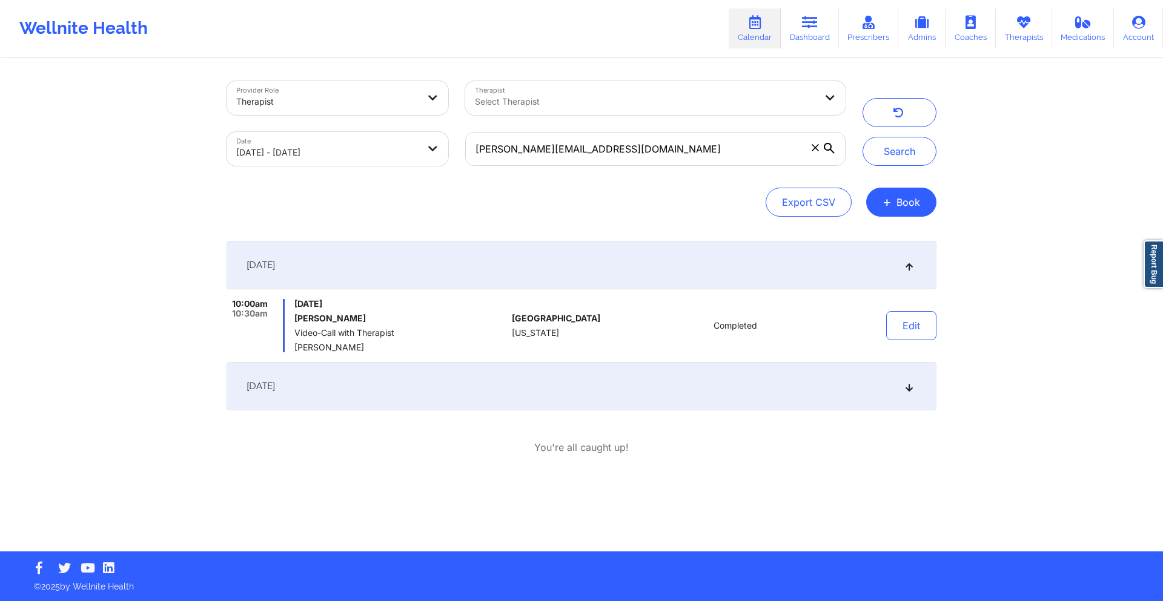
click at [553, 373] on div "[DATE]" at bounding box center [581, 386] width 710 height 48
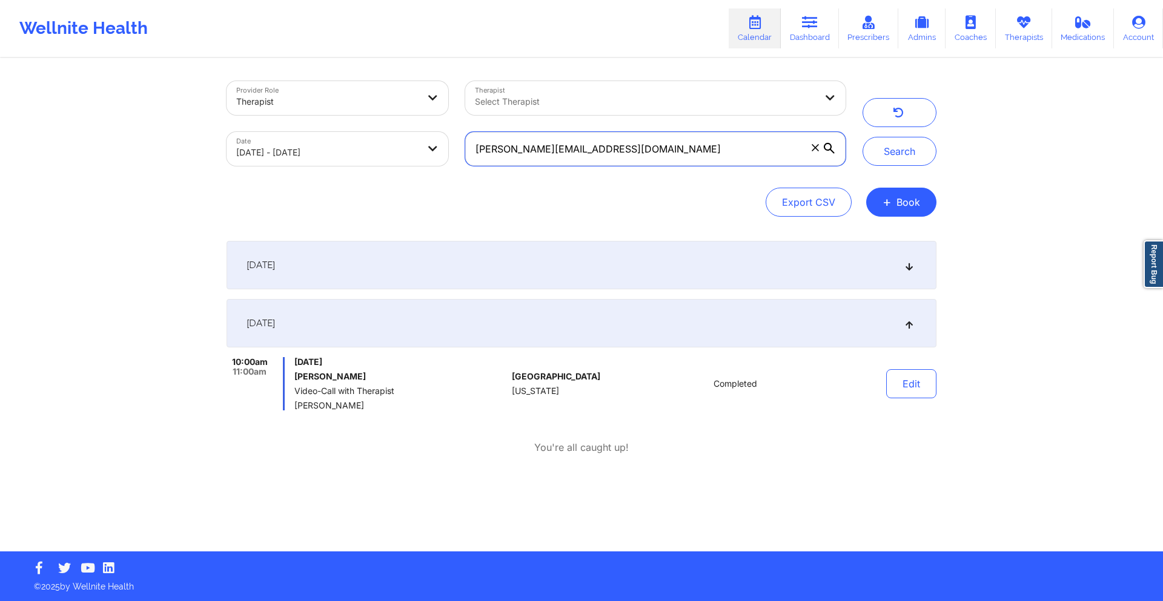
click at [555, 156] on input "[PERSON_NAME][EMAIL_ADDRESS][DOMAIN_NAME]" at bounding box center [655, 149] width 380 height 34
paste input "[PERSON_NAME]"
click at [892, 157] on button "Search" at bounding box center [899, 151] width 74 height 29
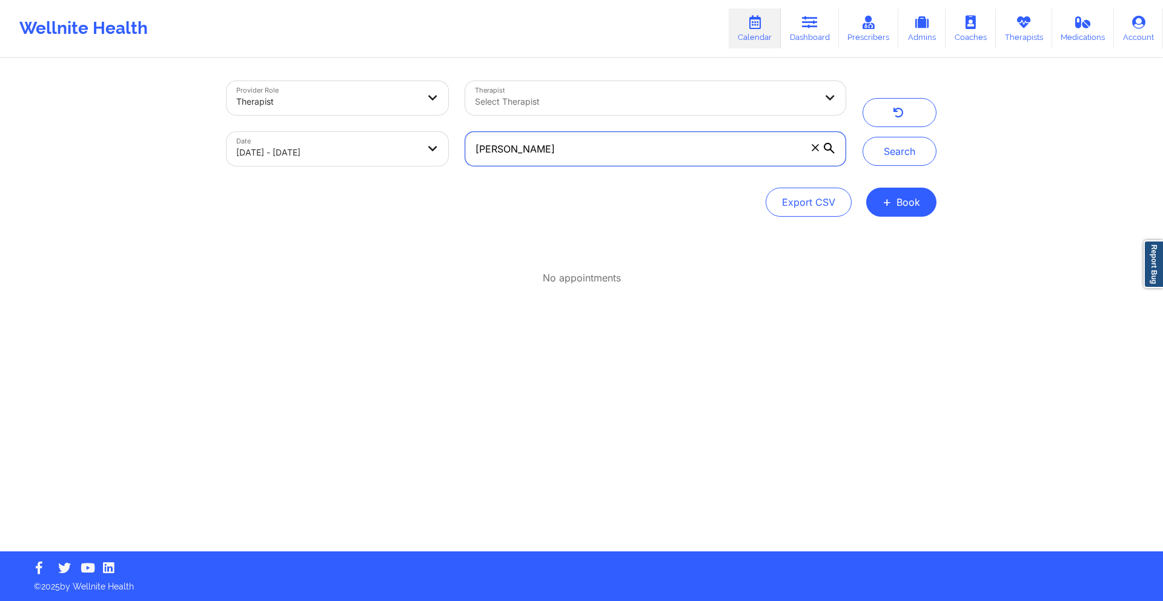
click at [544, 148] on input "[PERSON_NAME]" at bounding box center [655, 149] width 380 height 34
paste input "[PERSON_NAME][EMAIL_ADDRESS][PERSON_NAME][DOMAIN_NAME]"
click at [914, 145] on button "Search" at bounding box center [899, 151] width 74 height 29
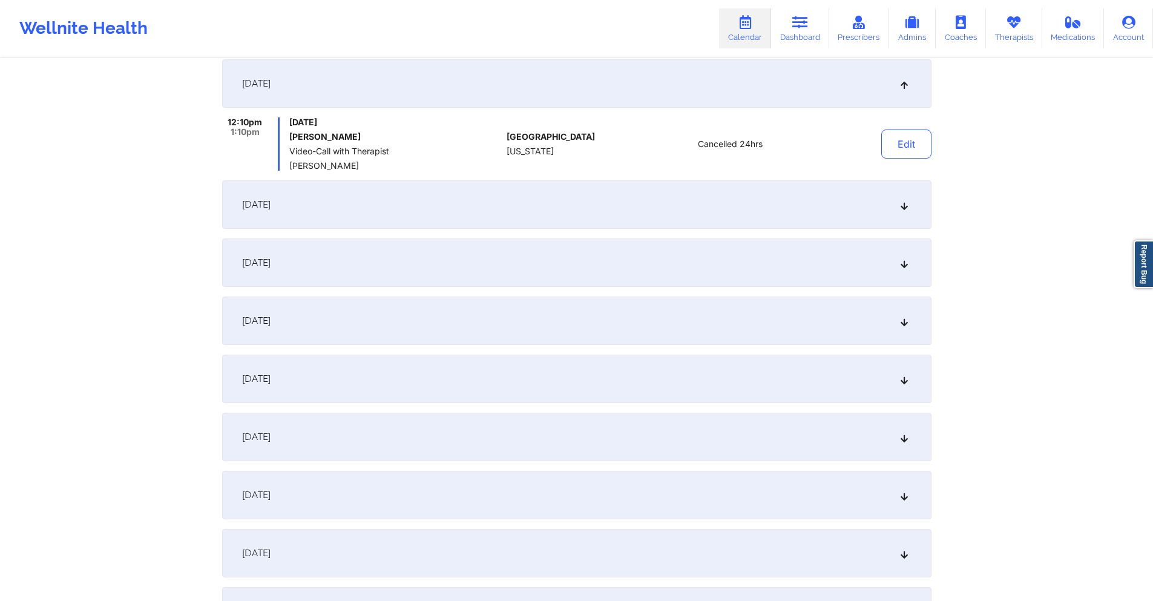
scroll to position [242, 0]
click at [573, 207] on div "[DATE]" at bounding box center [577, 202] width 710 height 48
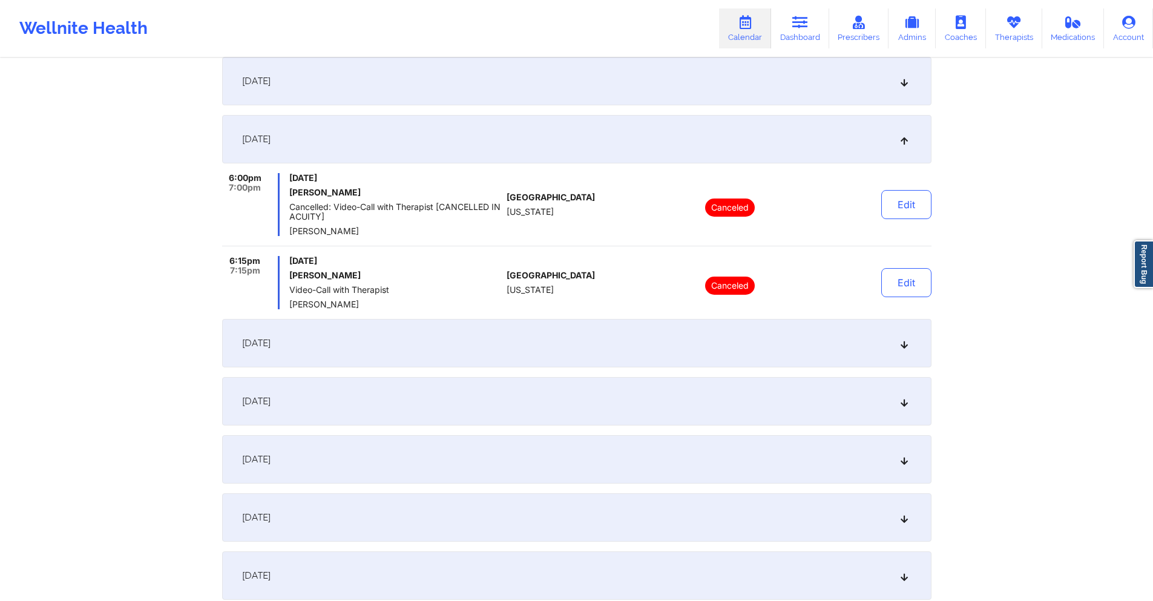
click at [571, 342] on div "[DATE]" at bounding box center [577, 343] width 710 height 48
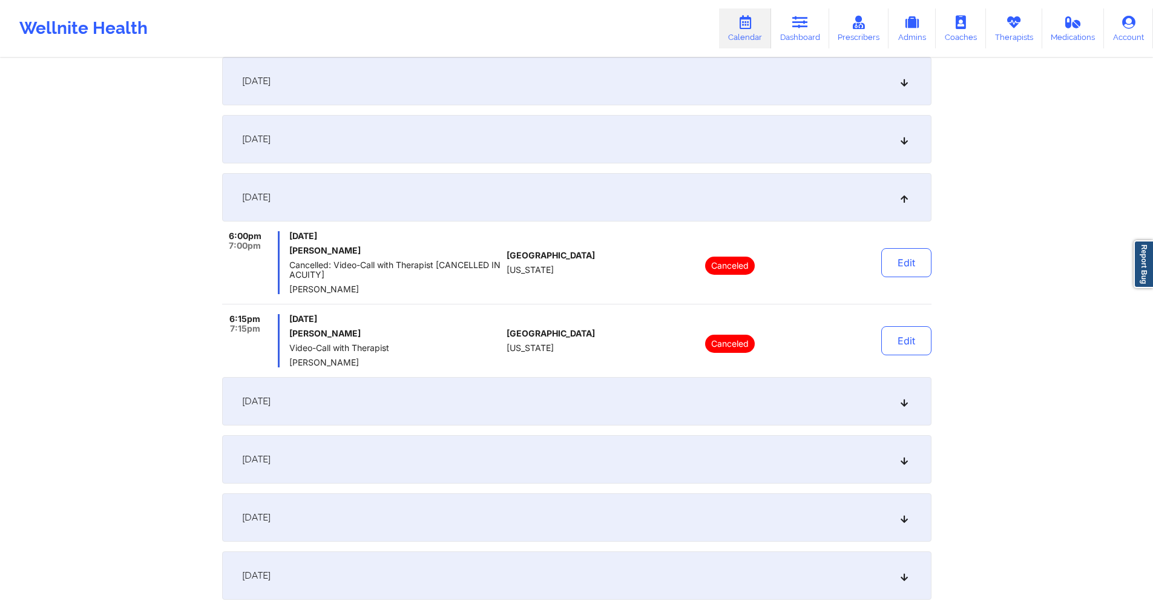
click at [520, 412] on div "[DATE]" at bounding box center [577, 401] width 710 height 48
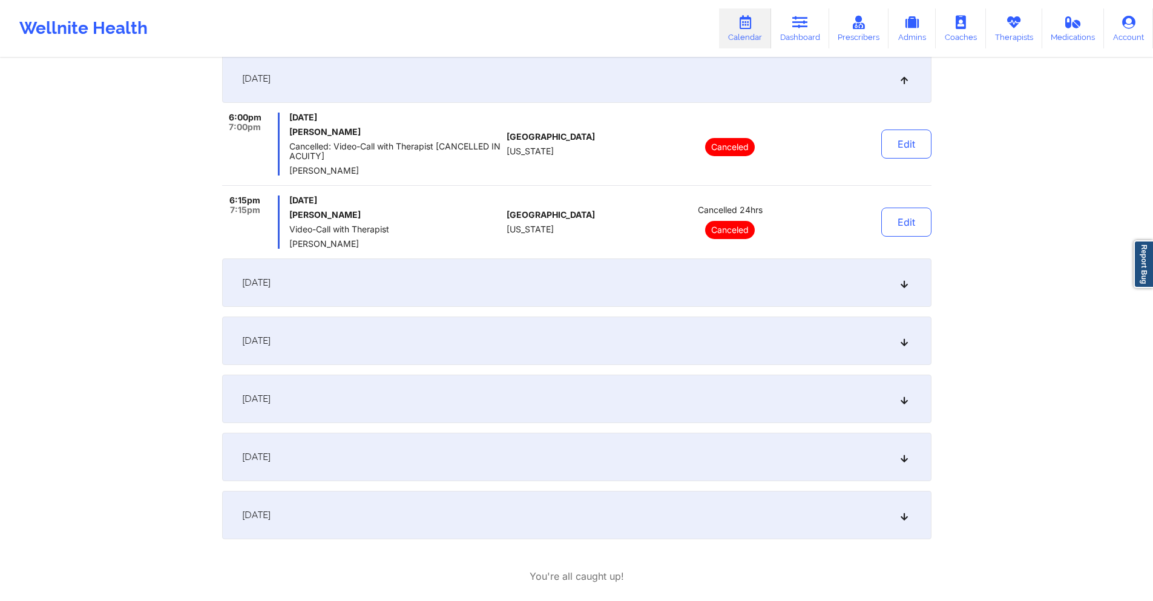
scroll to position [424, 0]
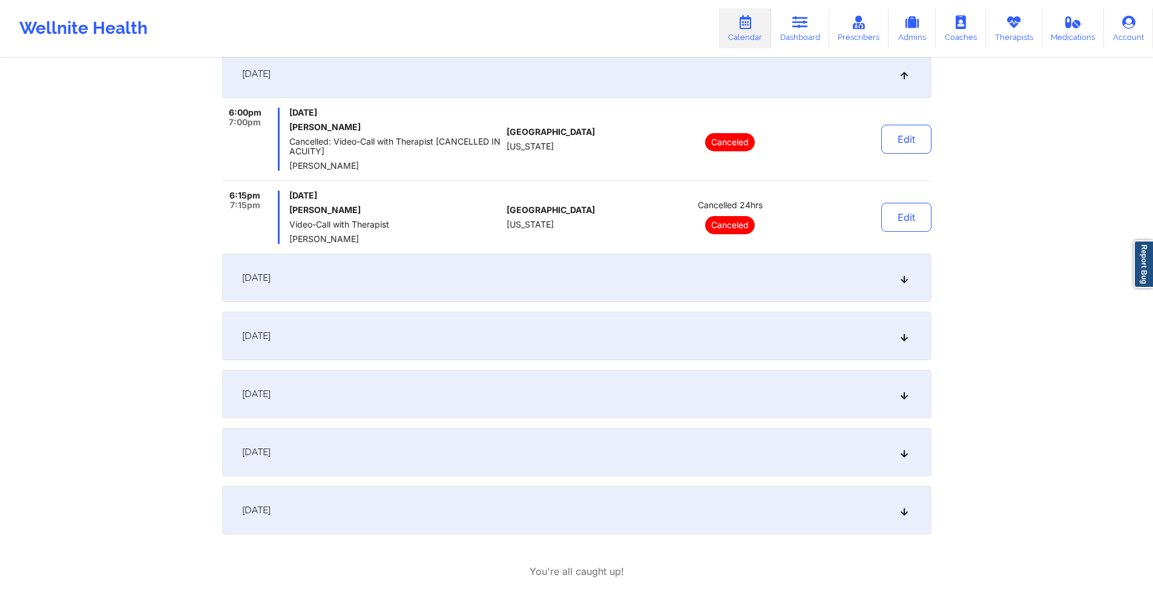
click at [517, 270] on div "[DATE]" at bounding box center [577, 278] width 710 height 48
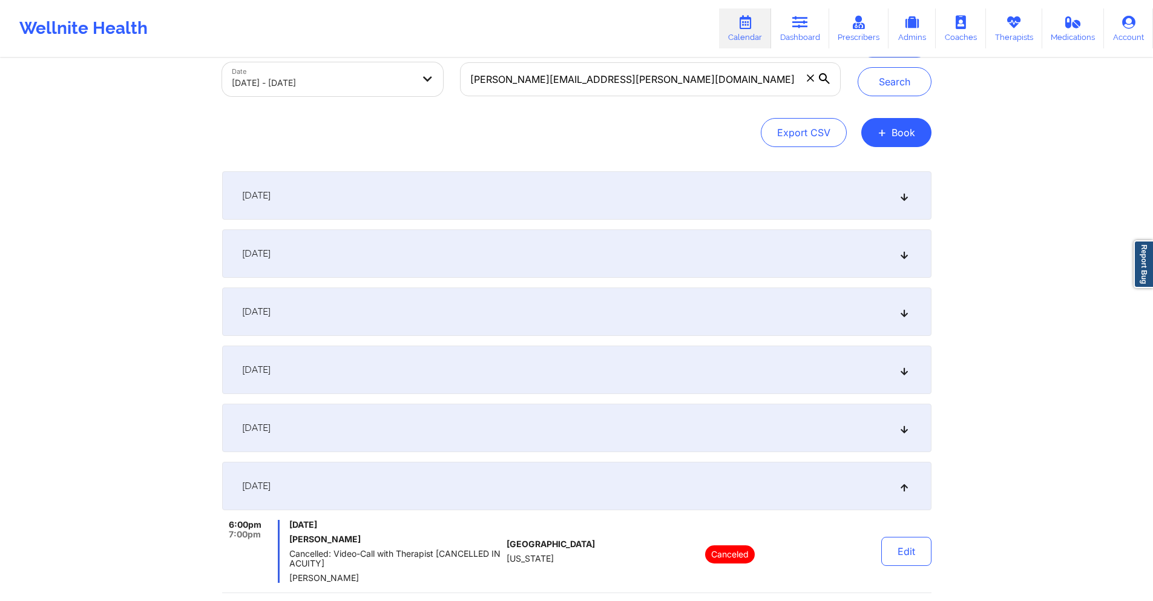
scroll to position [0, 0]
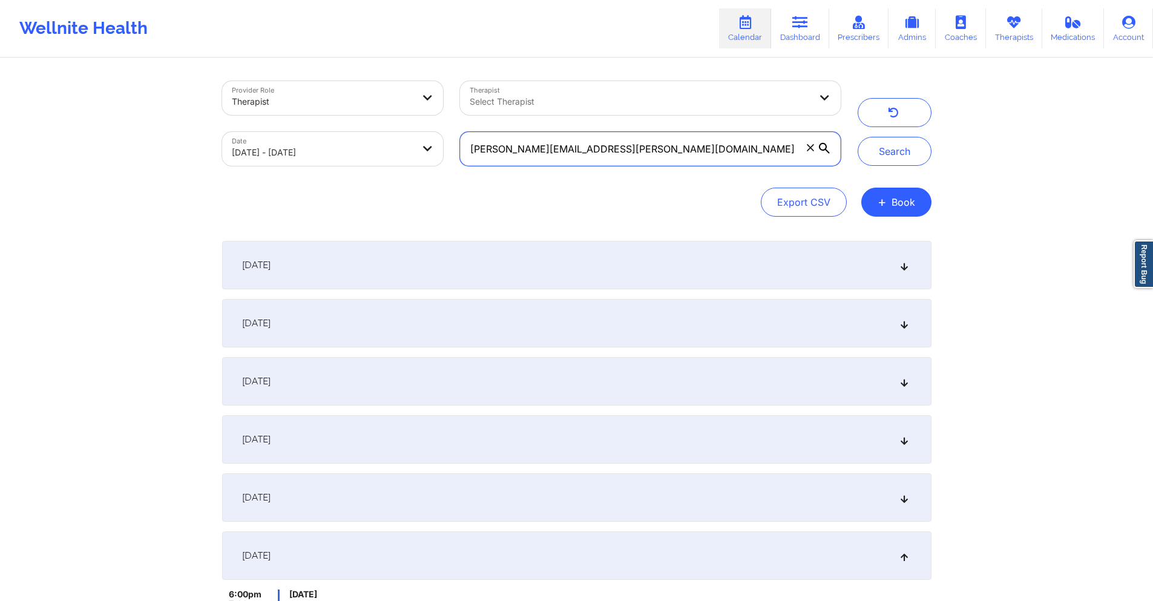
click at [643, 146] on input "[PERSON_NAME][EMAIL_ADDRESS][PERSON_NAME][DOMAIN_NAME]" at bounding box center [650, 149] width 380 height 34
paste input "[EMAIL_ADDRESS]"
click at [886, 148] on button "Search" at bounding box center [895, 151] width 74 height 29
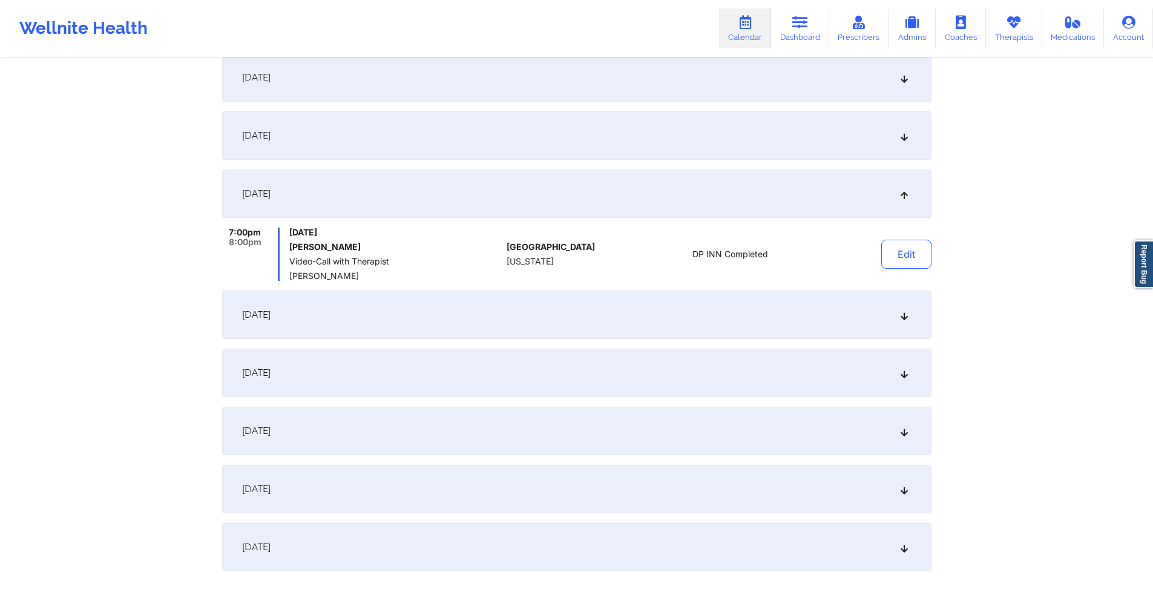
scroll to position [363, 0]
click at [658, 308] on div "[DATE]" at bounding box center [577, 313] width 710 height 48
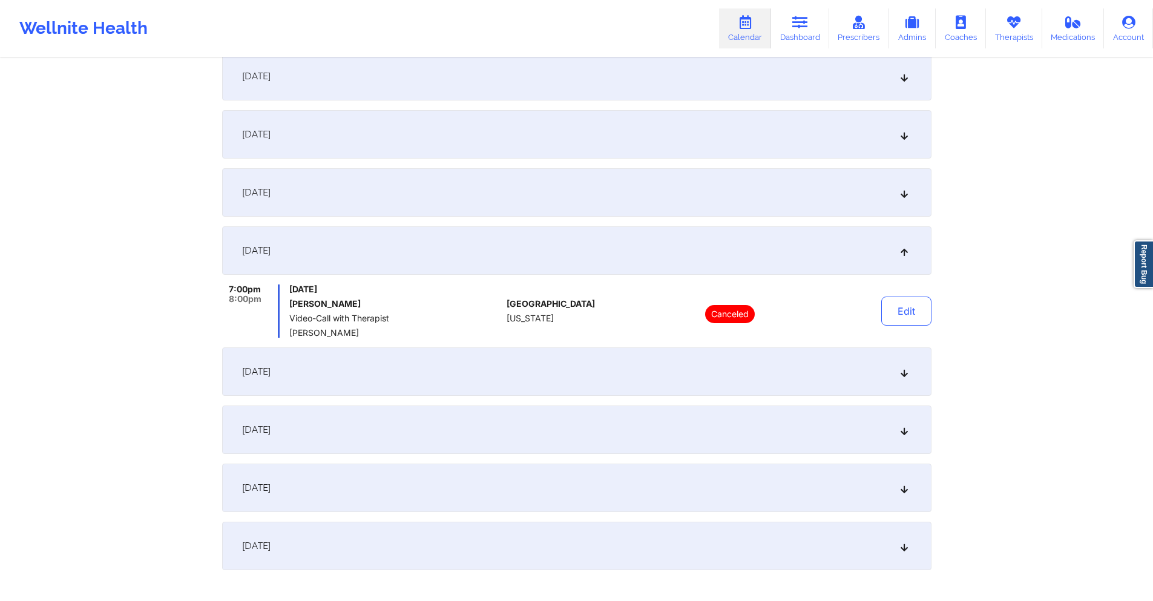
click at [639, 355] on div "[DATE]" at bounding box center [577, 372] width 710 height 48
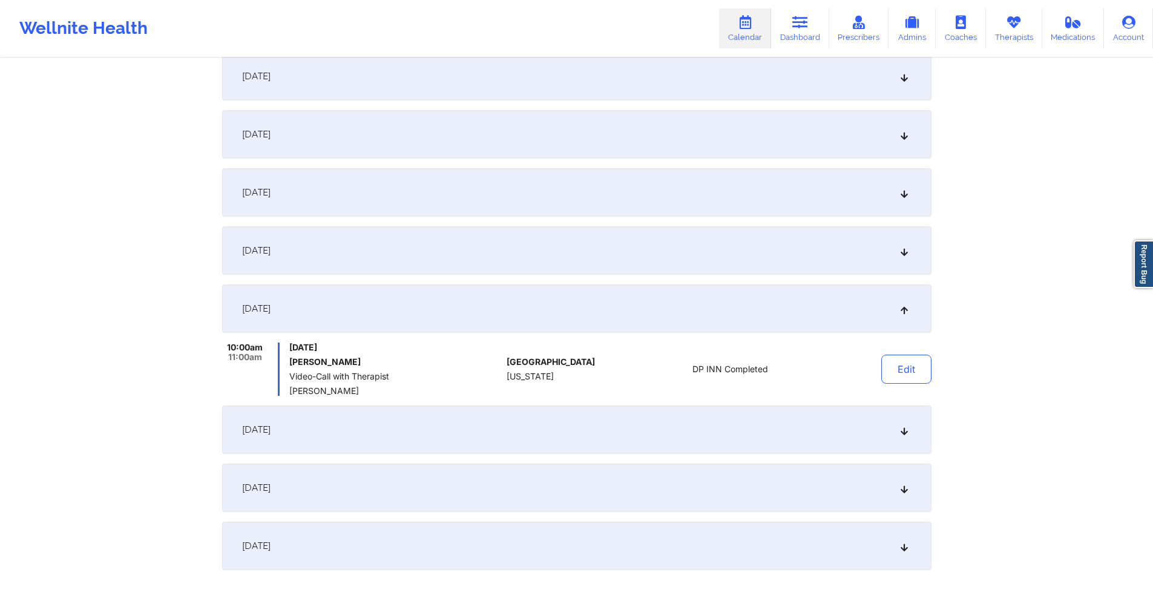
click at [508, 438] on div "[DATE]" at bounding box center [577, 430] width 710 height 48
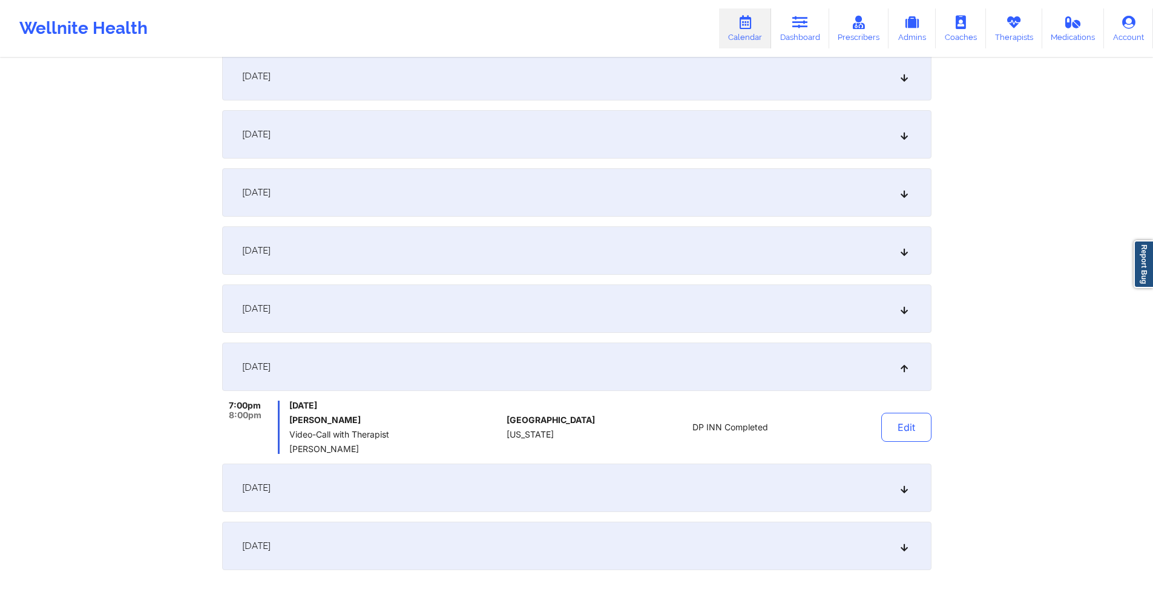
click at [509, 481] on div "[DATE]" at bounding box center [577, 488] width 710 height 48
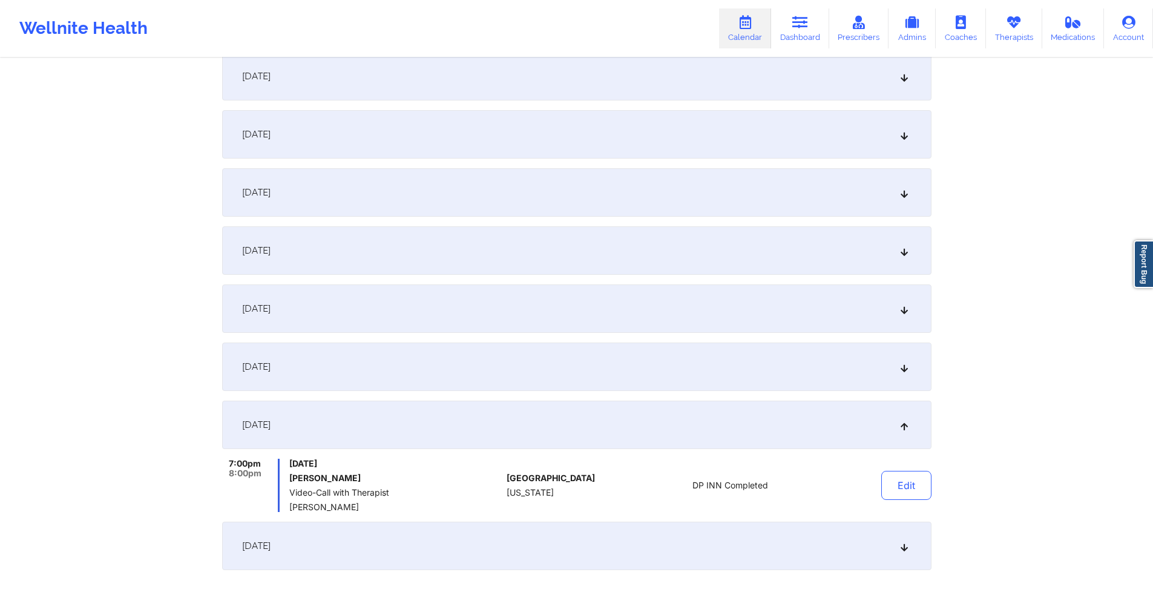
click at [518, 530] on div "[DATE]" at bounding box center [577, 546] width 710 height 48
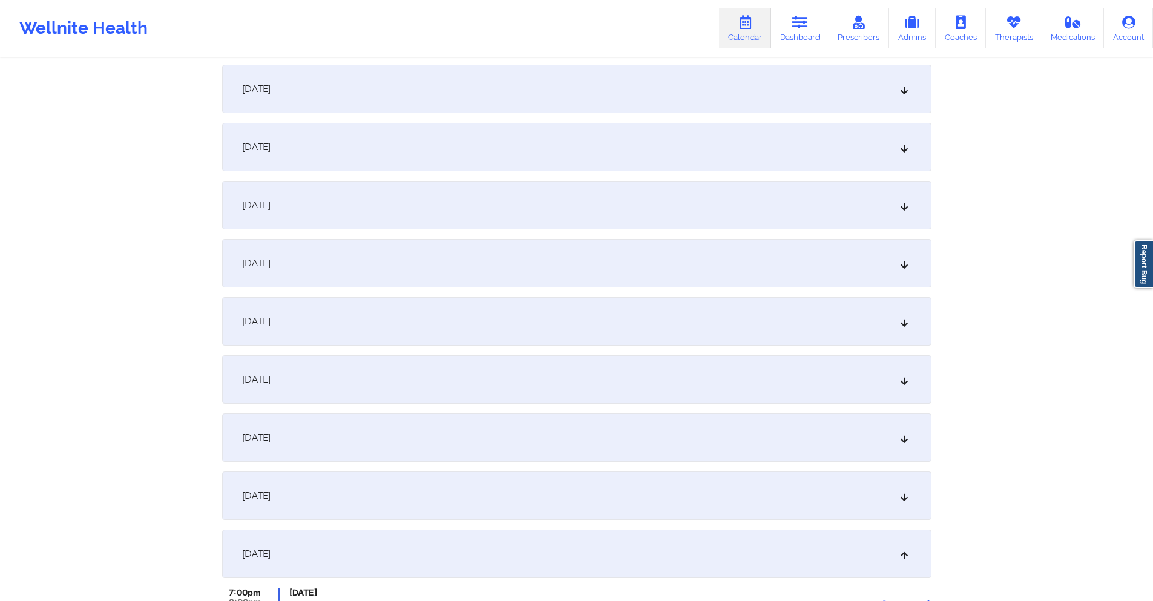
scroll to position [0, 0]
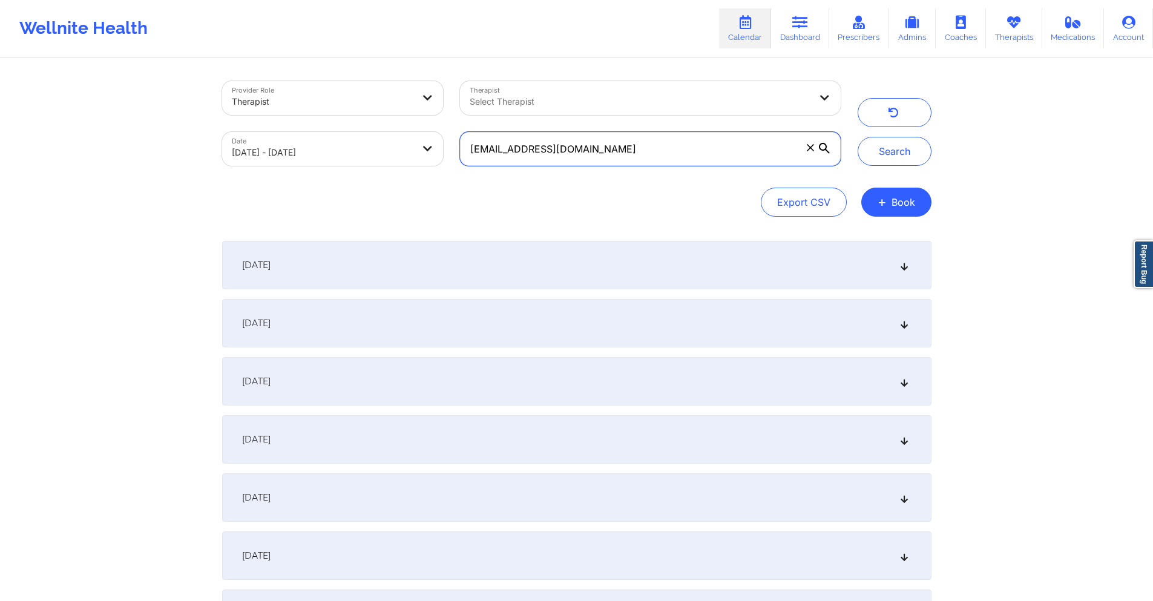
click at [616, 151] on input "[EMAIL_ADDRESS][DOMAIN_NAME]" at bounding box center [650, 149] width 380 height 34
click at [615, 153] on input "[EMAIL_ADDRESS][DOMAIN_NAME]" at bounding box center [650, 149] width 380 height 34
paste input "kesi.[PERSON_NAME]"
click at [892, 152] on button "Search" at bounding box center [895, 151] width 74 height 29
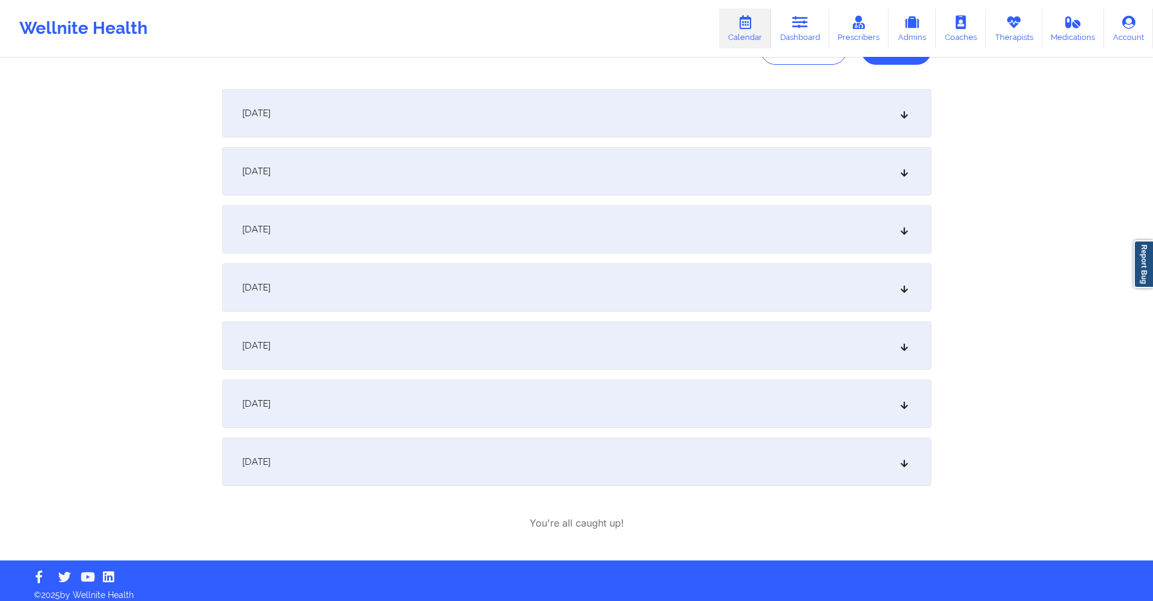
scroll to position [160, 0]
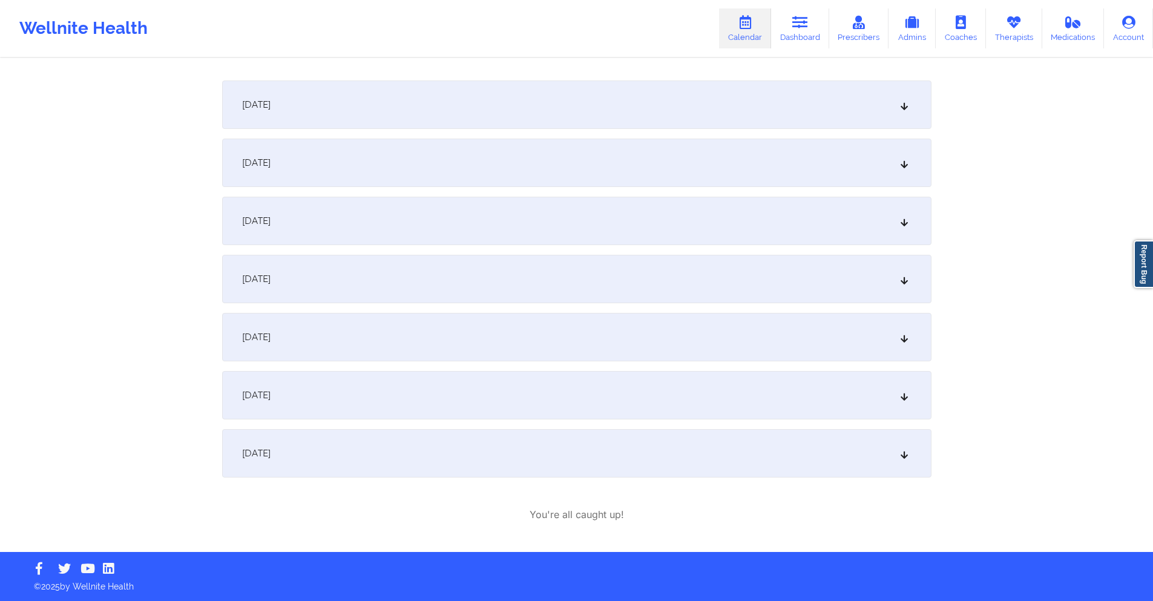
click at [493, 222] on div "[DATE]" at bounding box center [577, 221] width 710 height 48
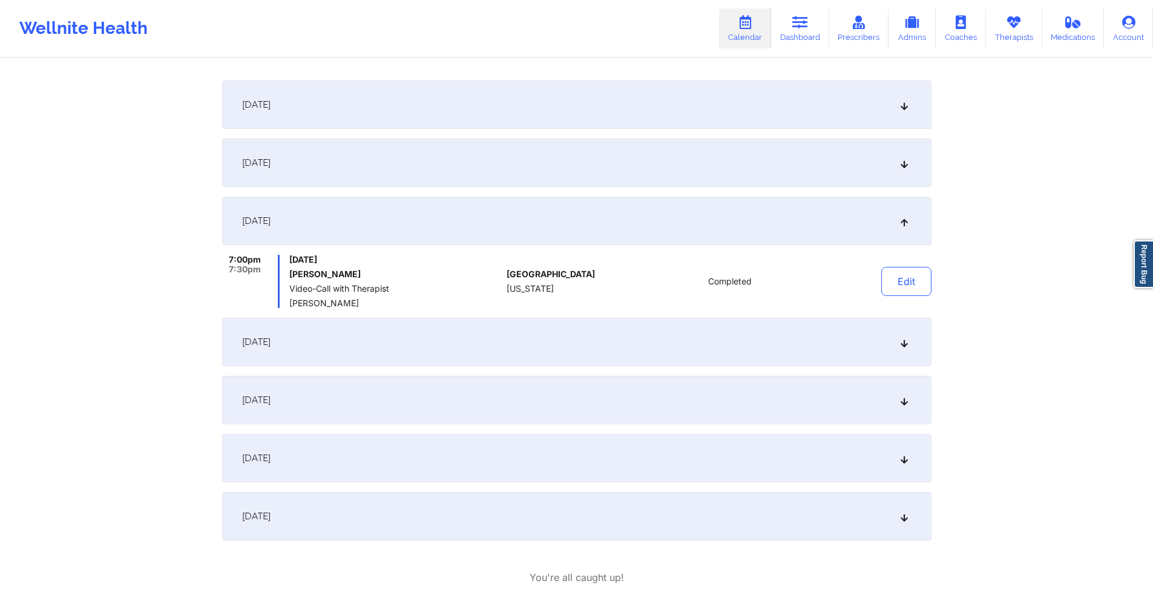
click at [506, 325] on div "[DATE]" at bounding box center [577, 342] width 710 height 48
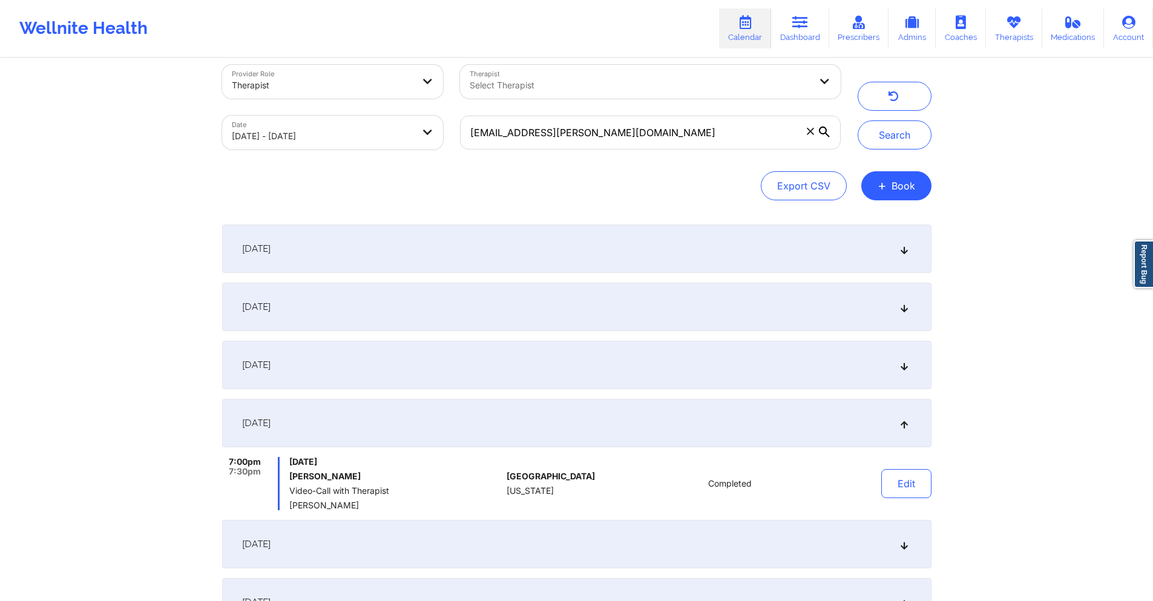
scroll to position [0, 0]
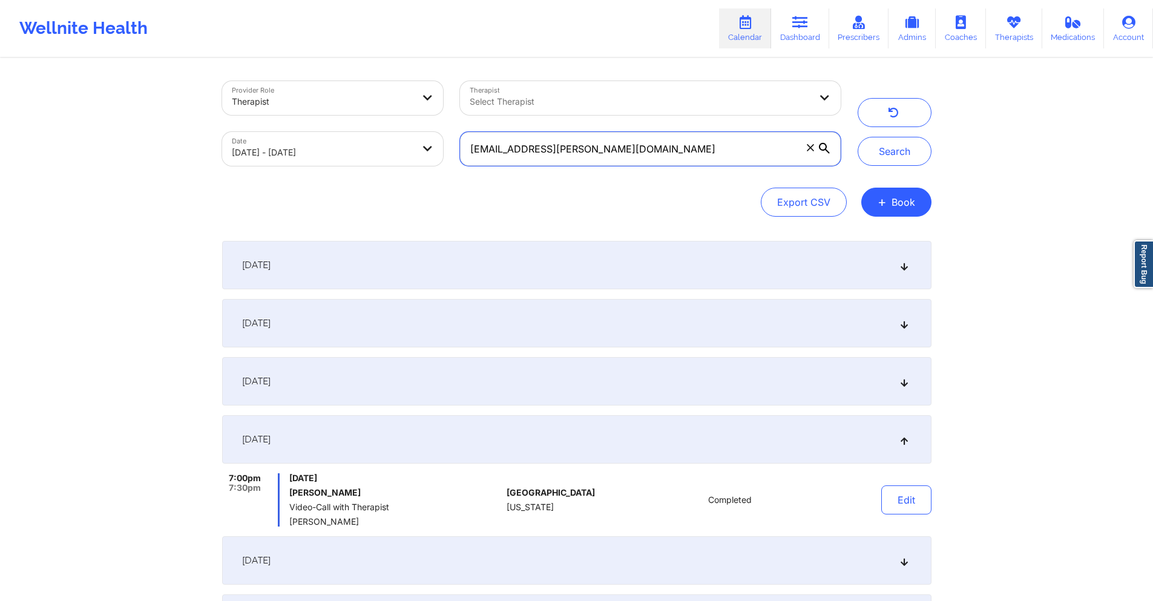
click at [619, 148] on input "[EMAIL_ADDRESS][PERSON_NAME][DOMAIN_NAME]" at bounding box center [650, 149] width 380 height 34
paste input ""Coverage plan: HMO Effective date: [DATE] , No Term Date Pre-auth needed: NO I…"
paste input "[EMAIL_ADDRESS]"
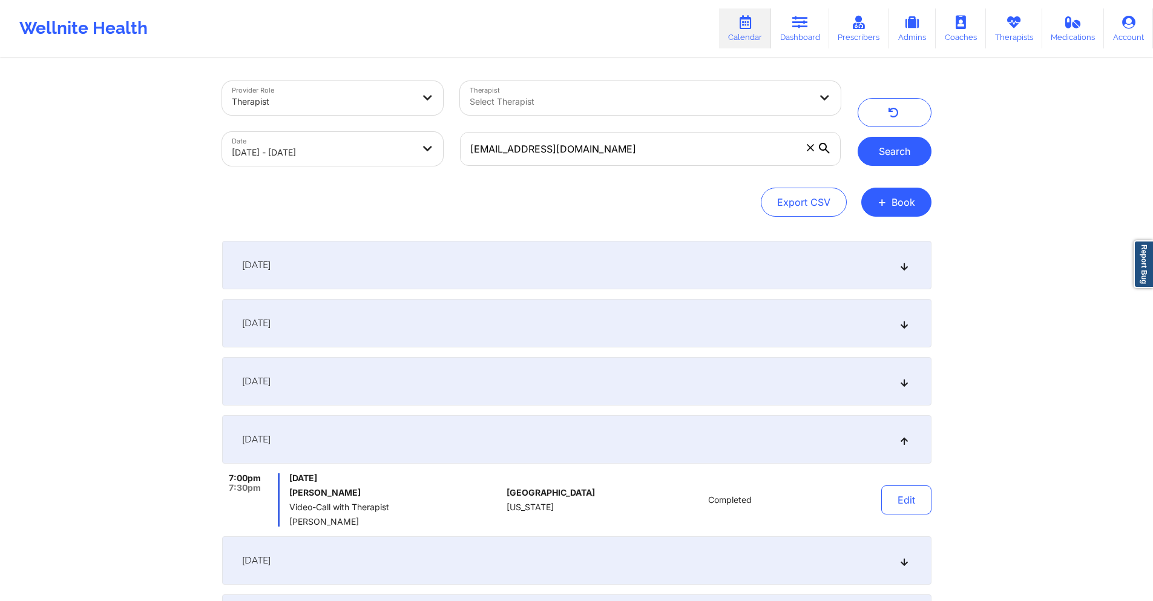
click at [888, 152] on button "Search" at bounding box center [895, 151] width 74 height 29
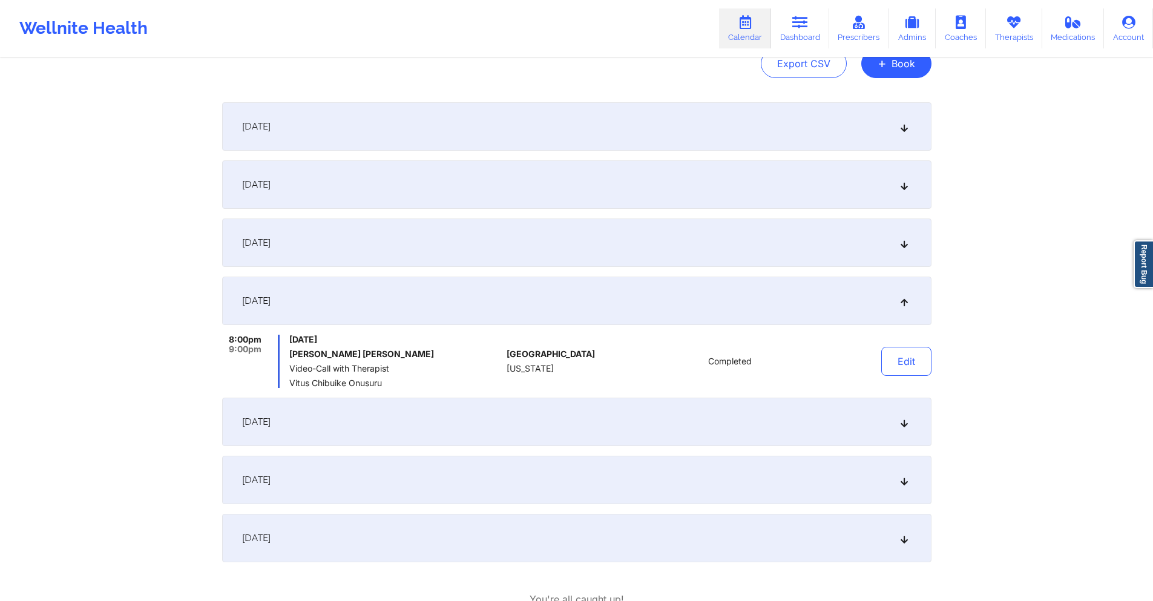
scroll to position [223, 0]
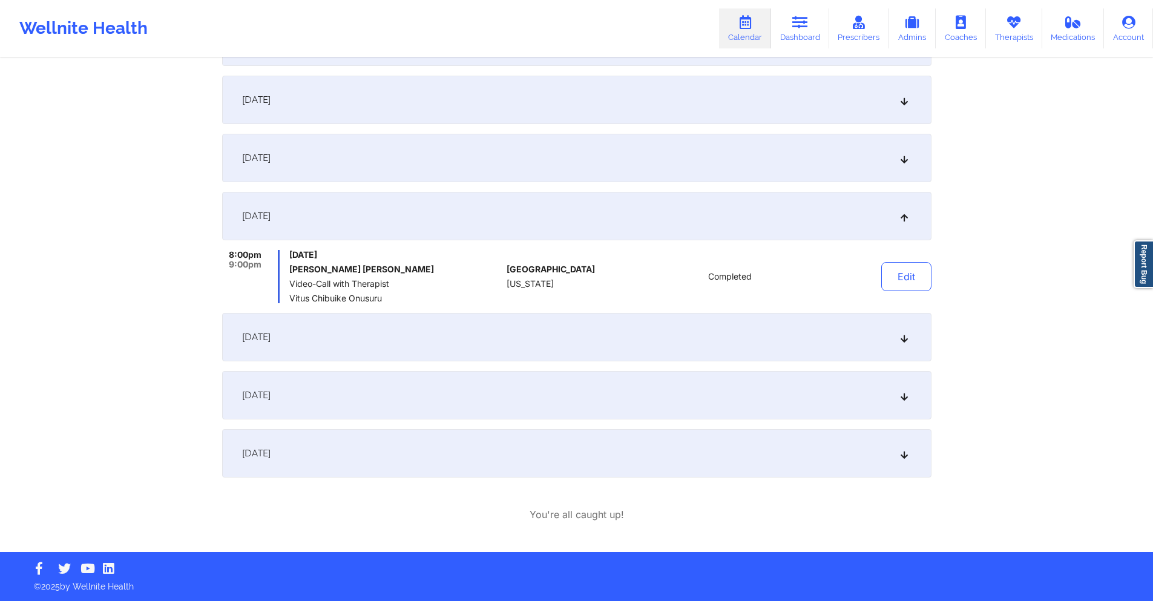
click at [629, 341] on div "[DATE]" at bounding box center [577, 337] width 710 height 48
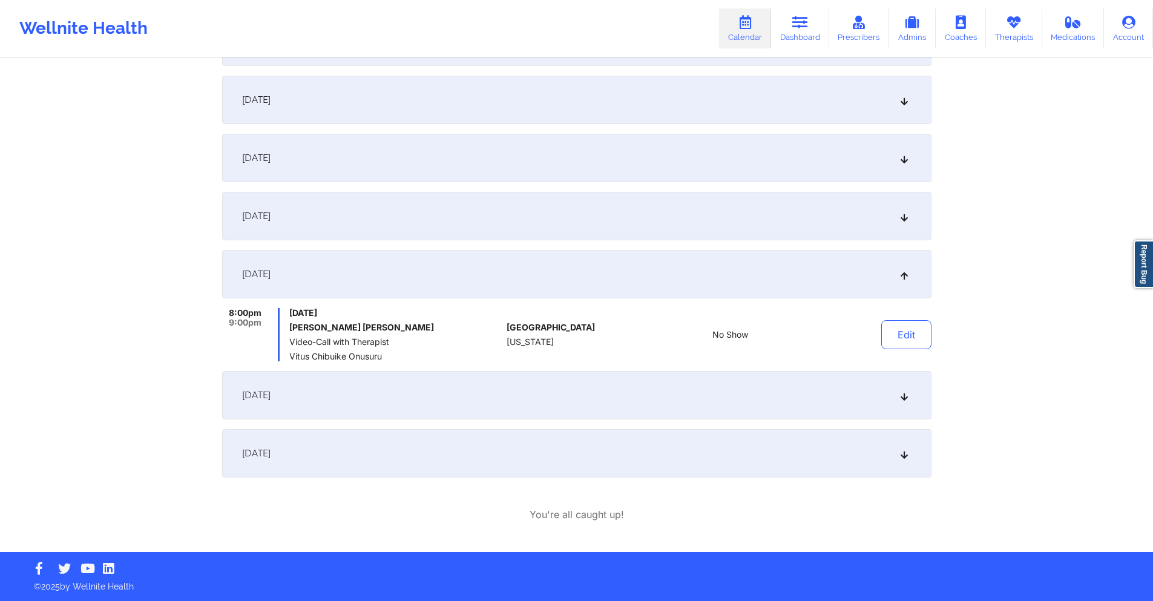
click at [562, 145] on div "[DATE]" at bounding box center [577, 158] width 710 height 48
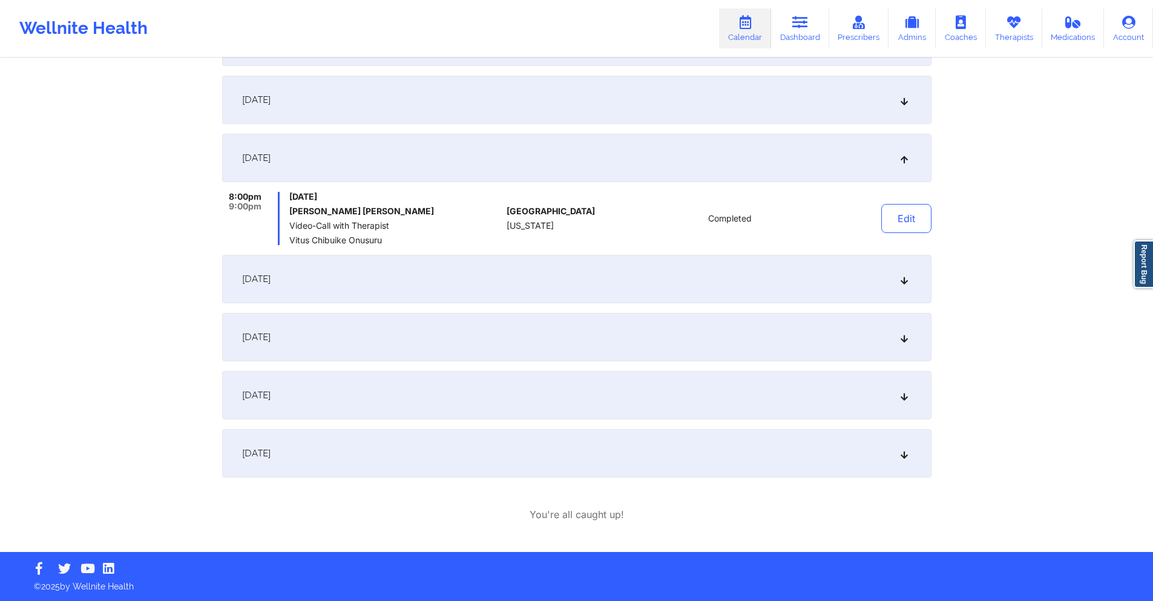
click at [547, 274] on div "[DATE]" at bounding box center [577, 279] width 710 height 48
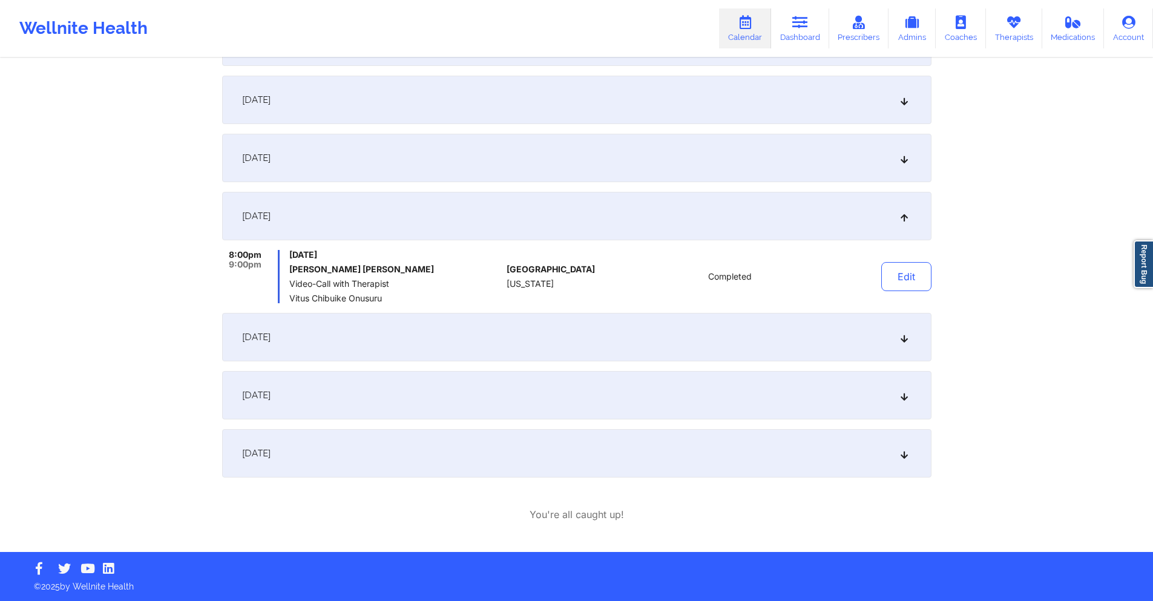
click at [553, 331] on div "[DATE]" at bounding box center [577, 337] width 710 height 48
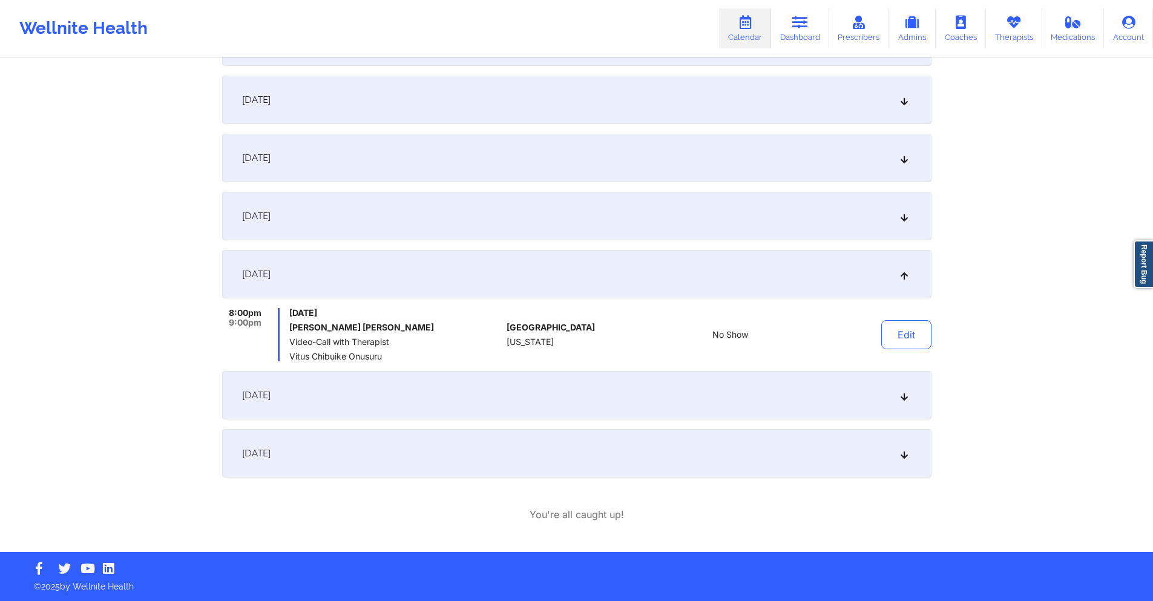
click at [454, 153] on div "[DATE]" at bounding box center [577, 158] width 710 height 48
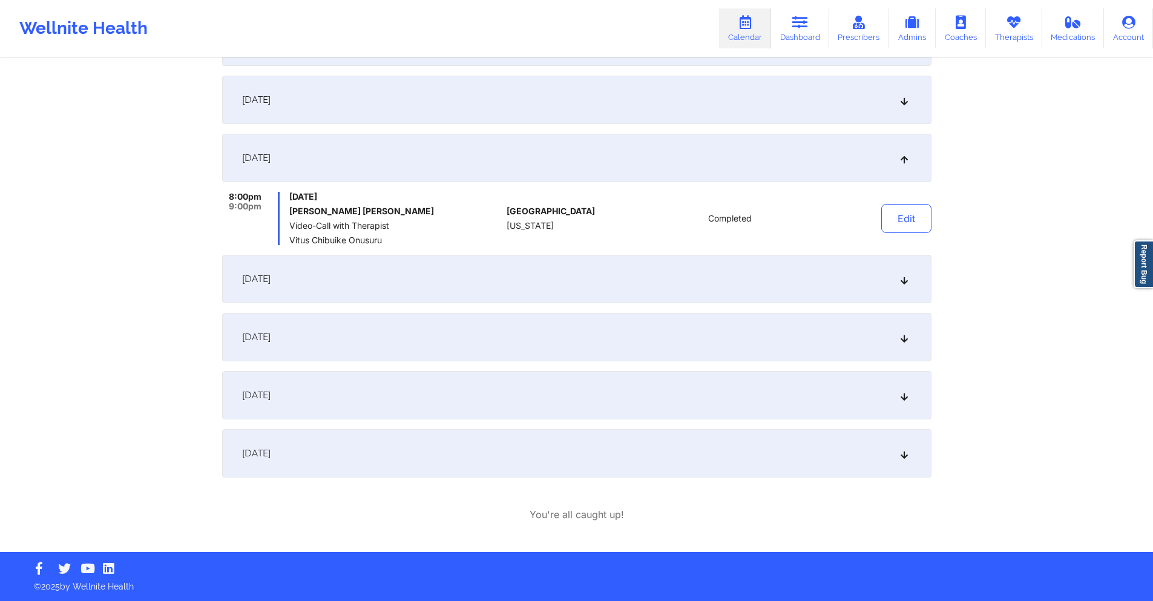
click at [480, 278] on div "[DATE]" at bounding box center [577, 279] width 710 height 48
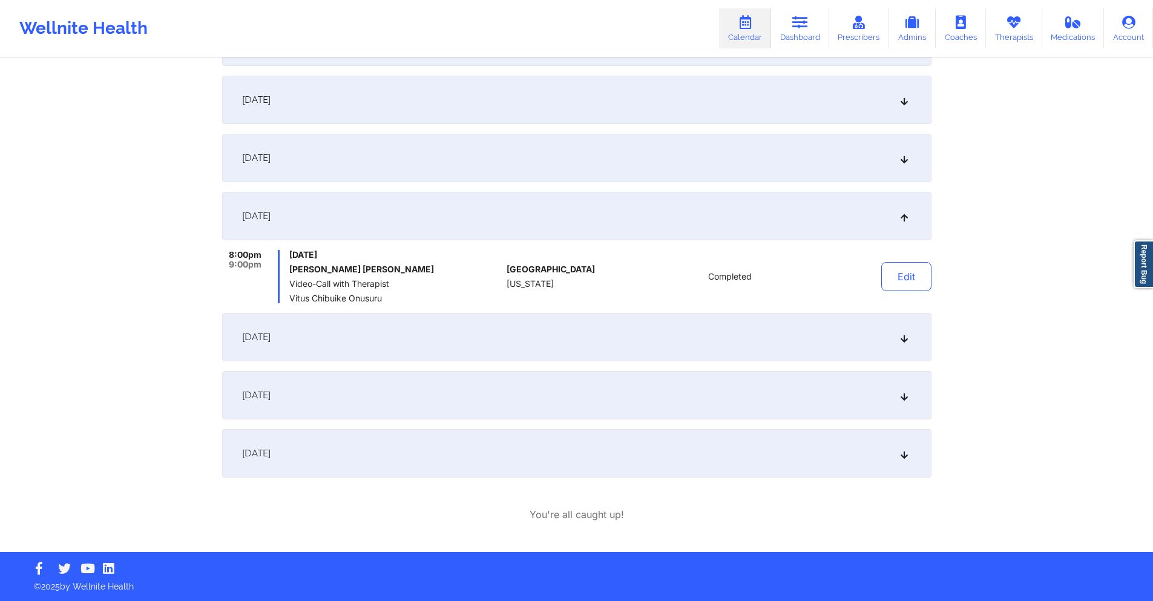
click at [472, 334] on div "[DATE]" at bounding box center [577, 337] width 710 height 48
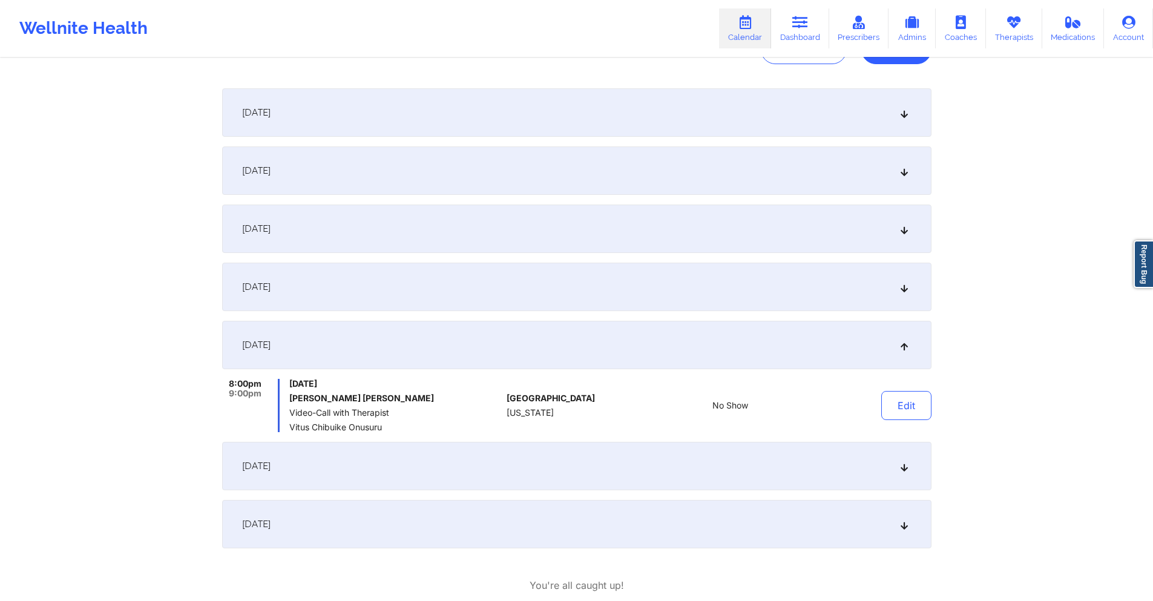
scroll to position [0, 0]
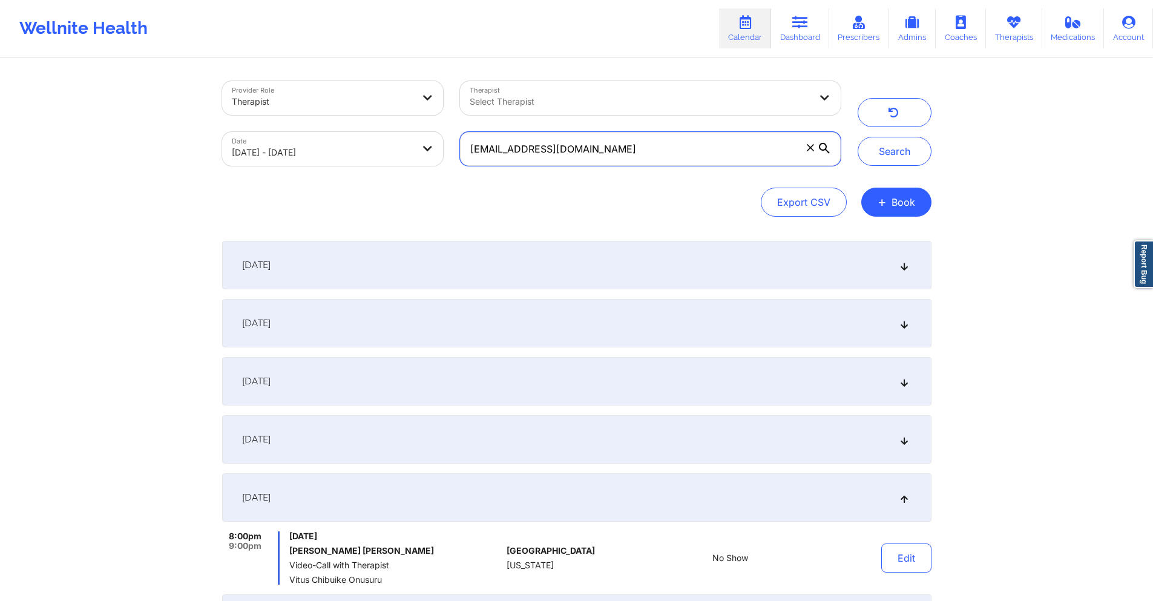
click at [636, 145] on input "[EMAIL_ADDRESS][DOMAIN_NAME]" at bounding box center [650, 149] width 380 height 34
paste input "[PERSON_NAME].[PERSON_NAME]@brbent"
click at [895, 154] on button "Search" at bounding box center [895, 151] width 74 height 29
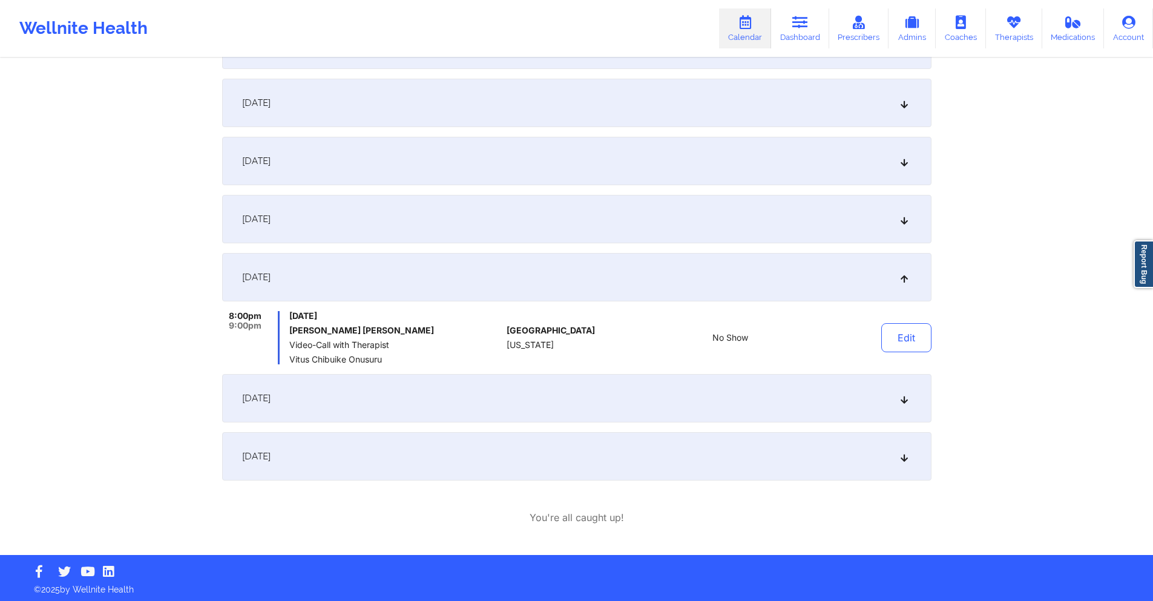
scroll to position [223, 0]
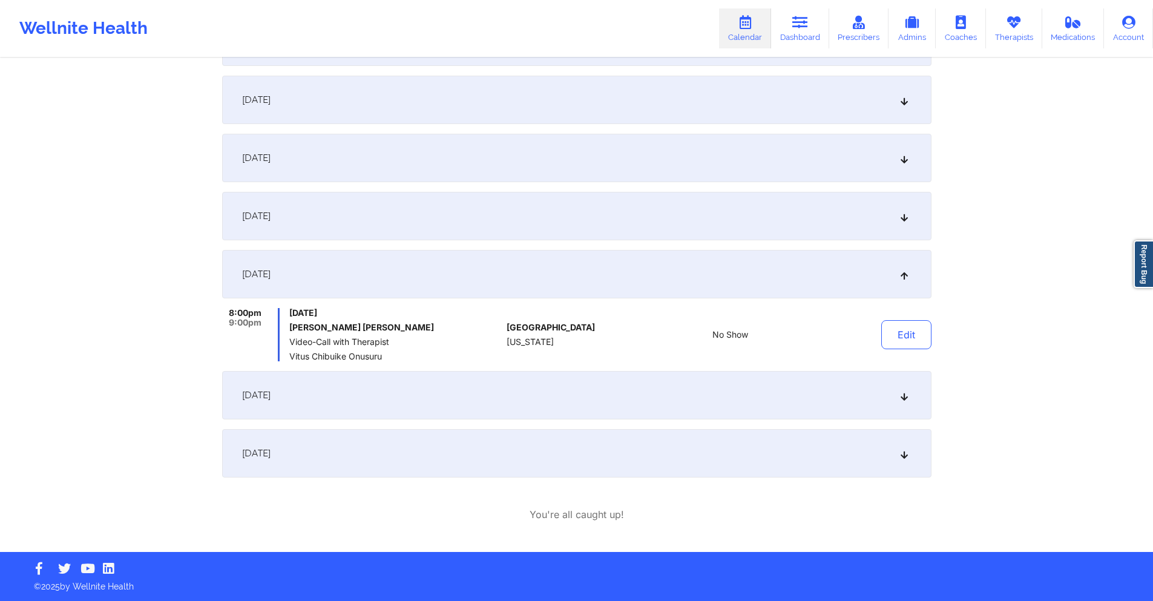
click at [541, 221] on div "[DATE]" at bounding box center [577, 216] width 710 height 48
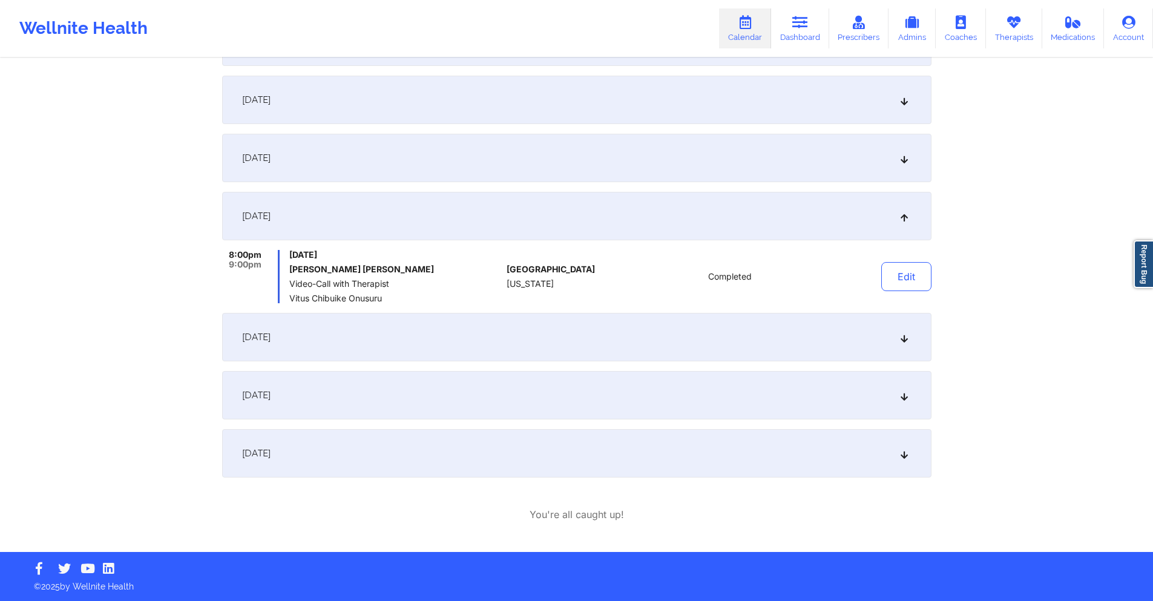
click at [557, 323] on div "[DATE]" at bounding box center [577, 337] width 710 height 48
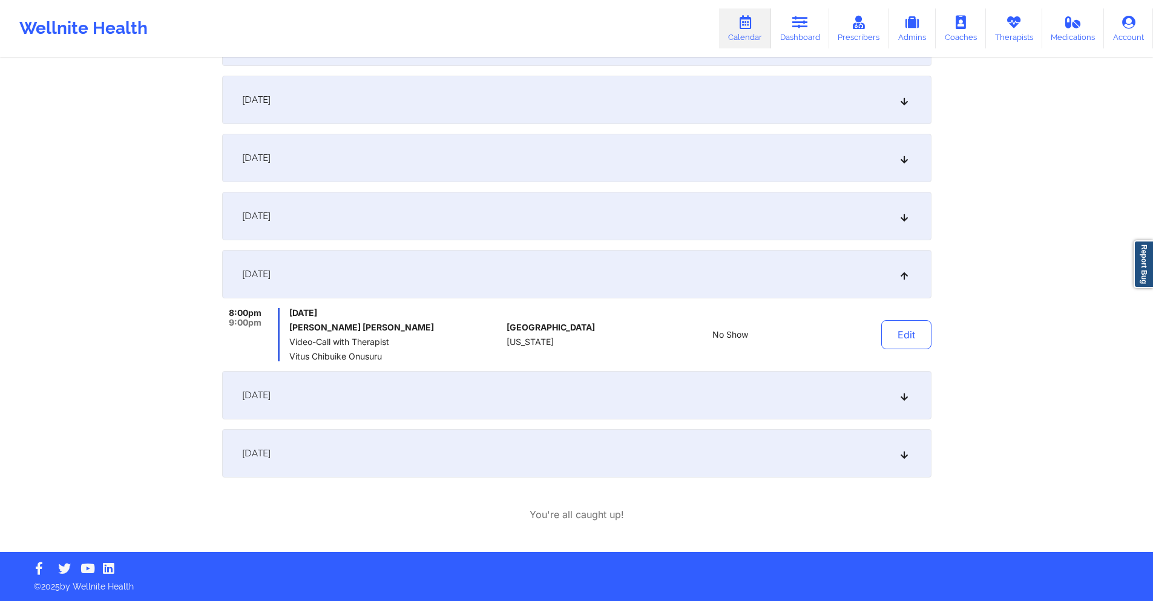
click at [574, 386] on div "[DATE]" at bounding box center [577, 395] width 710 height 48
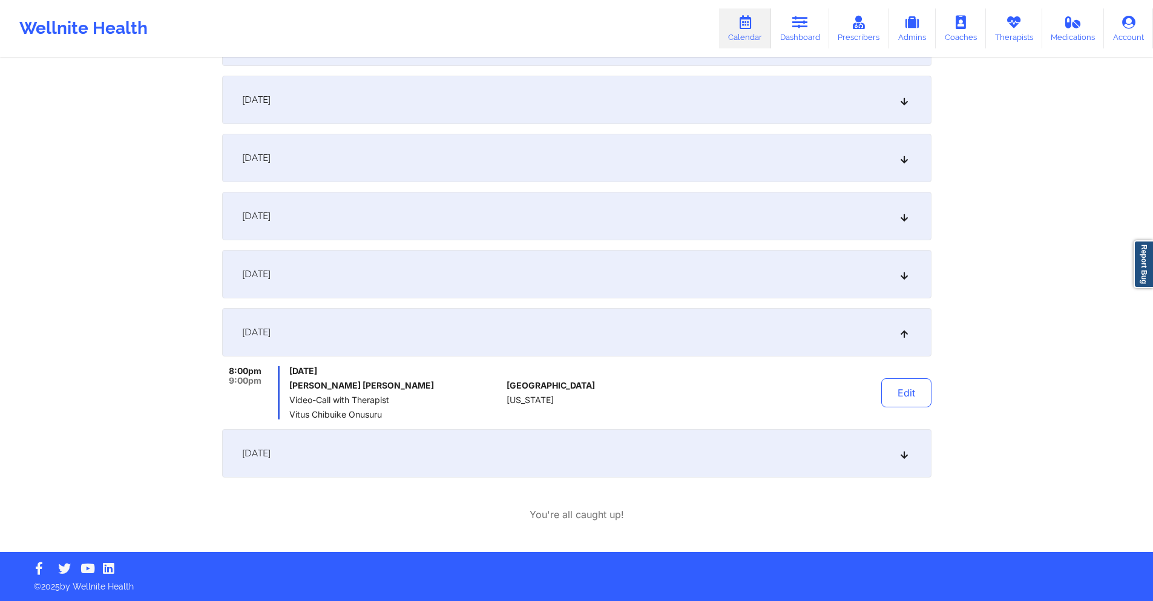
click at [490, 262] on div "[DATE]" at bounding box center [577, 274] width 710 height 48
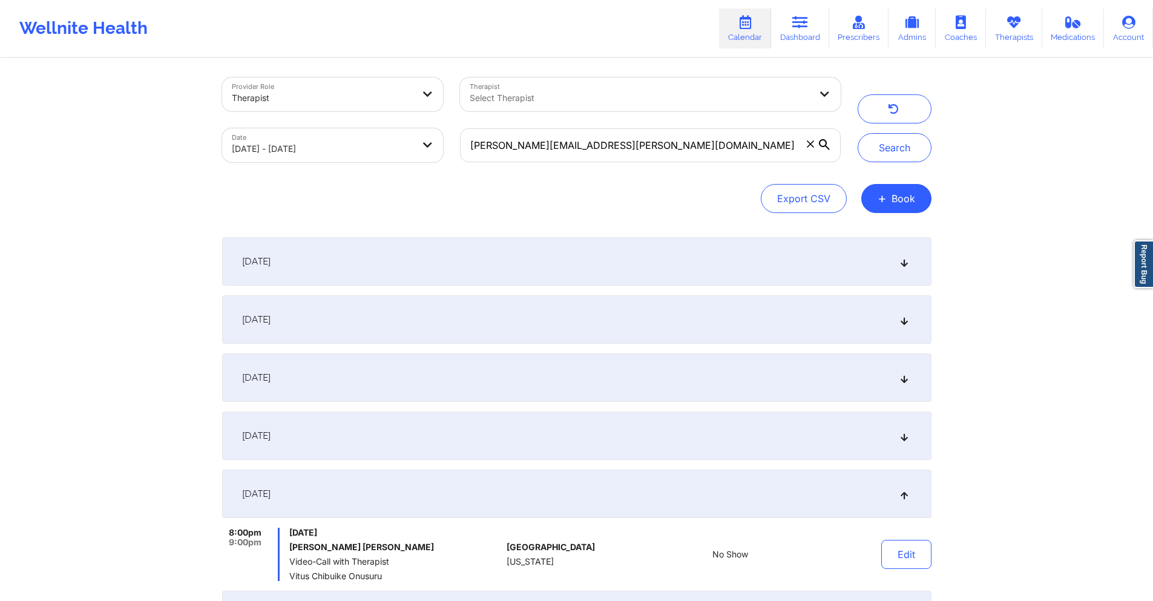
scroll to position [0, 0]
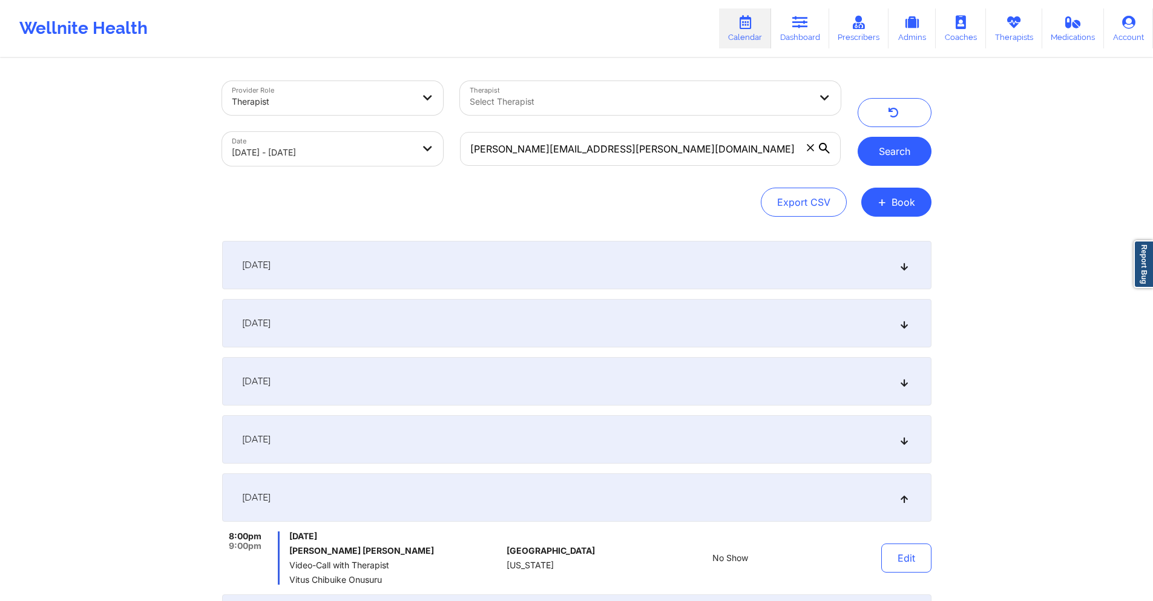
click at [901, 157] on button "Search" at bounding box center [895, 151] width 74 height 29
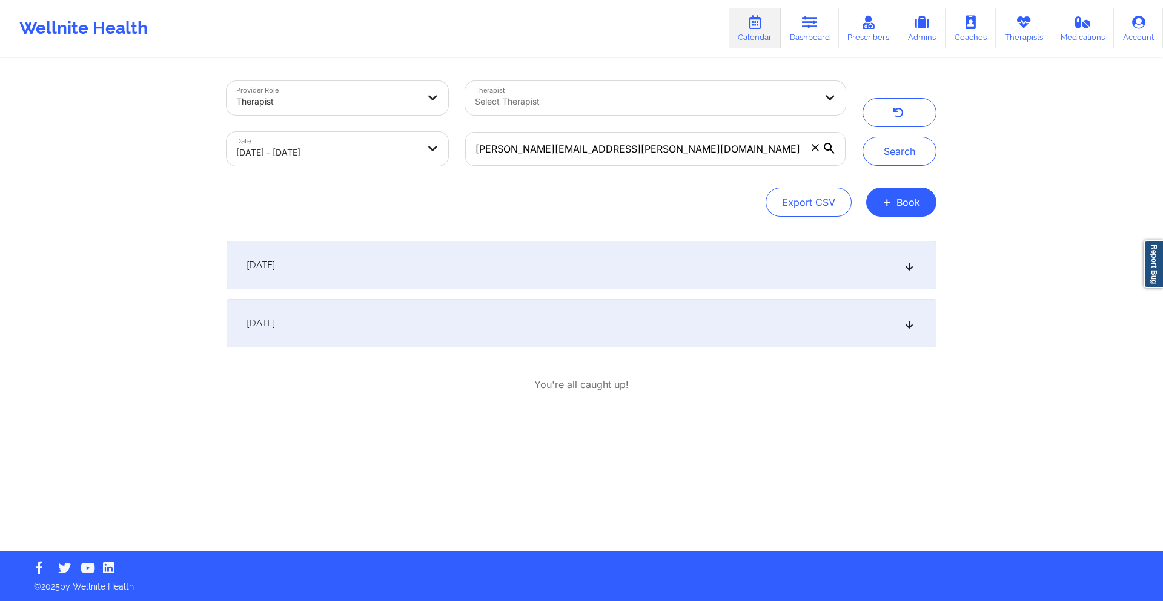
click at [638, 330] on div "[DATE]" at bounding box center [581, 323] width 710 height 48
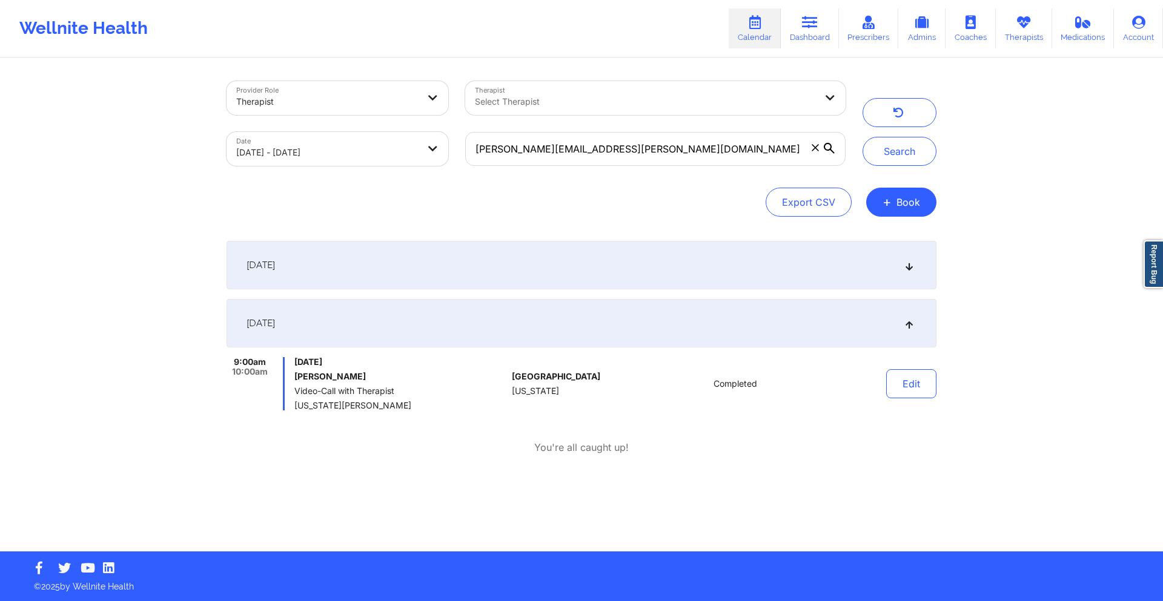
click at [621, 275] on div "[DATE]" at bounding box center [581, 265] width 710 height 48
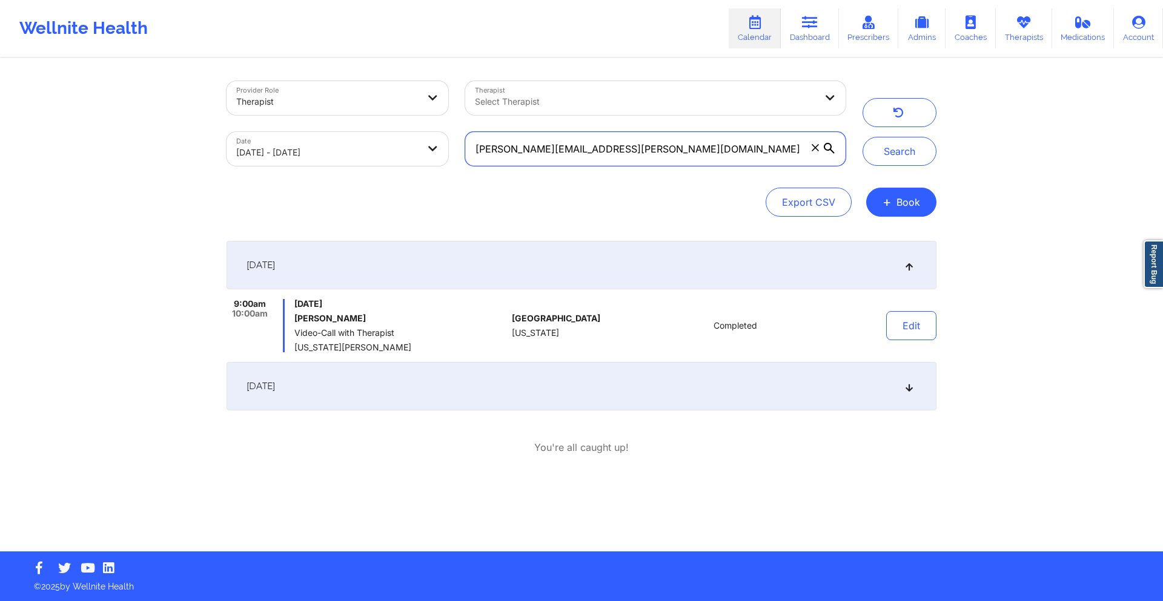
click at [608, 148] on input "[PERSON_NAME][EMAIL_ADDRESS][PERSON_NAME][DOMAIN_NAME]" at bounding box center [655, 149] width 380 height 34
paste input "[PERSON_NAME][EMAIL_ADDRESS][PERSON_NAME]"
click at [883, 150] on button "Search" at bounding box center [899, 151] width 74 height 29
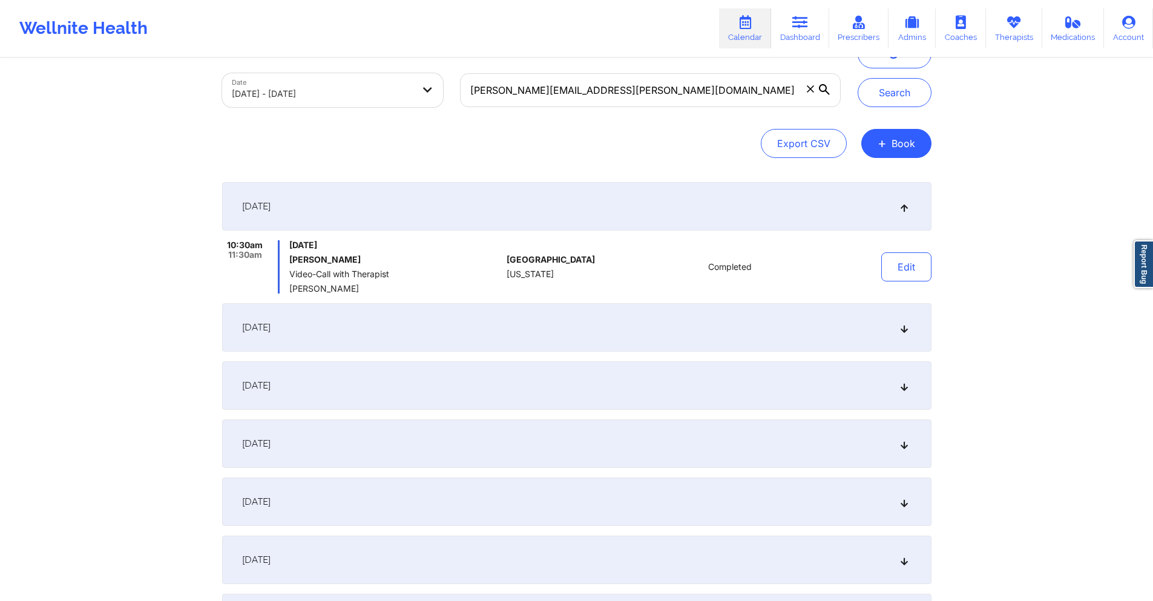
scroll to position [182, 0]
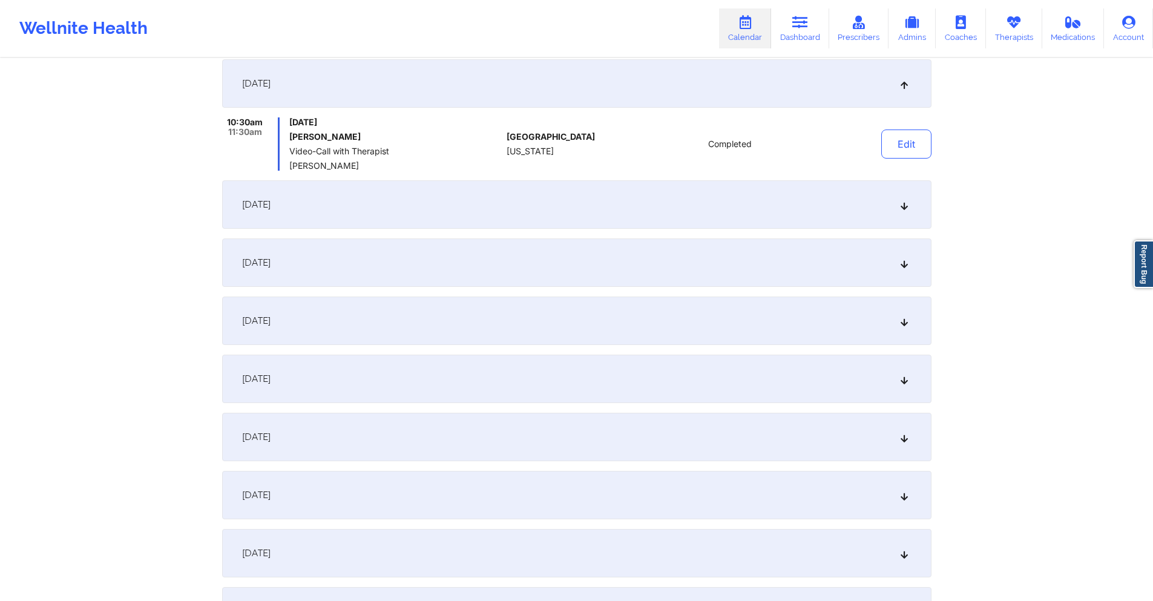
click at [539, 252] on div "[DATE]" at bounding box center [577, 263] width 710 height 48
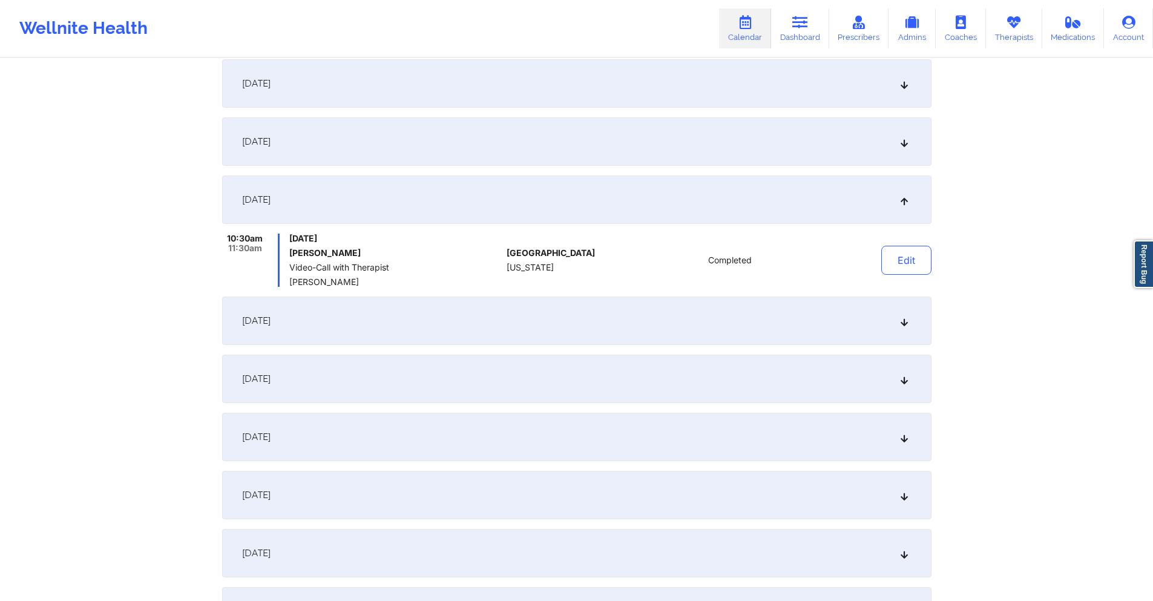
click at [526, 154] on div "[DATE]" at bounding box center [577, 141] width 710 height 48
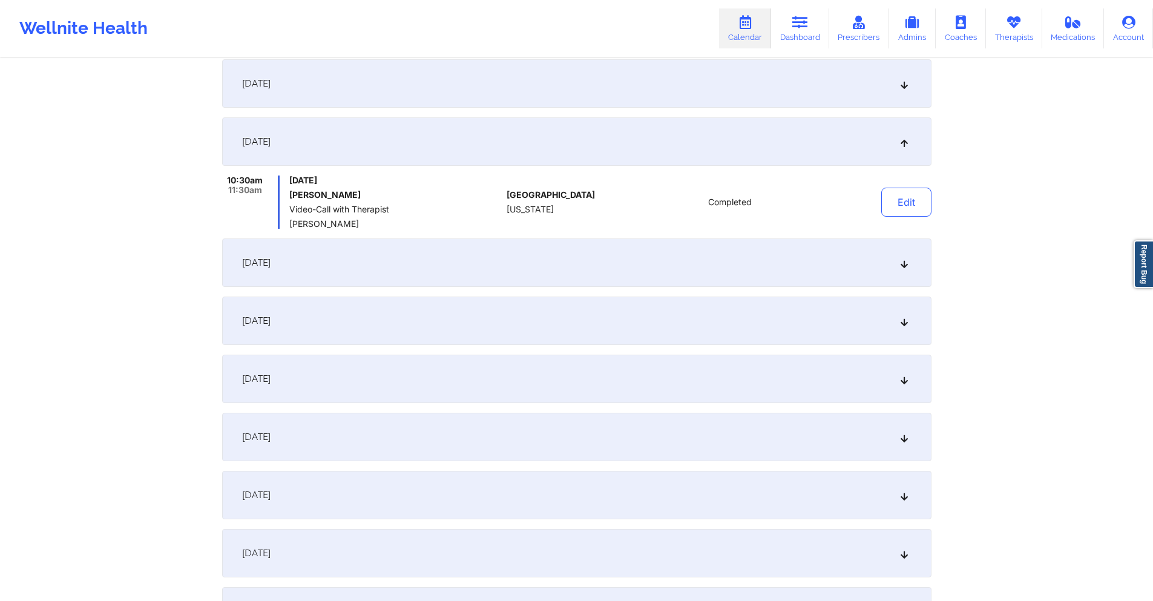
click at [522, 266] on div "[DATE]" at bounding box center [577, 263] width 710 height 48
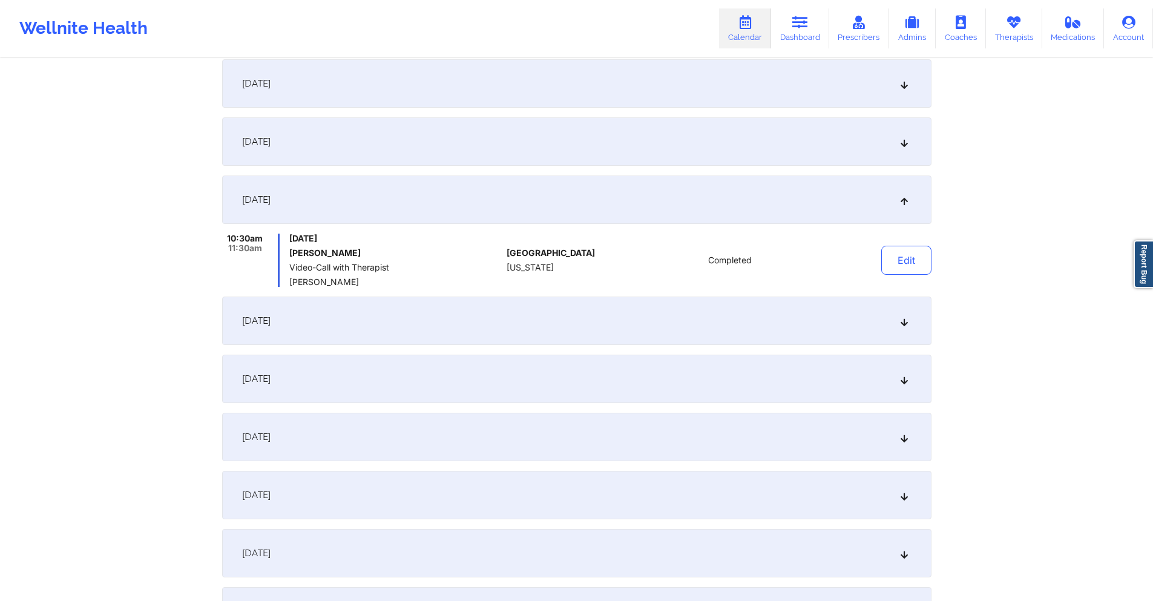
click at [527, 318] on div "[DATE]" at bounding box center [577, 321] width 710 height 48
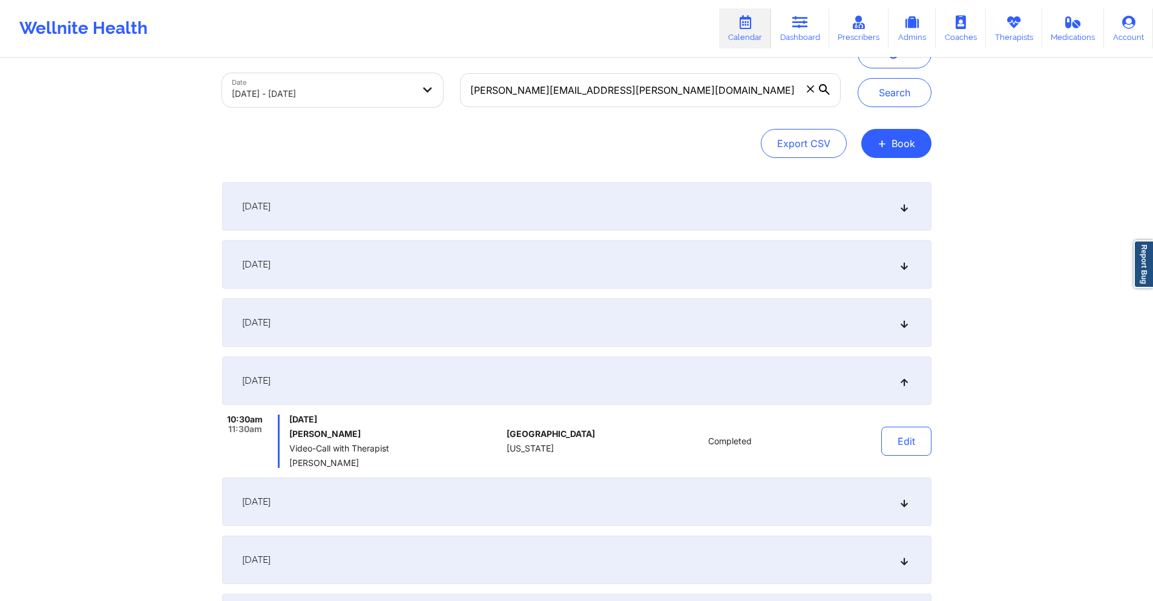
scroll to position [0, 0]
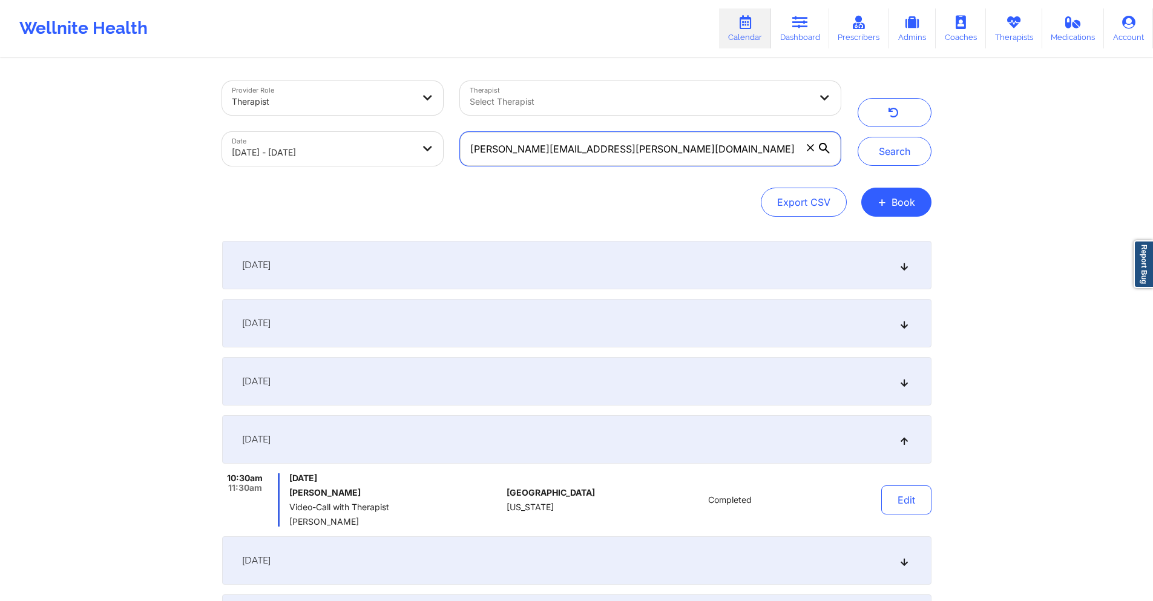
click at [653, 145] on input "[PERSON_NAME][EMAIL_ADDRESS][PERSON_NAME][DOMAIN_NAME]" at bounding box center [650, 149] width 380 height 34
paste input "jnicolerussell"
click at [909, 154] on button "Search" at bounding box center [895, 151] width 74 height 29
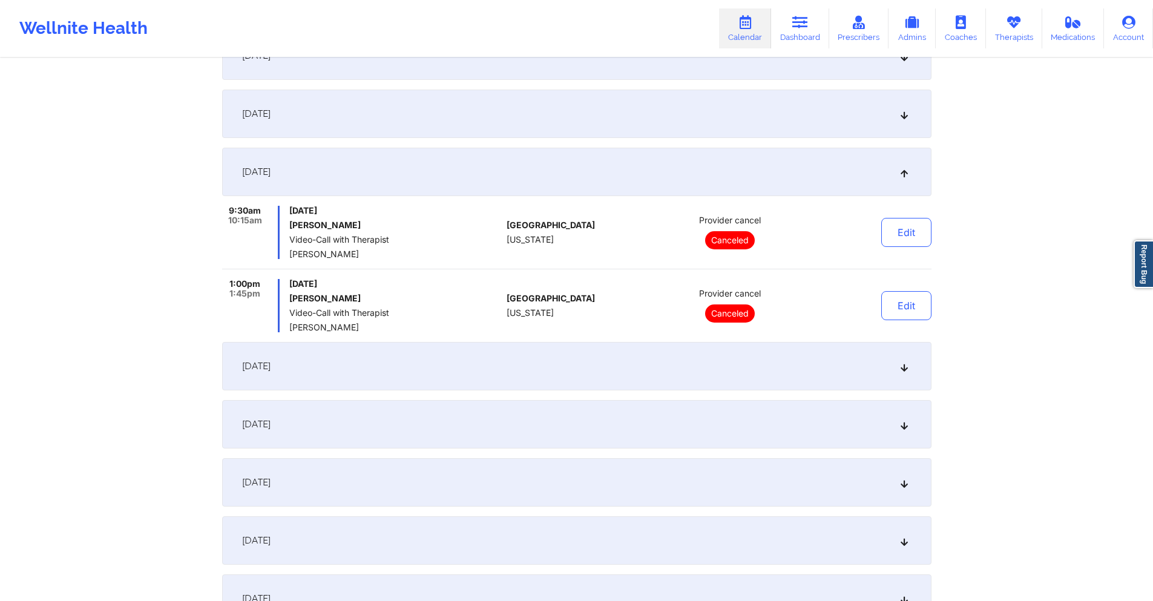
scroll to position [303, 0]
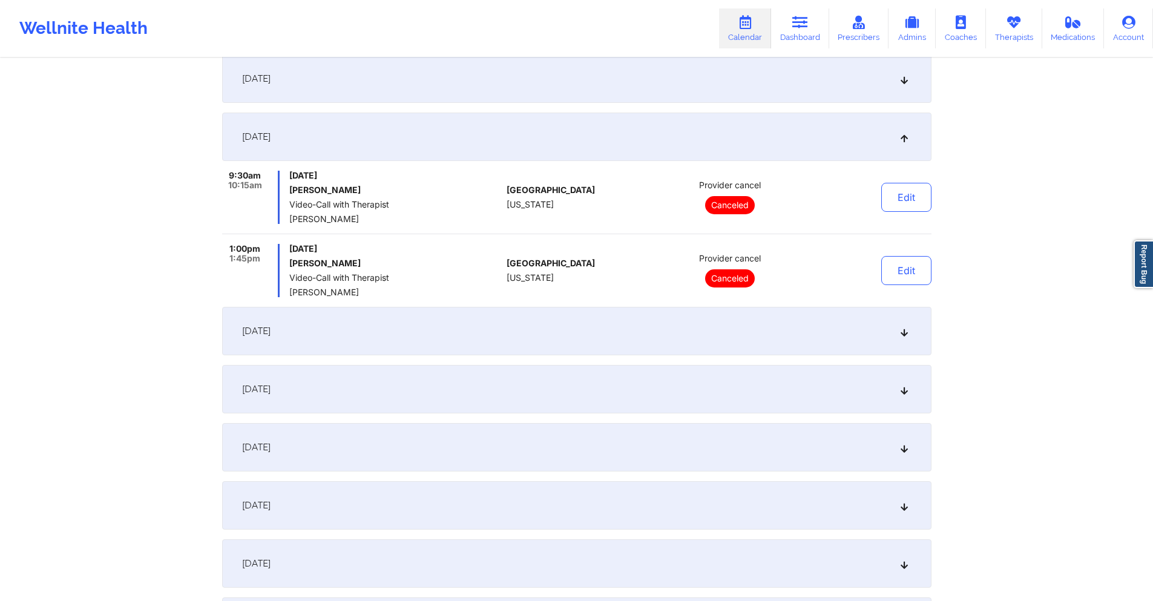
click at [641, 328] on div "[DATE]" at bounding box center [577, 331] width 710 height 48
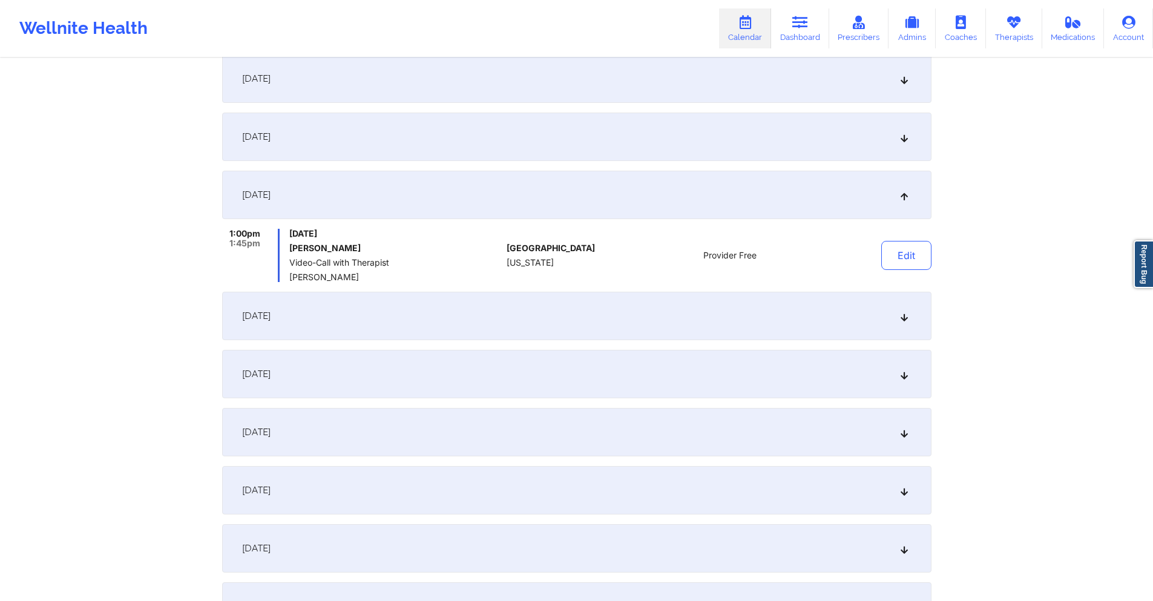
click at [627, 361] on div "[DATE]" at bounding box center [577, 374] width 710 height 48
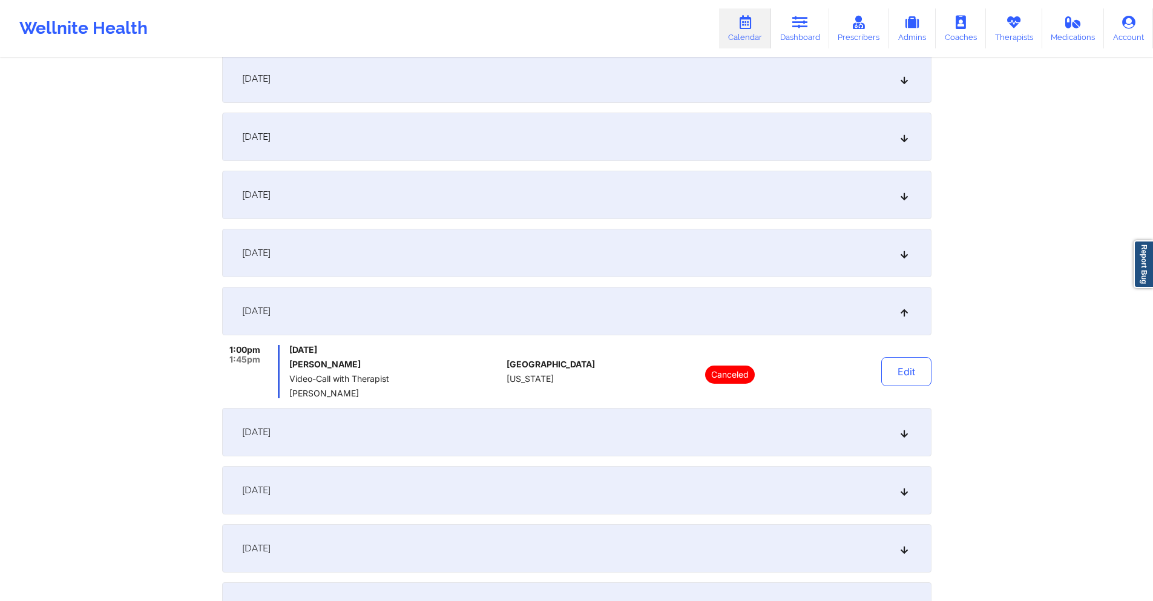
click at [602, 266] on div "[DATE]" at bounding box center [577, 253] width 710 height 48
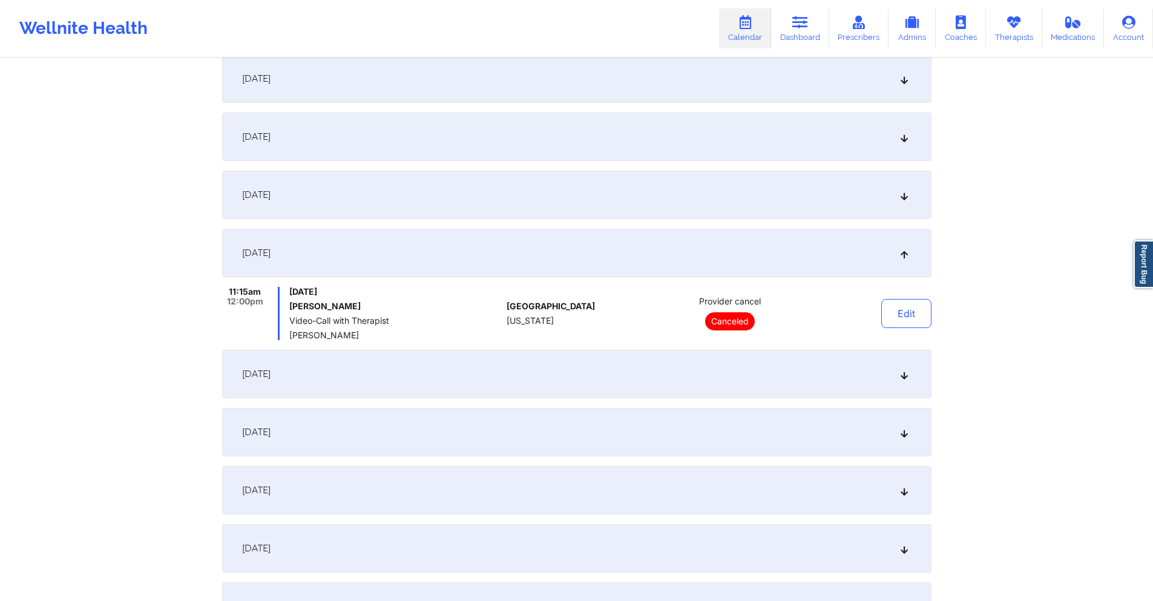
click at [603, 193] on div "[DATE]" at bounding box center [577, 195] width 710 height 48
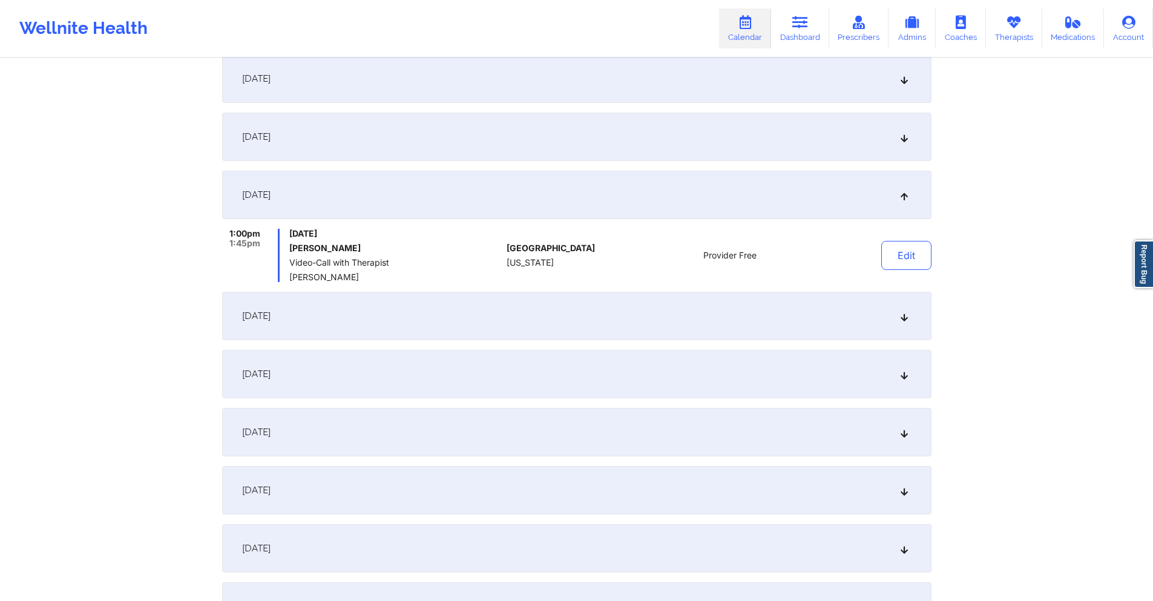
click at [387, 297] on div "[DATE]" at bounding box center [577, 316] width 710 height 48
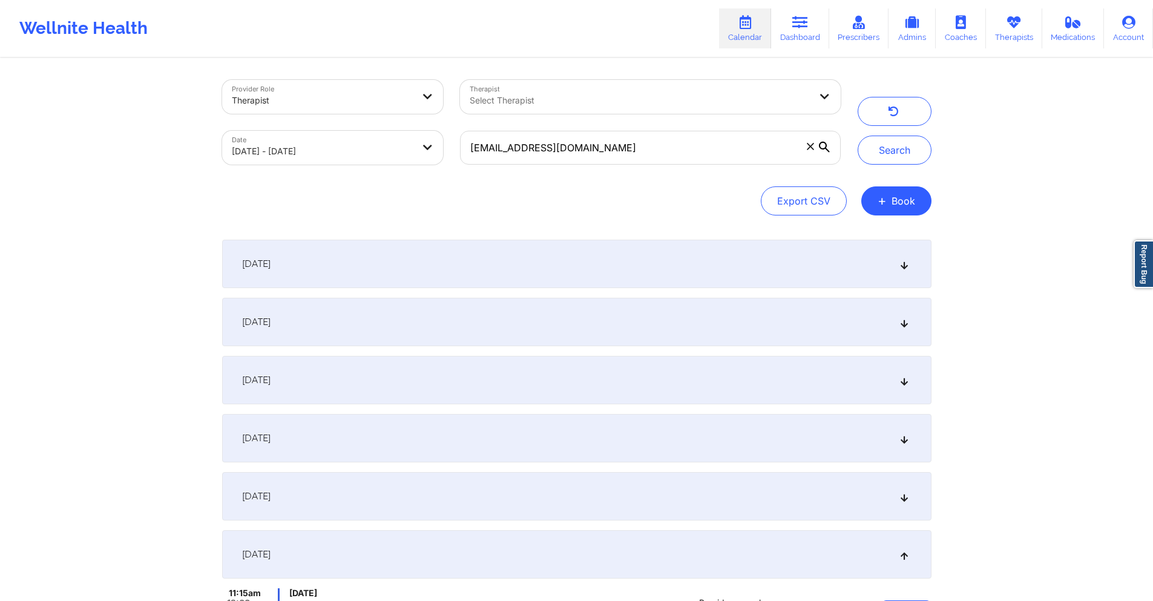
scroll to position [0, 0]
click at [611, 153] on input "[EMAIL_ADDRESS][DOMAIN_NAME]" at bounding box center [650, 149] width 380 height 34
paste input "[EMAIL_ADDRESS][DOMAIN_NAME]"
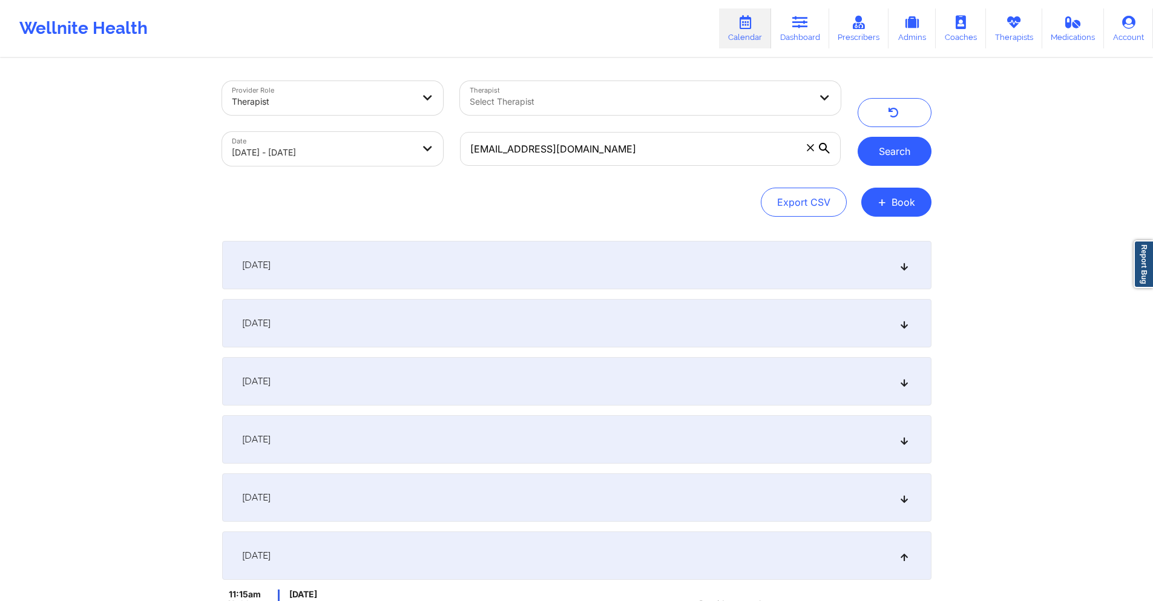
click at [884, 149] on button "Search" at bounding box center [895, 151] width 74 height 29
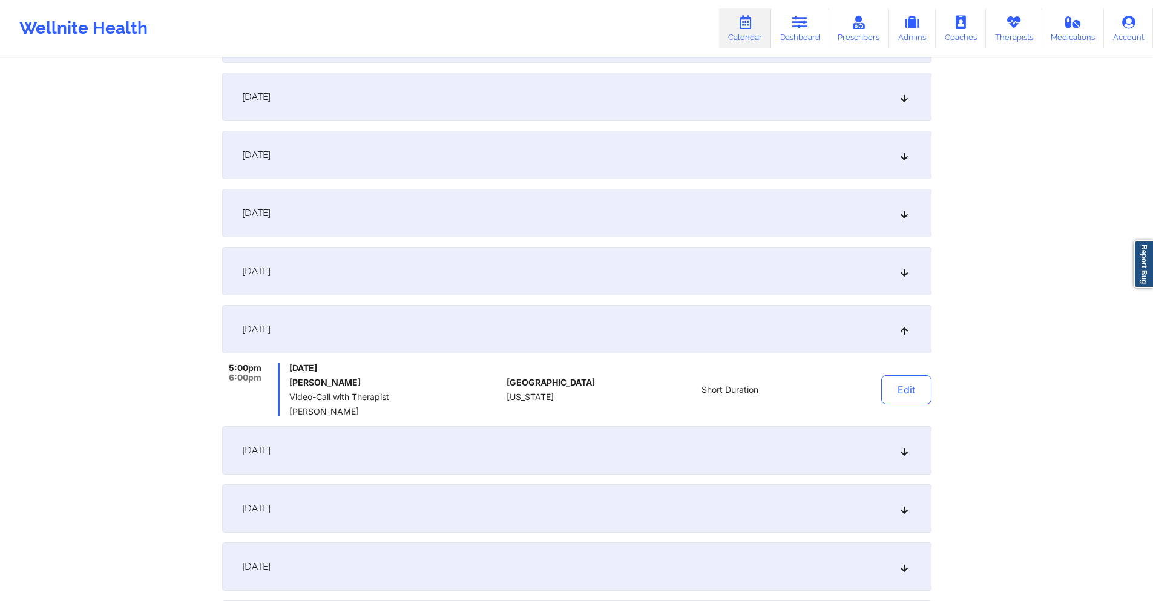
scroll to position [303, 0]
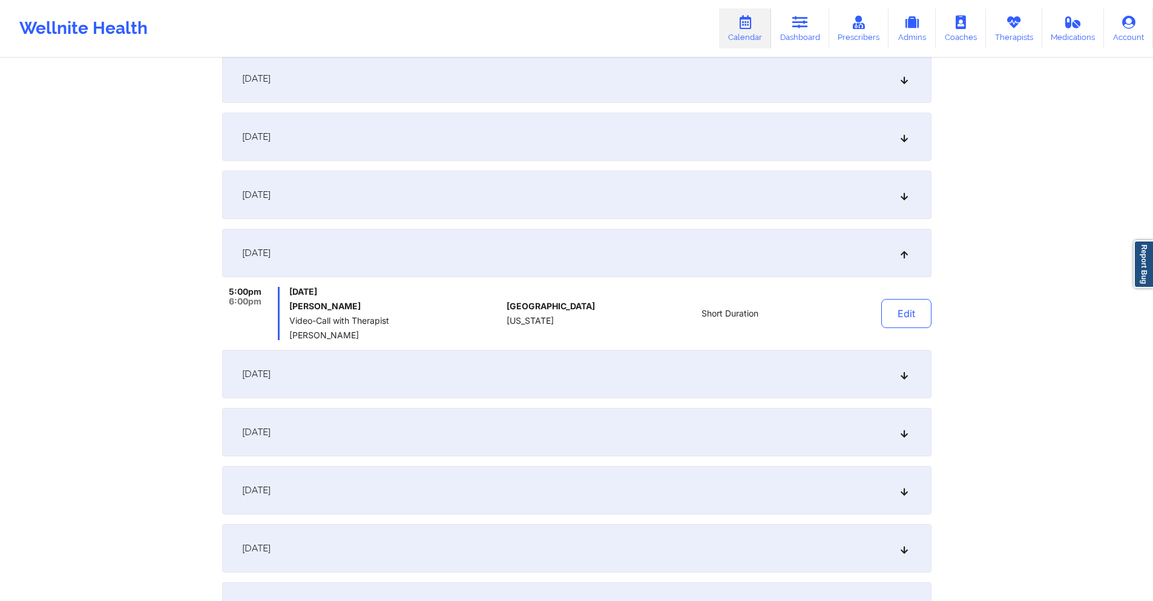
click at [406, 361] on div "[DATE]" at bounding box center [577, 374] width 710 height 48
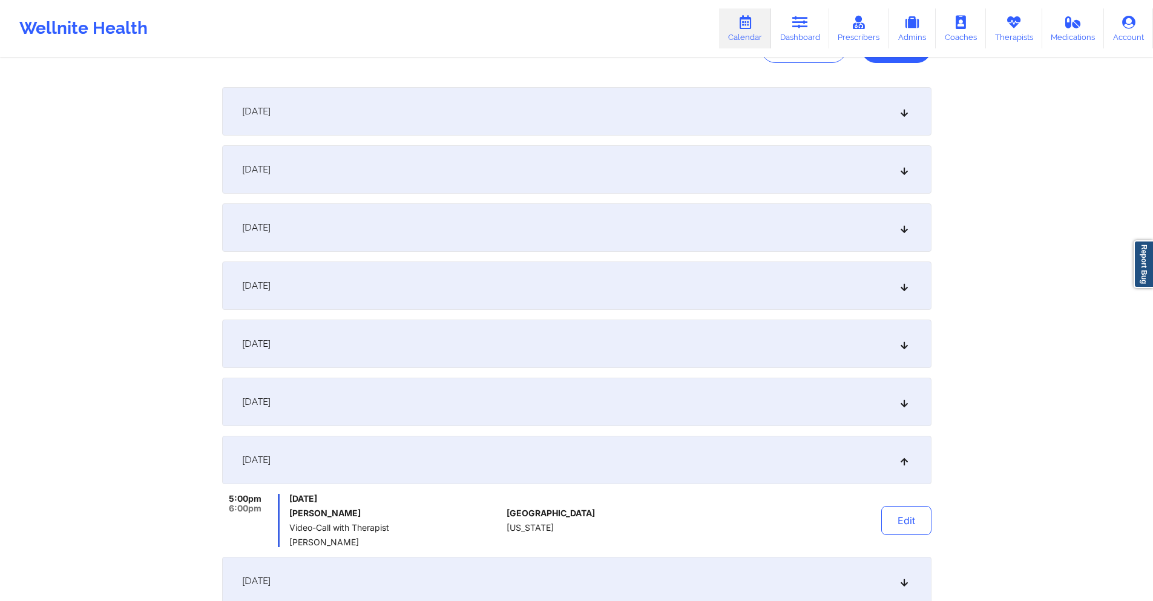
scroll to position [0, 0]
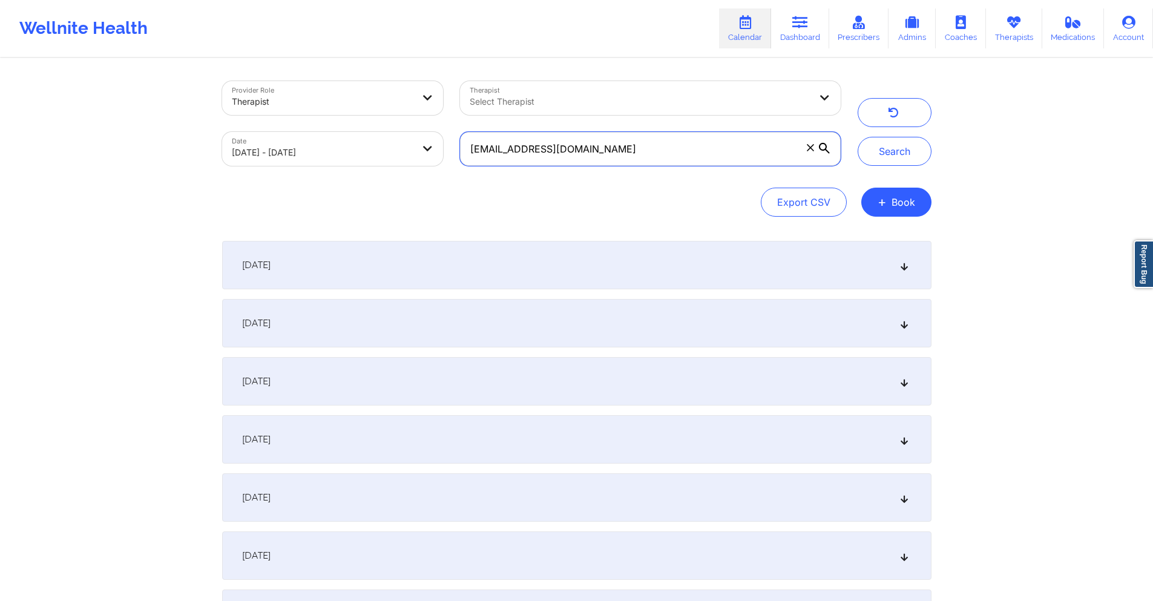
click at [656, 152] on input "[EMAIL_ADDRESS][DOMAIN_NAME]" at bounding box center [650, 149] width 380 height 34
paste input "[EMAIL_ADDRESS][DOMAIN_NAME]"
click at [883, 153] on button "Search" at bounding box center [895, 151] width 74 height 29
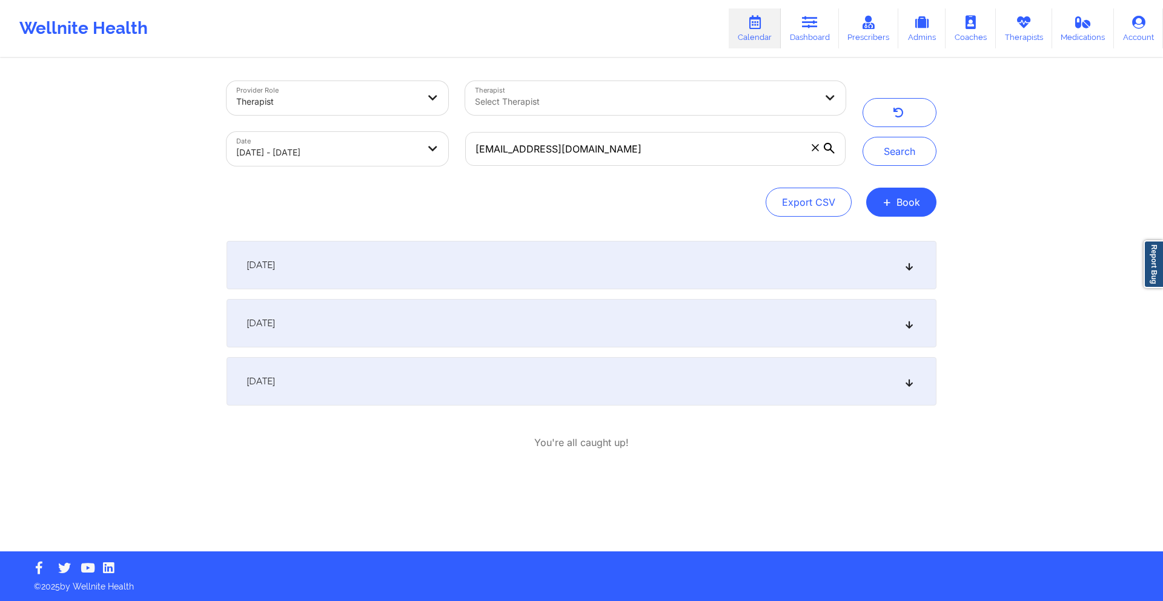
click at [530, 262] on div "[DATE]" at bounding box center [581, 265] width 710 height 48
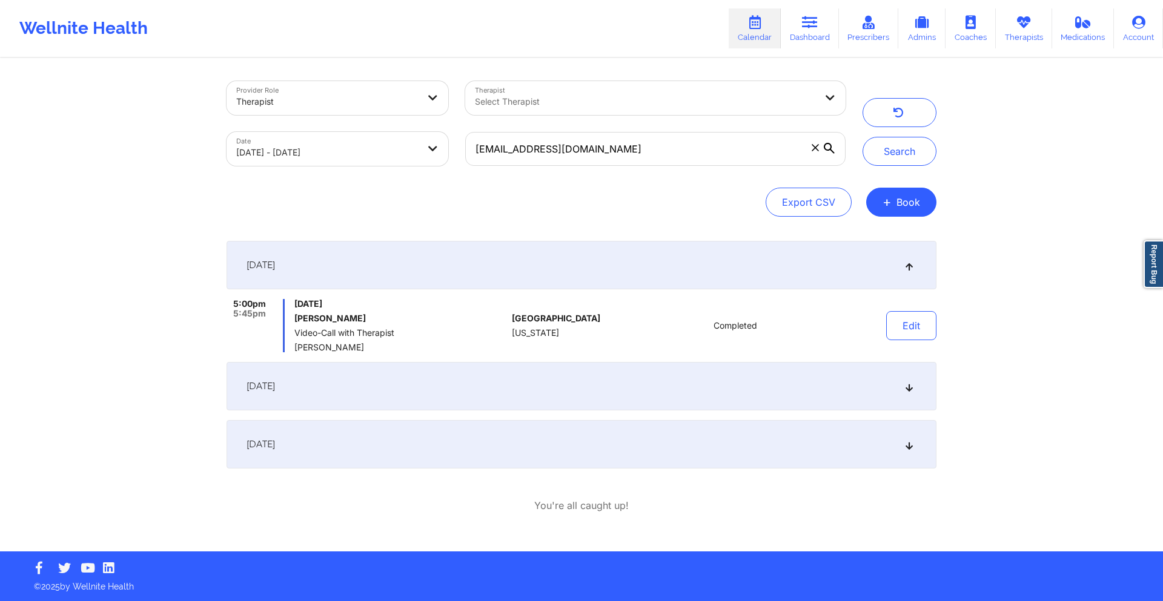
click at [561, 378] on div "[DATE]" at bounding box center [581, 386] width 710 height 48
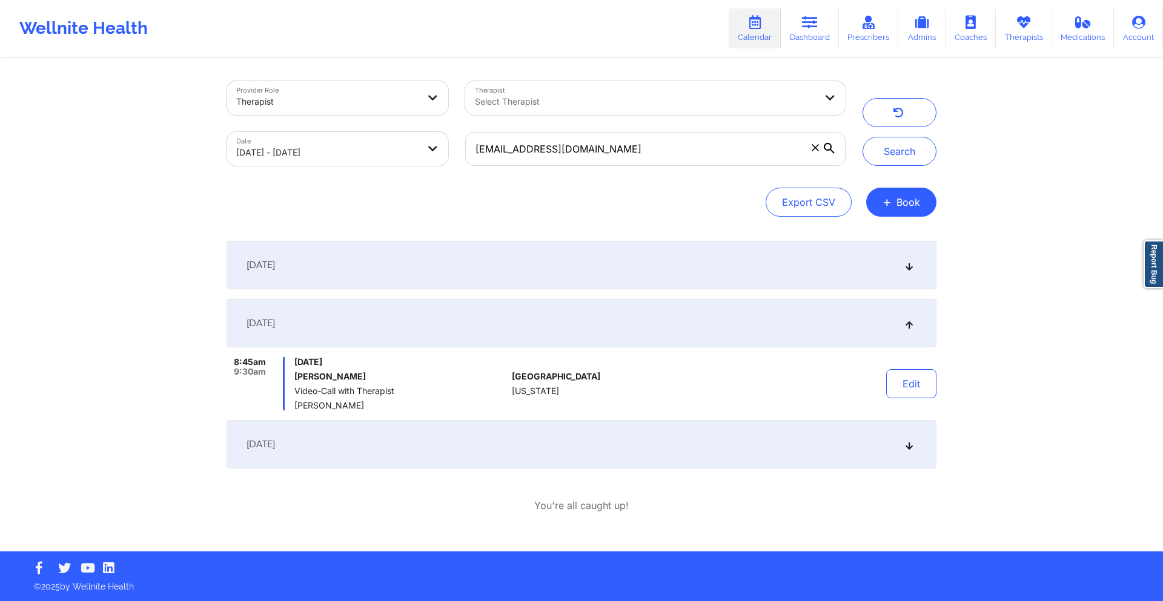
click at [550, 444] on div "[DATE]" at bounding box center [581, 444] width 710 height 48
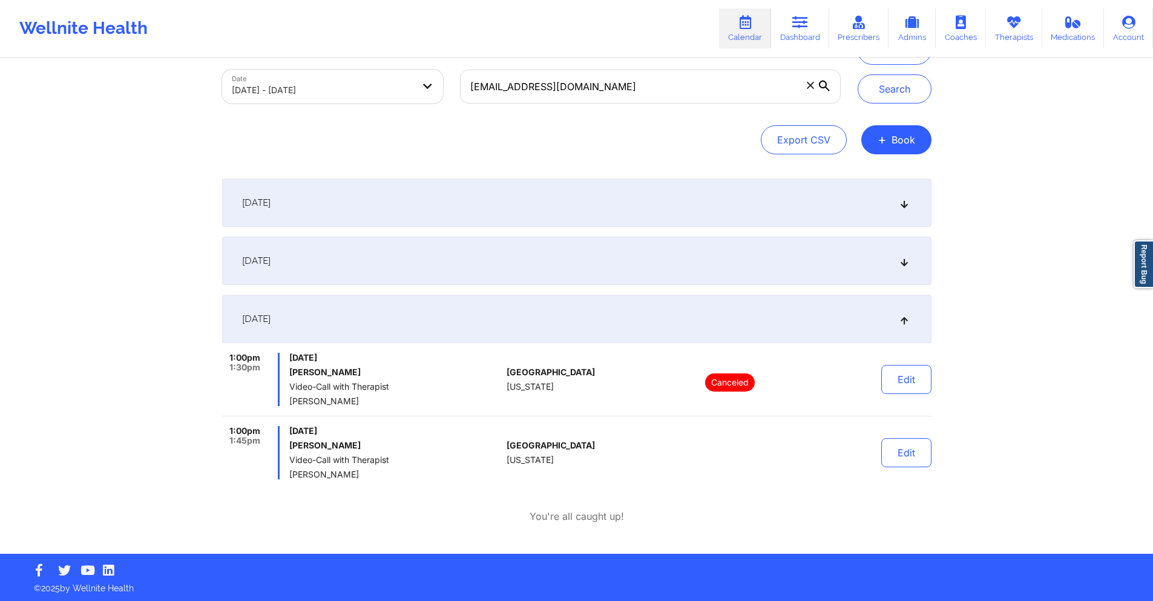
scroll to position [64, 0]
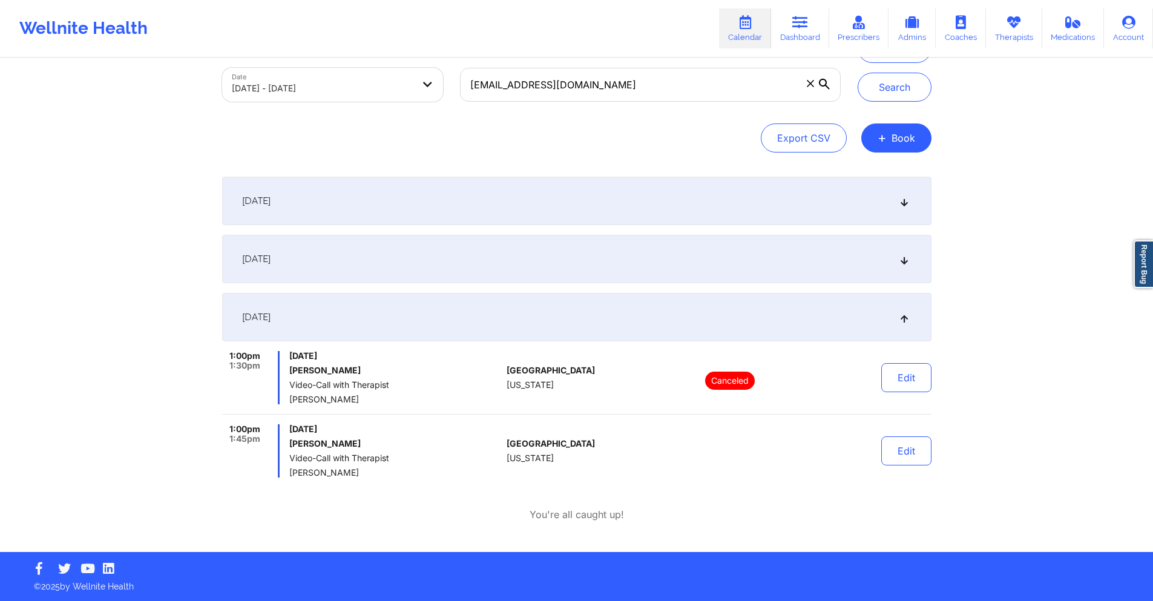
click at [453, 255] on div "[DATE]" at bounding box center [577, 259] width 710 height 48
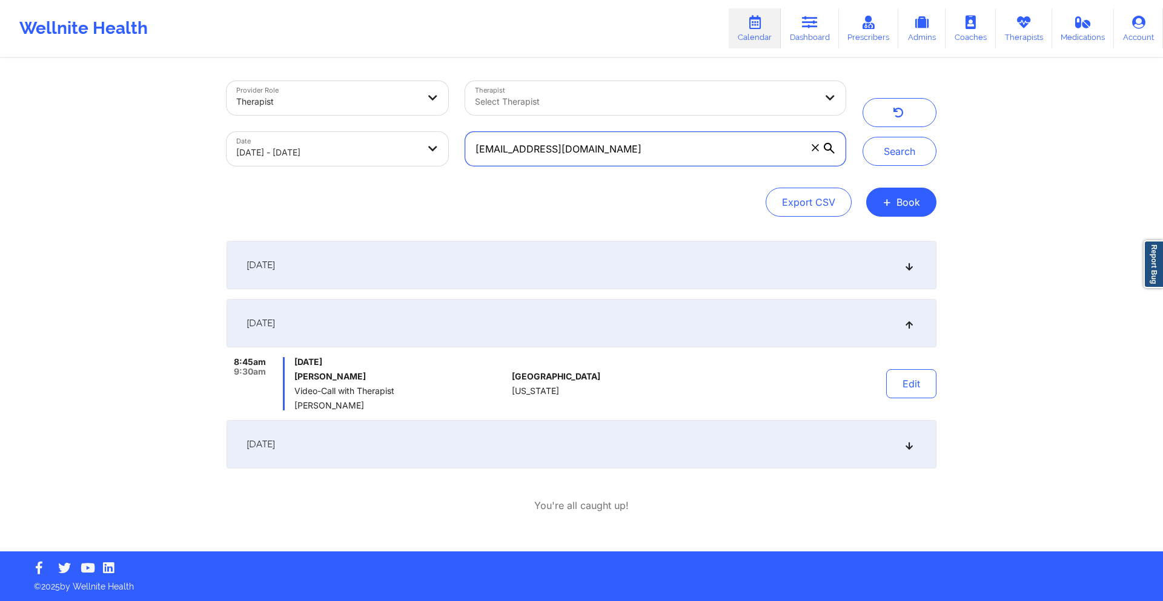
click at [618, 139] on input "[EMAIL_ADDRESS][DOMAIN_NAME]" at bounding box center [655, 149] width 380 height 34
paste input "[EMAIL_ADDRESS]"
click at [907, 147] on button "Search" at bounding box center [899, 151] width 74 height 29
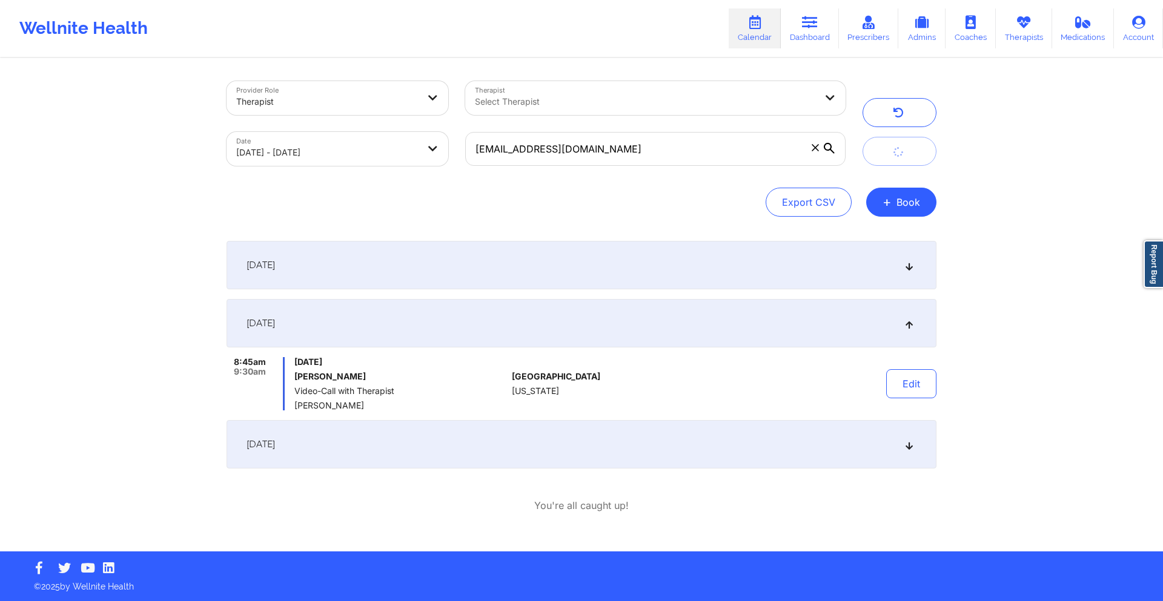
click at [610, 444] on div "[DATE]" at bounding box center [581, 444] width 710 height 48
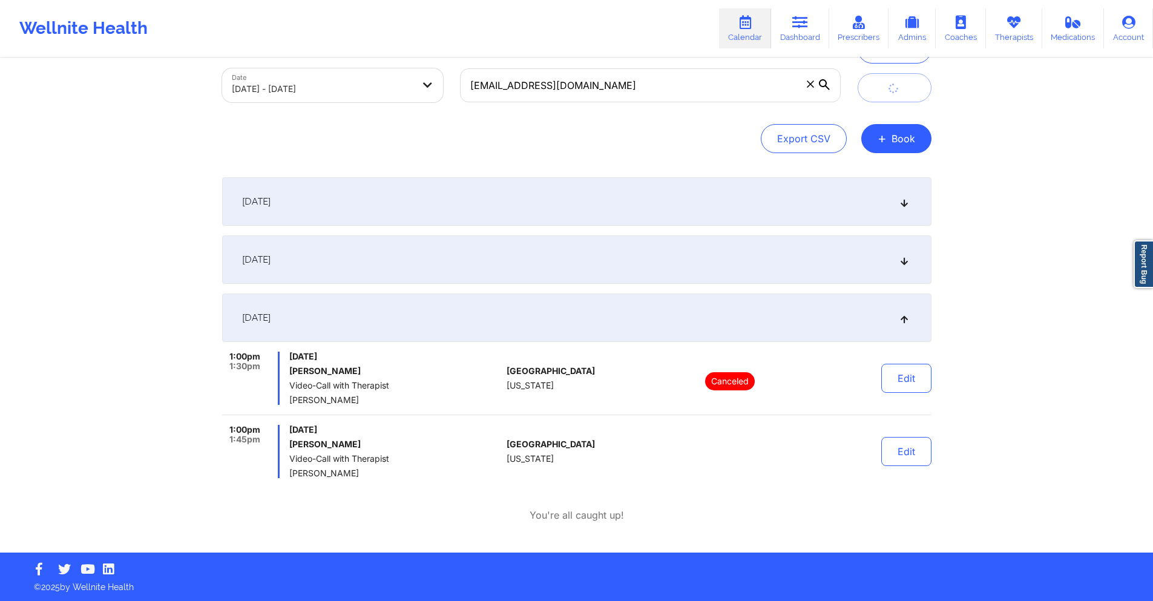
scroll to position [64, 0]
click at [906, 82] on button "Search" at bounding box center [895, 87] width 74 height 29
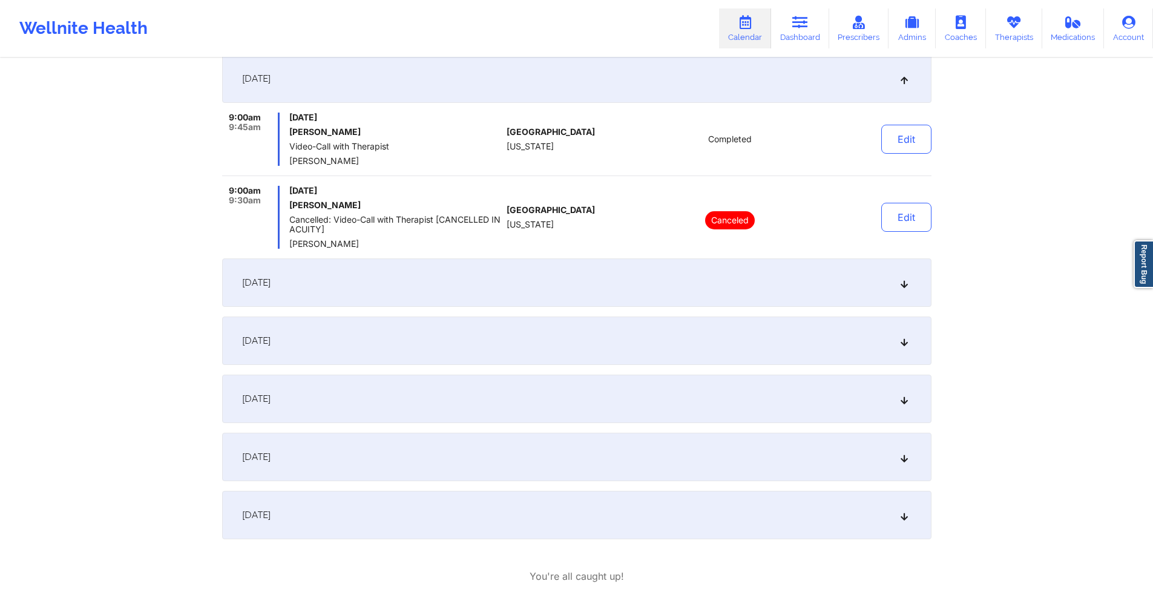
scroll to position [306, 0]
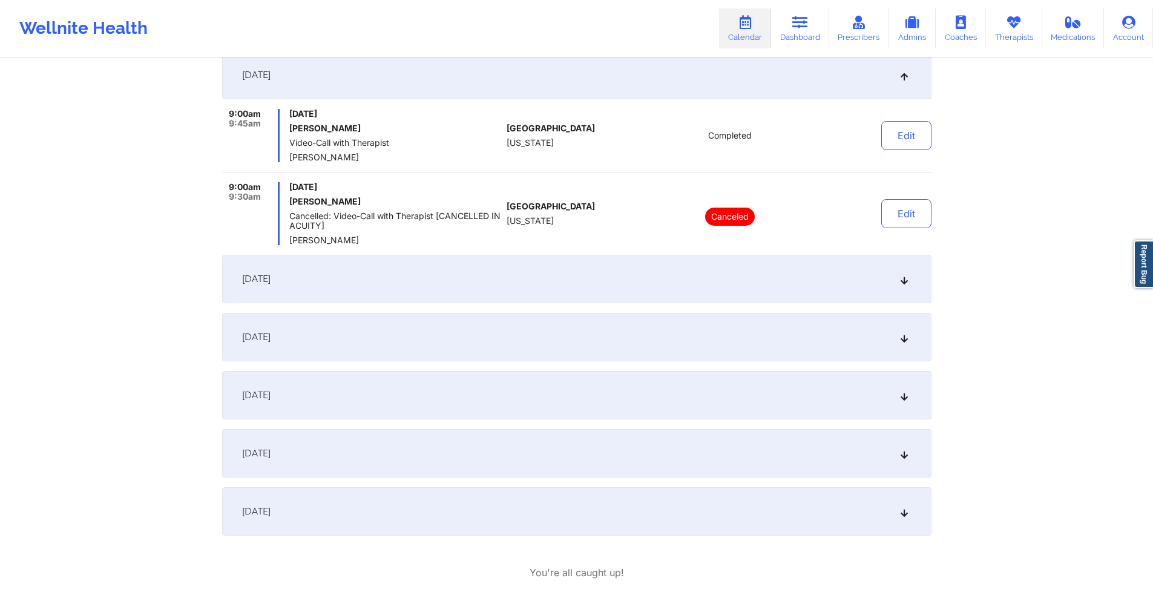
click at [605, 279] on div "[DATE]" at bounding box center [577, 279] width 710 height 48
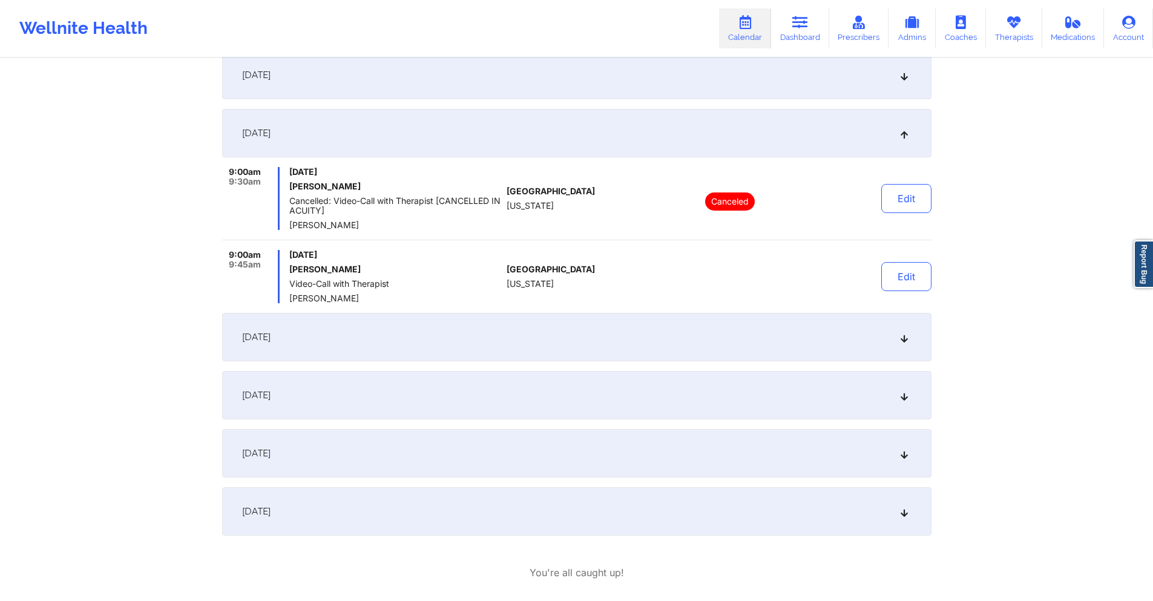
scroll to position [0, 0]
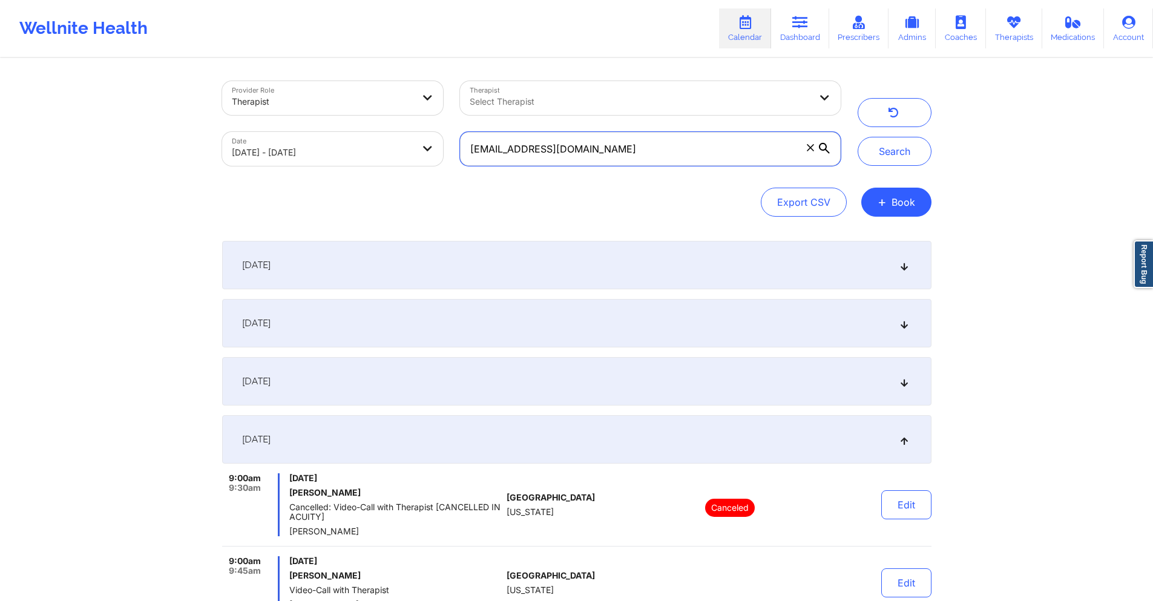
click at [627, 144] on input "[EMAIL_ADDRESS][DOMAIN_NAME]" at bounding box center [650, 149] width 380 height 34
paste input "[PERSON_NAME].[PERSON_NAME].s"
click at [895, 156] on button "Search" at bounding box center [895, 151] width 74 height 29
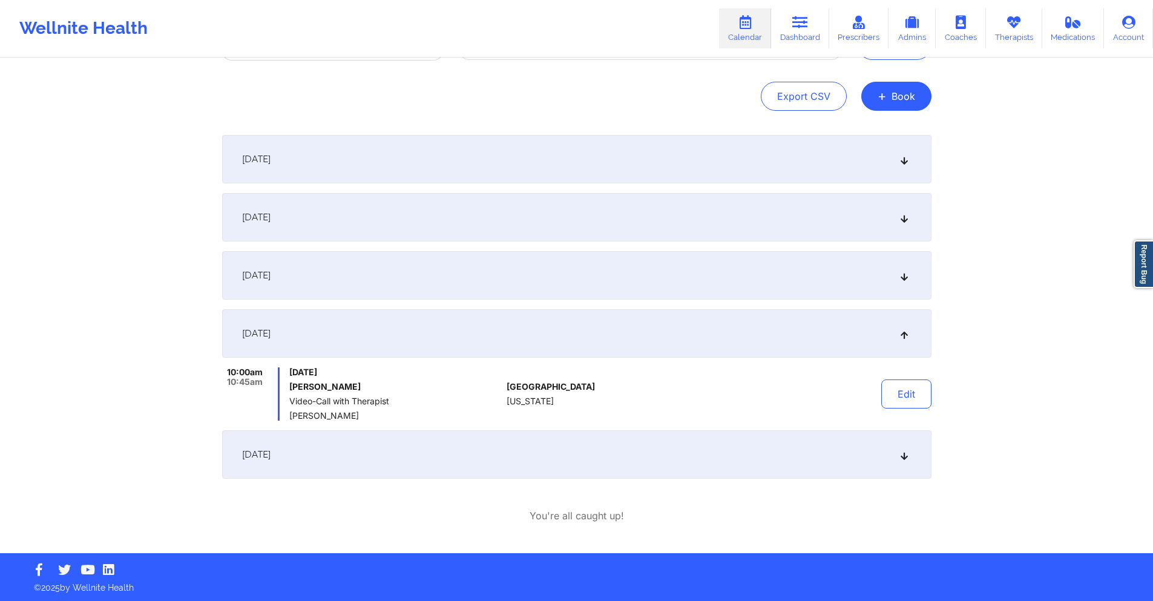
scroll to position [107, 0]
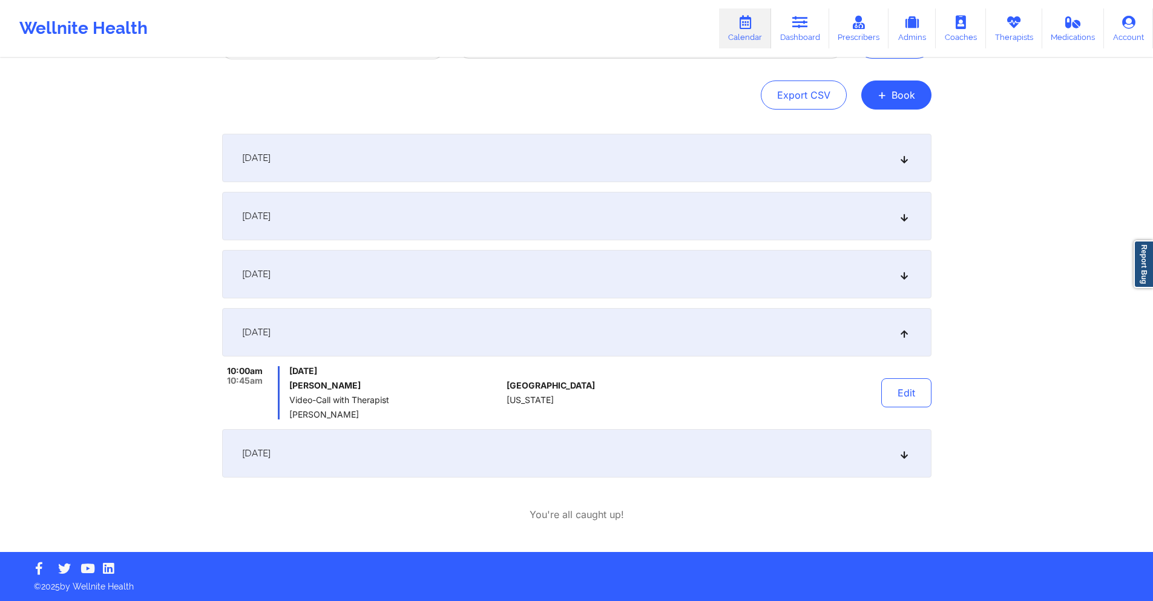
click at [520, 261] on div "[DATE]" at bounding box center [577, 274] width 710 height 48
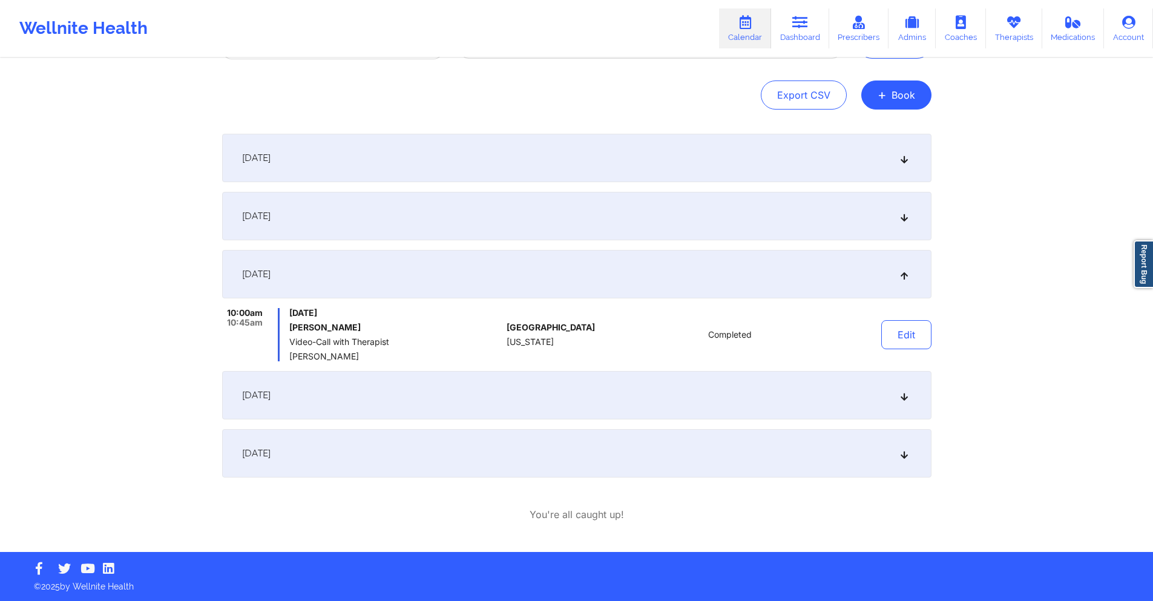
click at [571, 407] on div "[DATE]" at bounding box center [577, 395] width 710 height 48
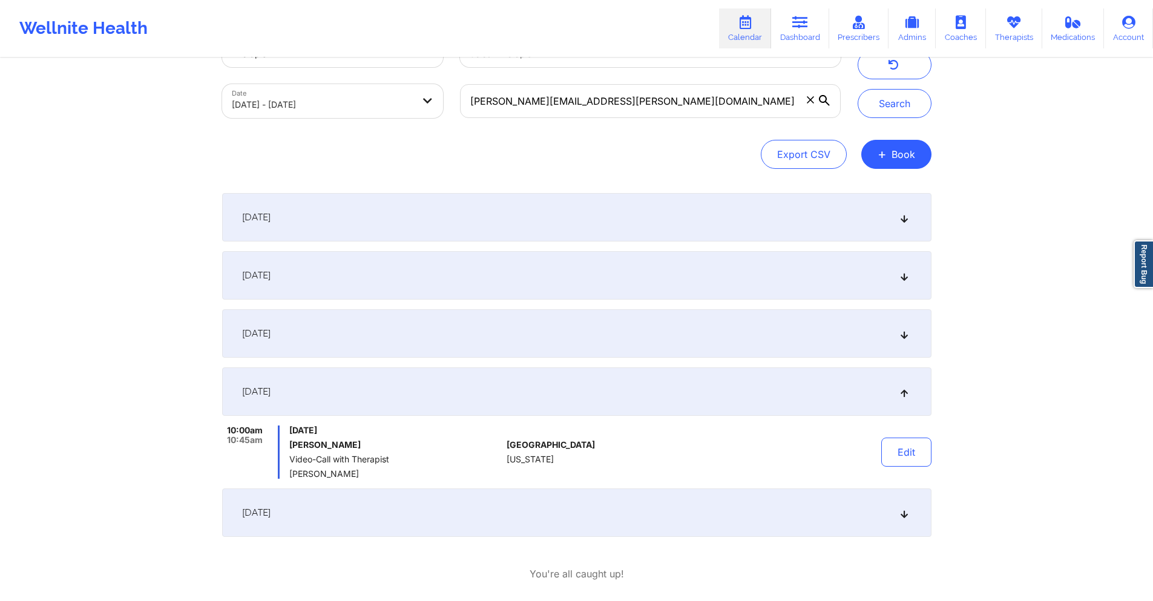
scroll to position [0, 0]
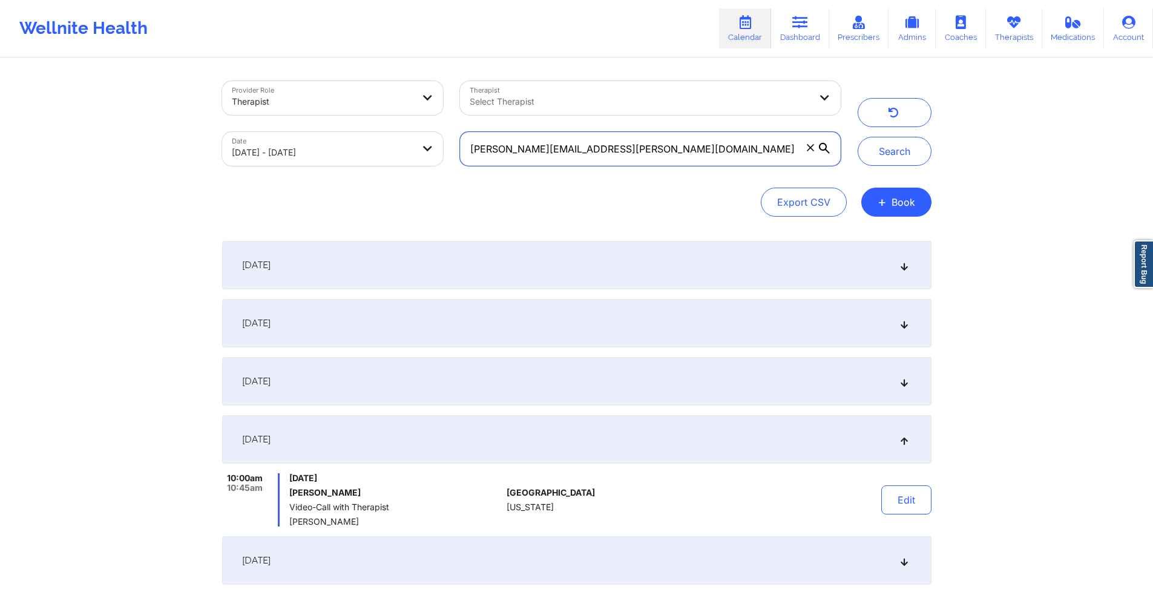
click at [620, 149] on input "[PERSON_NAME][EMAIL_ADDRESS][PERSON_NAME][DOMAIN_NAME]" at bounding box center [650, 149] width 380 height 34
paste input "adatiari"
click at [879, 155] on button "Search" at bounding box center [895, 151] width 74 height 29
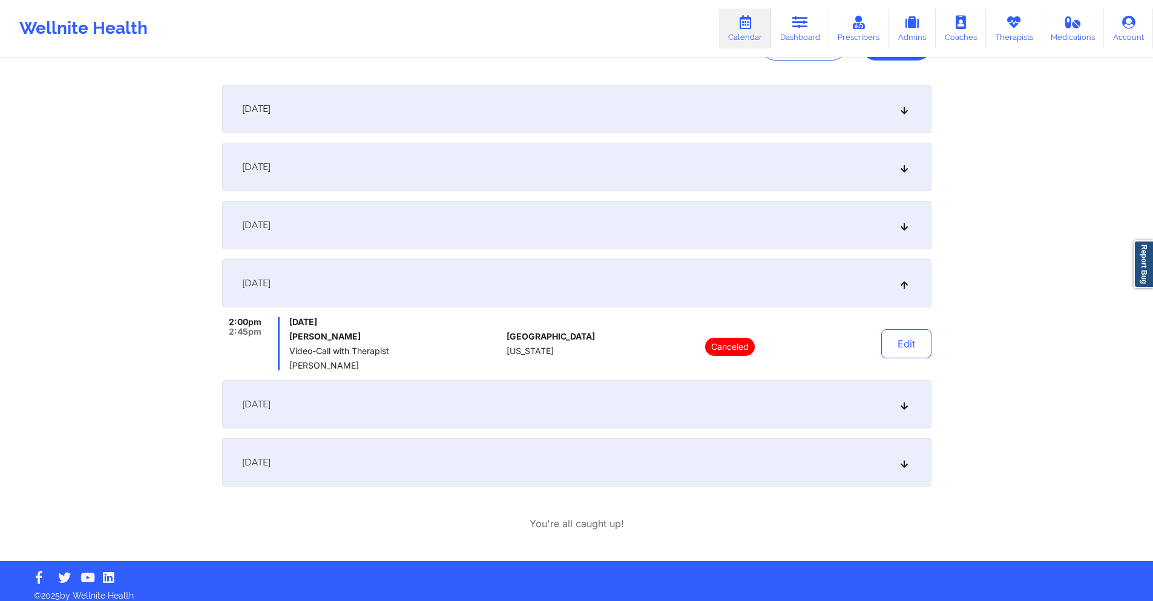
scroll to position [165, 0]
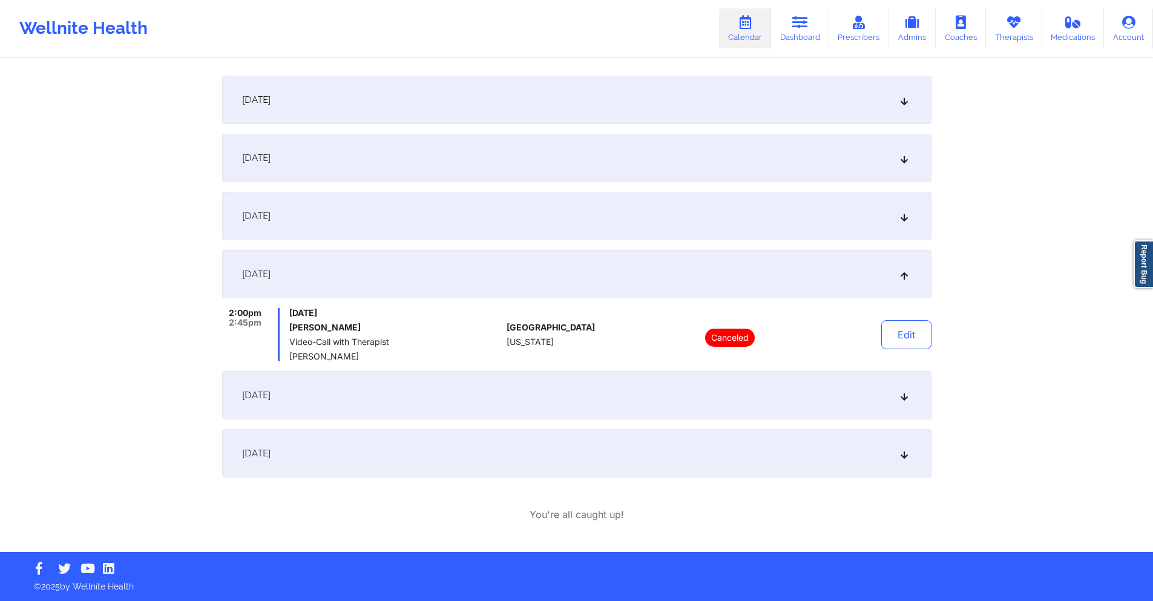
click at [599, 398] on div "[DATE]" at bounding box center [577, 395] width 710 height 48
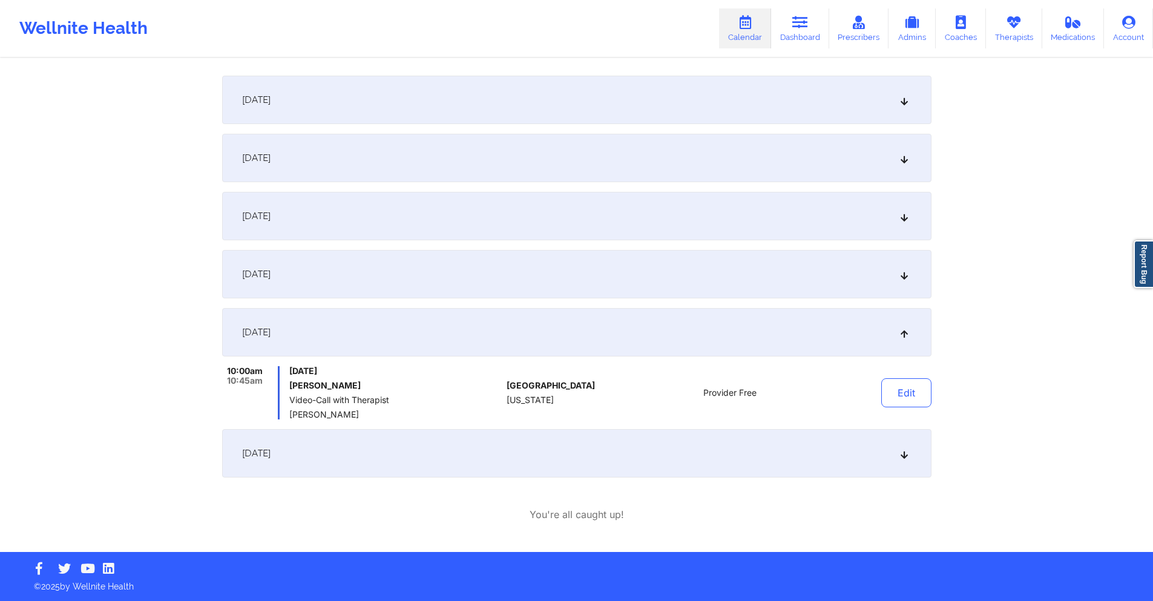
click at [613, 465] on div "[DATE]" at bounding box center [577, 453] width 710 height 48
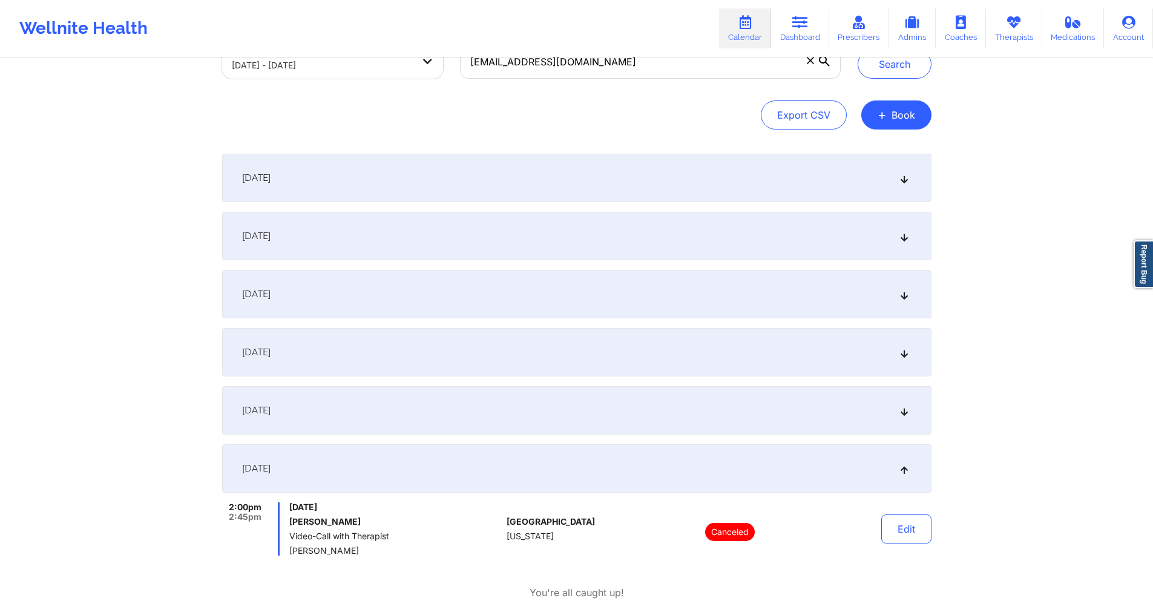
scroll to position [0, 0]
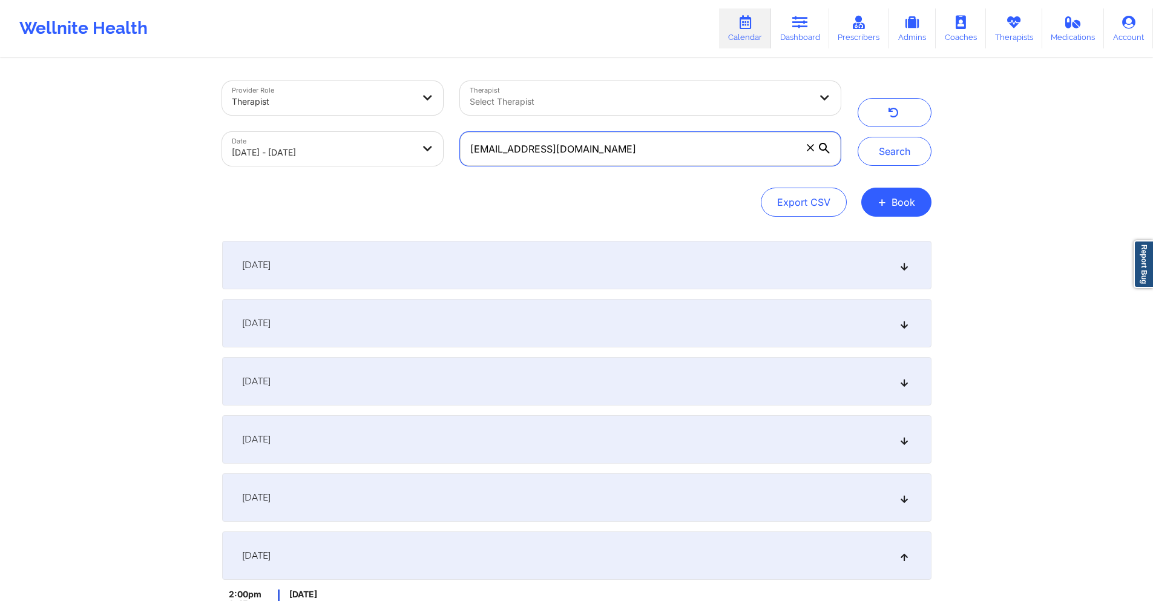
click at [601, 150] on input "[EMAIL_ADDRESS][DOMAIN_NAME]" at bounding box center [650, 149] width 380 height 34
paste input "irizariz39"
click at [871, 161] on button "Search" at bounding box center [895, 151] width 74 height 29
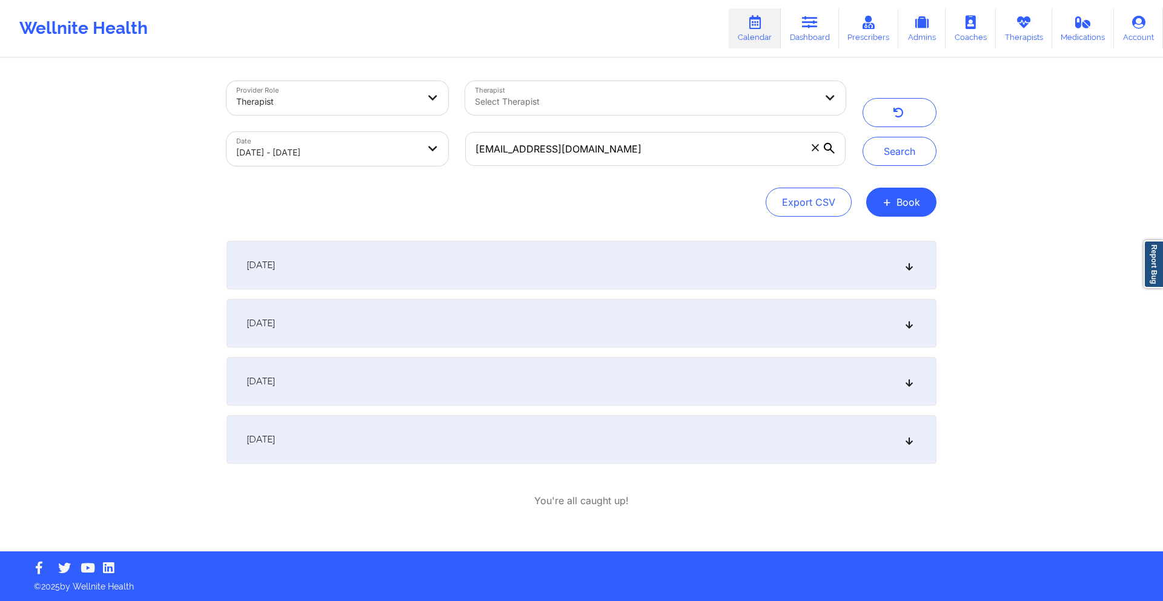
click at [606, 279] on div "[DATE]" at bounding box center [581, 265] width 710 height 48
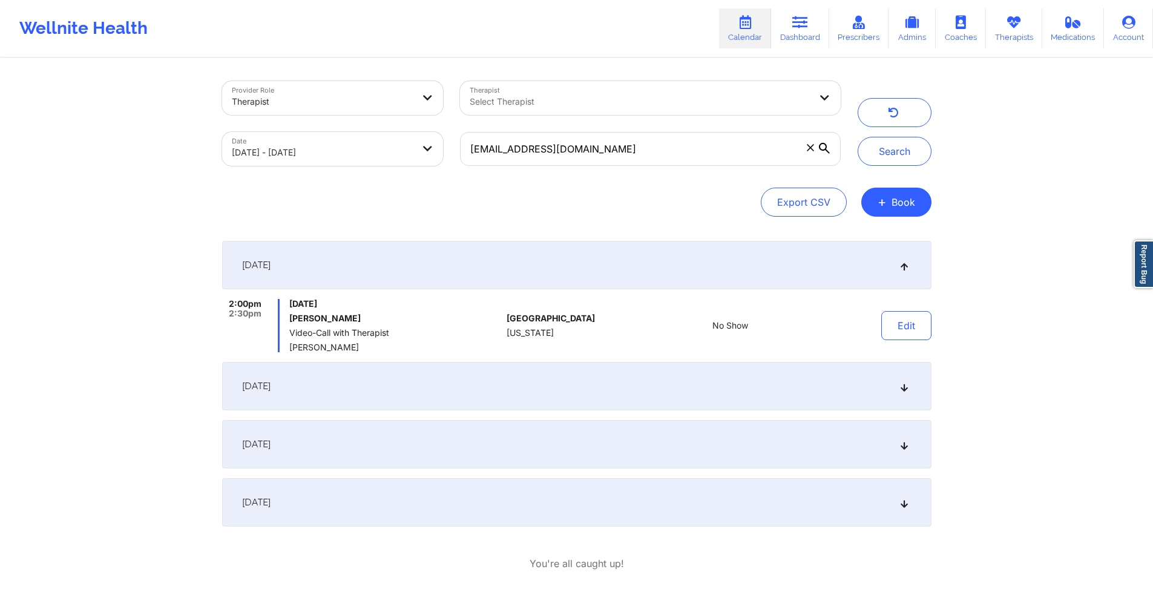
click at [587, 391] on div "[DATE]" at bounding box center [577, 386] width 710 height 48
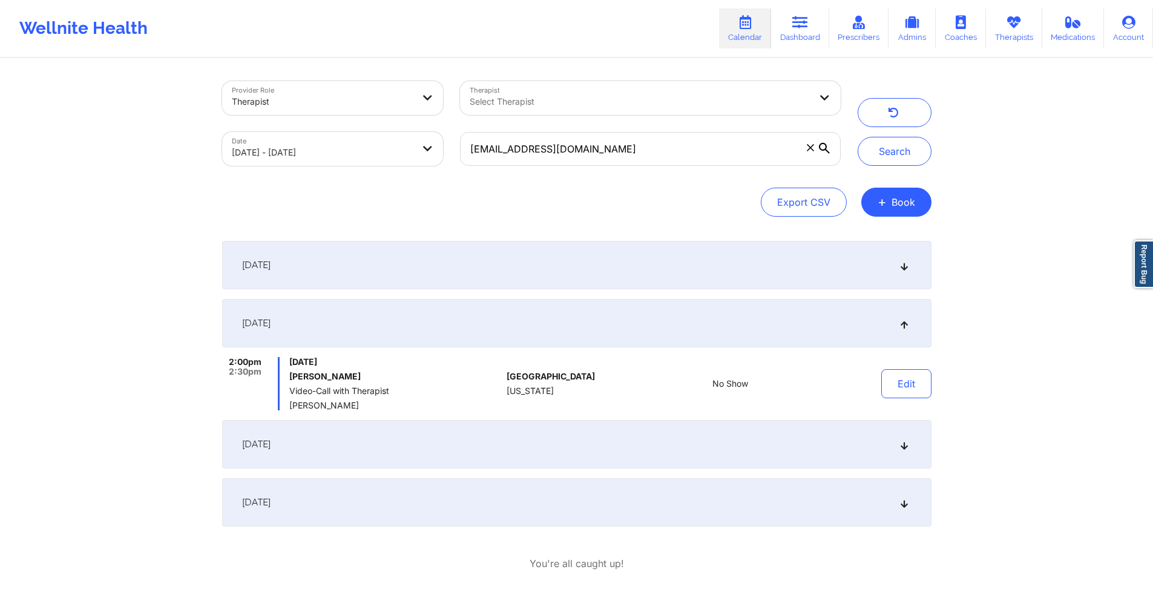
click at [581, 434] on div "[DATE]" at bounding box center [577, 444] width 710 height 48
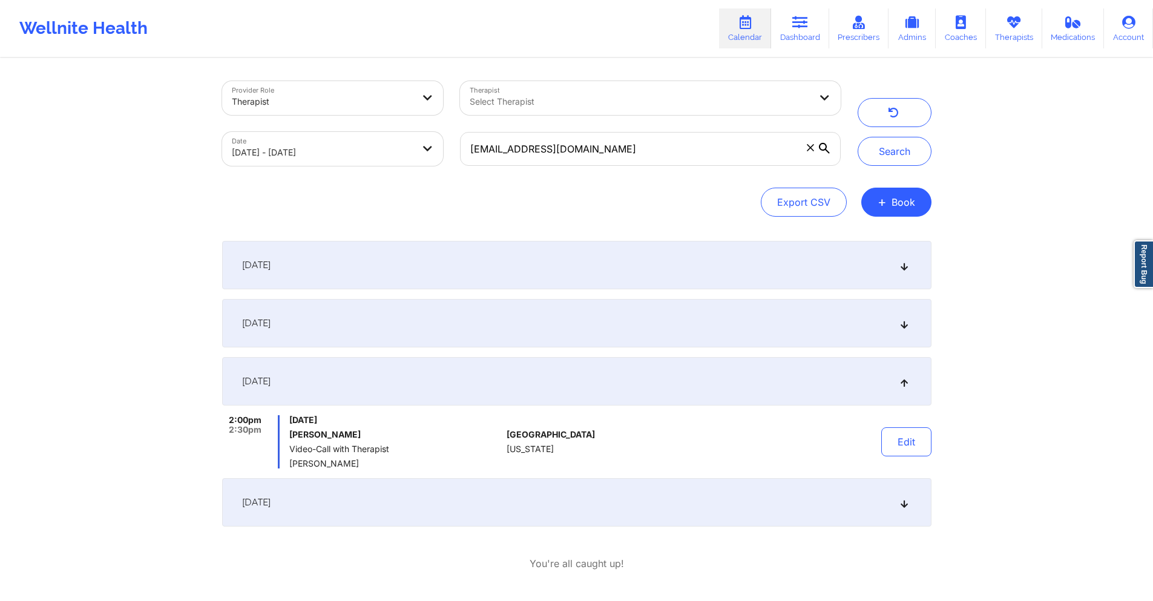
click at [409, 268] on div "[DATE]" at bounding box center [577, 265] width 710 height 48
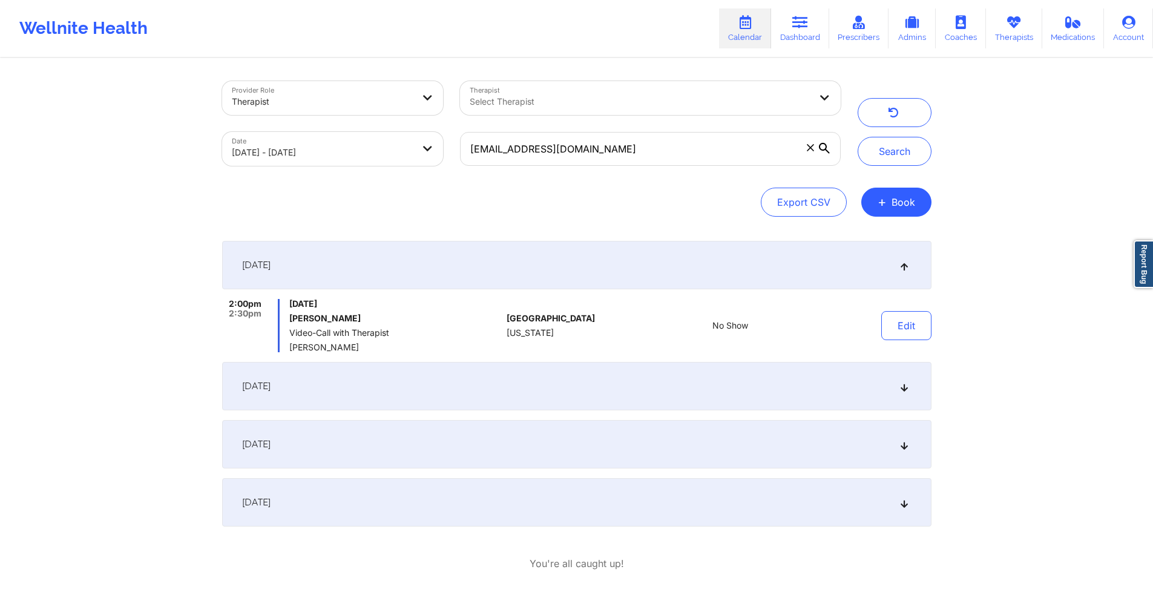
click at [516, 394] on div "[DATE]" at bounding box center [577, 386] width 710 height 48
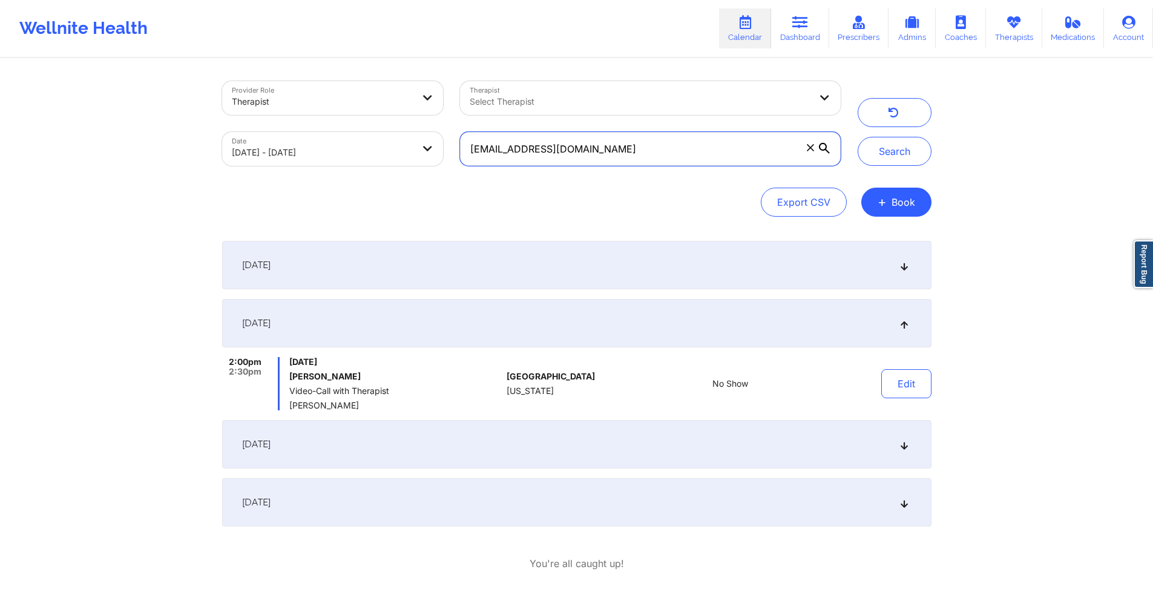
click at [587, 146] on input "[EMAIL_ADDRESS][DOMAIN_NAME]" at bounding box center [650, 149] width 380 height 34
paste input "nvanessec"
type input "[EMAIL_ADDRESS][DOMAIN_NAME]"
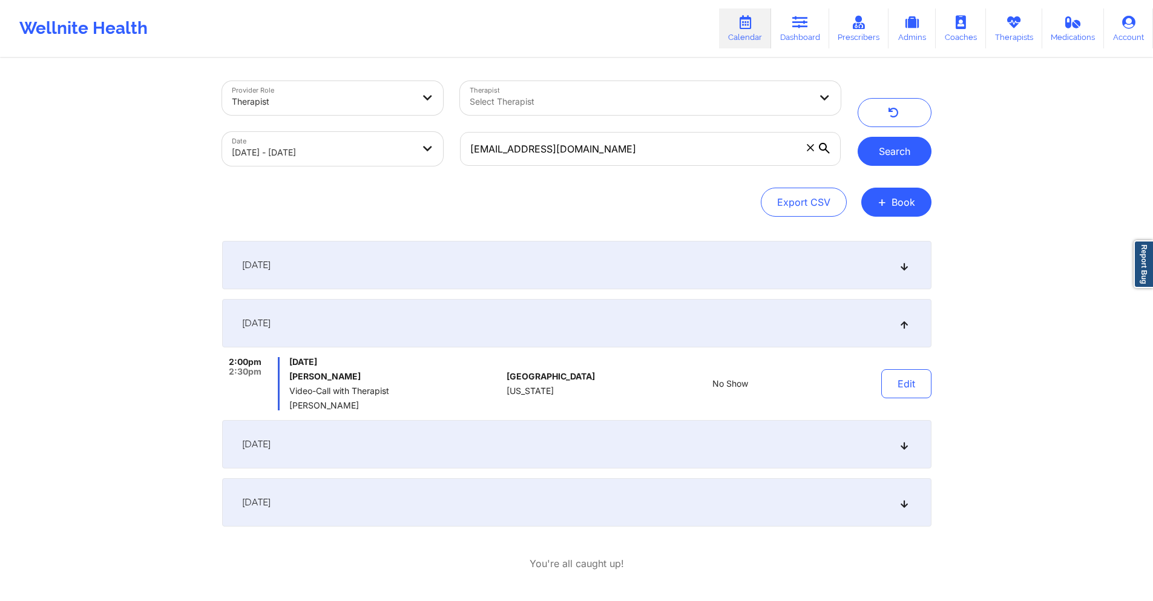
click at [904, 151] on button "Search" at bounding box center [895, 151] width 74 height 29
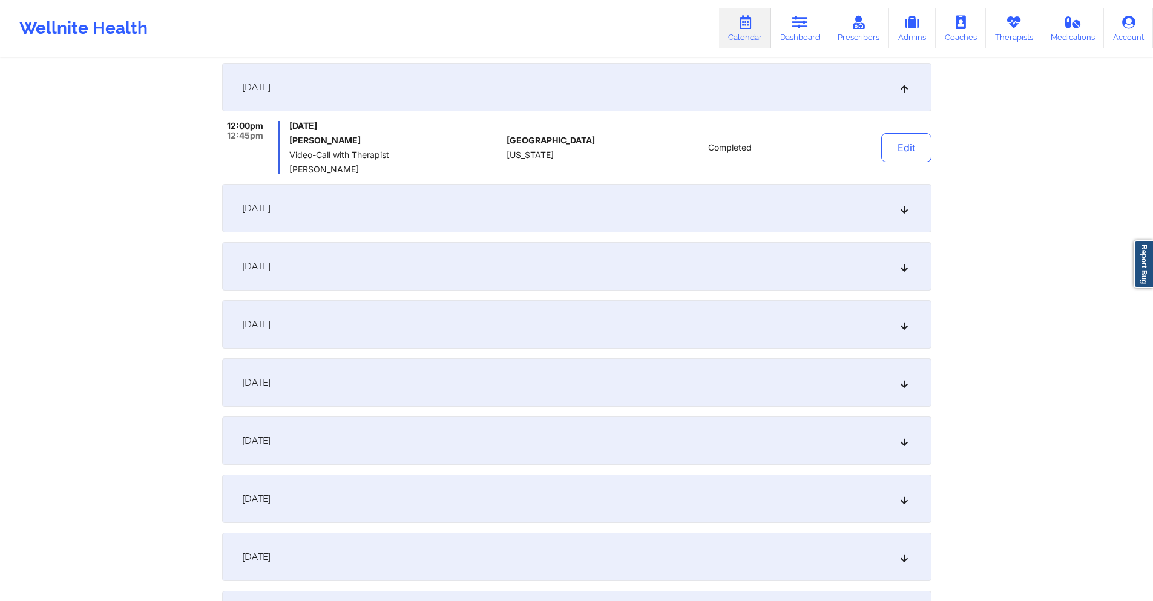
scroll to position [242, 0]
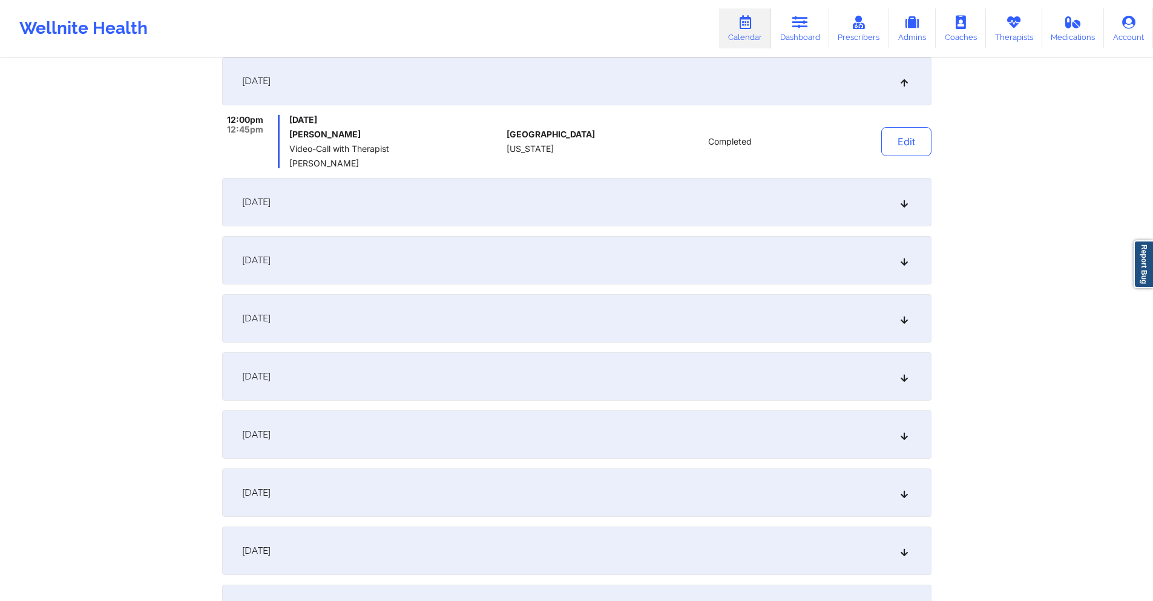
click at [472, 372] on div "[DATE]" at bounding box center [577, 376] width 710 height 48
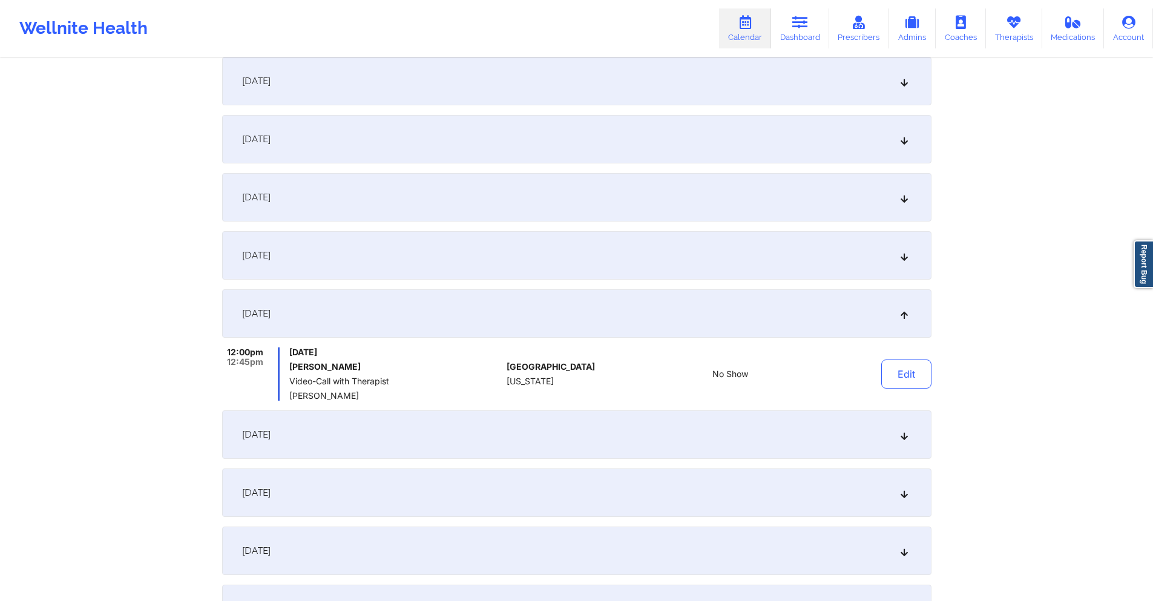
click at [488, 261] on div "[DATE]" at bounding box center [577, 255] width 710 height 48
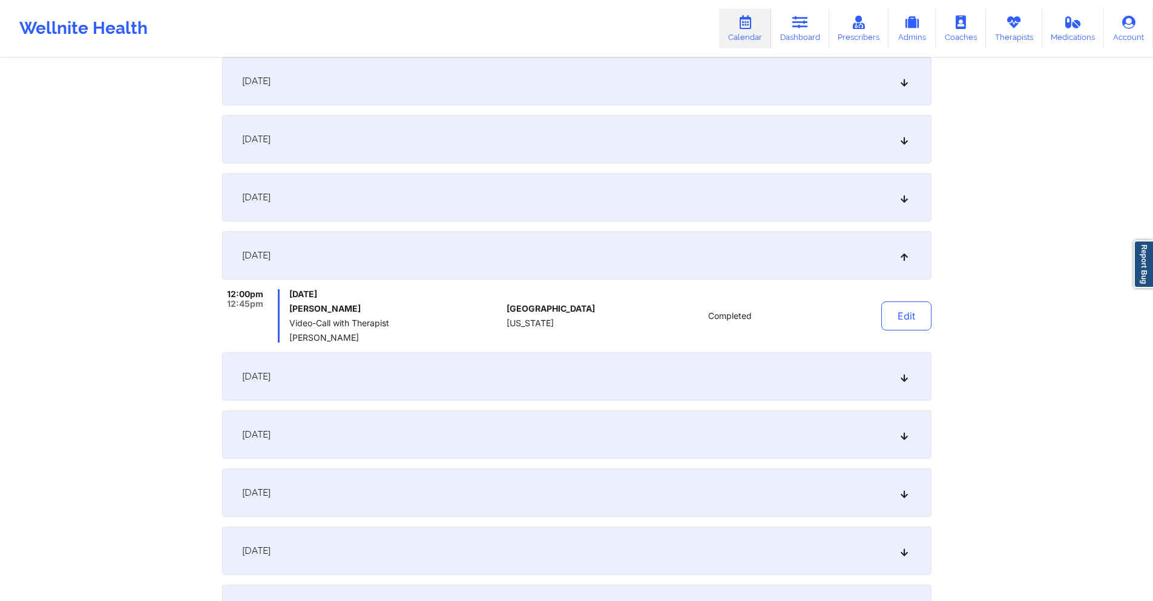
click at [496, 364] on div "[DATE]" at bounding box center [577, 376] width 710 height 48
